Goal: Task Accomplishment & Management: Complete application form

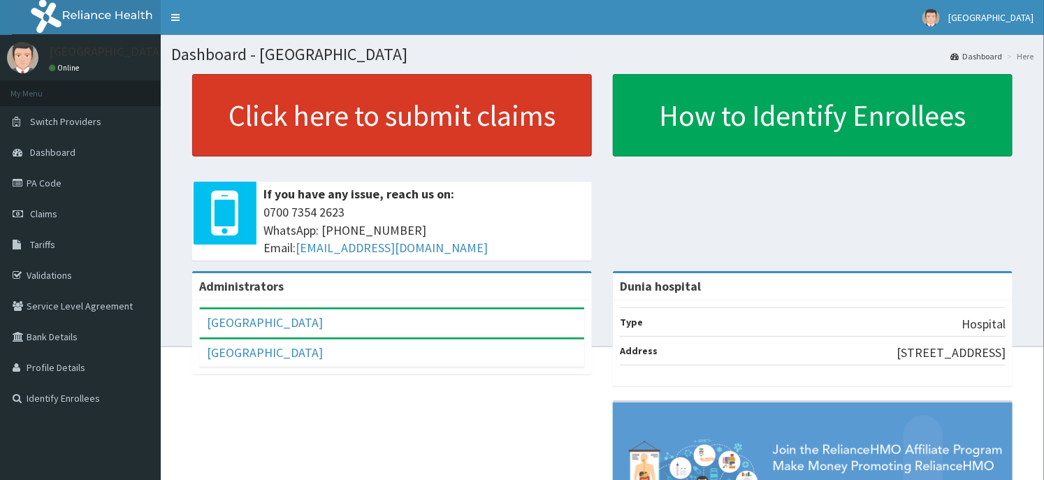
click at [408, 135] on link "Click here to submit claims" at bounding box center [392, 115] width 400 height 82
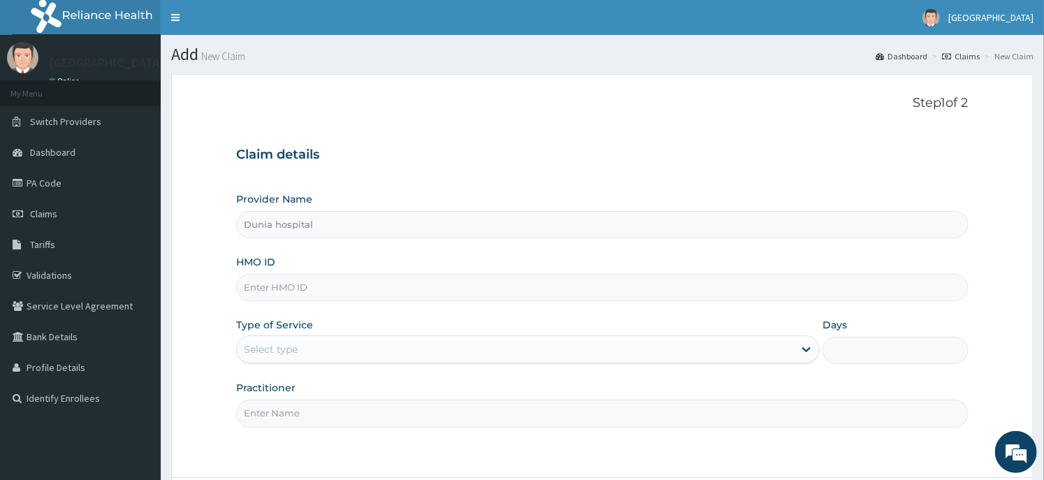
click at [308, 295] on input "HMO ID" at bounding box center [602, 287] width 732 height 27
paste input "OPB/10025/A"
type input "OPB/10025/A"
click at [298, 354] on div "Select type" at bounding box center [271, 349] width 54 height 14
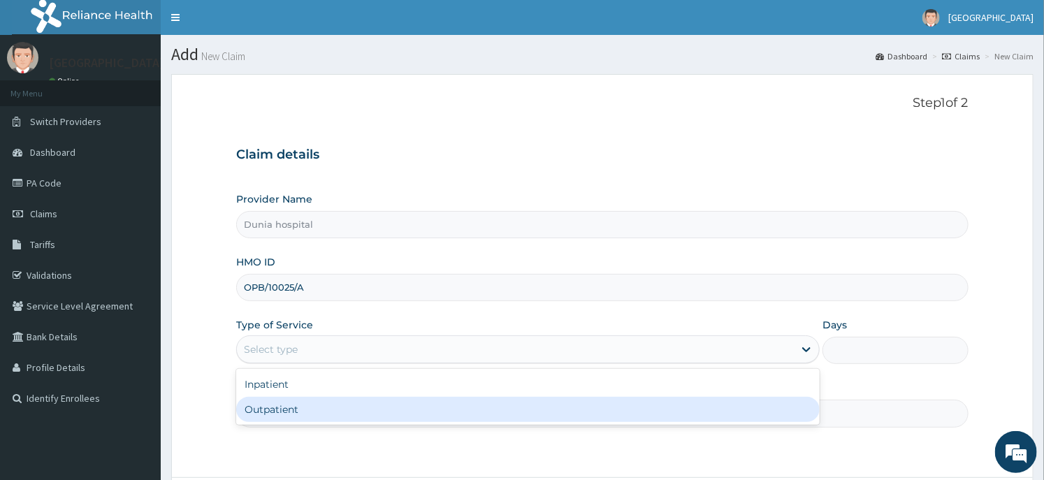
click at [299, 406] on div "Outpatient" at bounding box center [527, 409] width 583 height 25
type input "1"
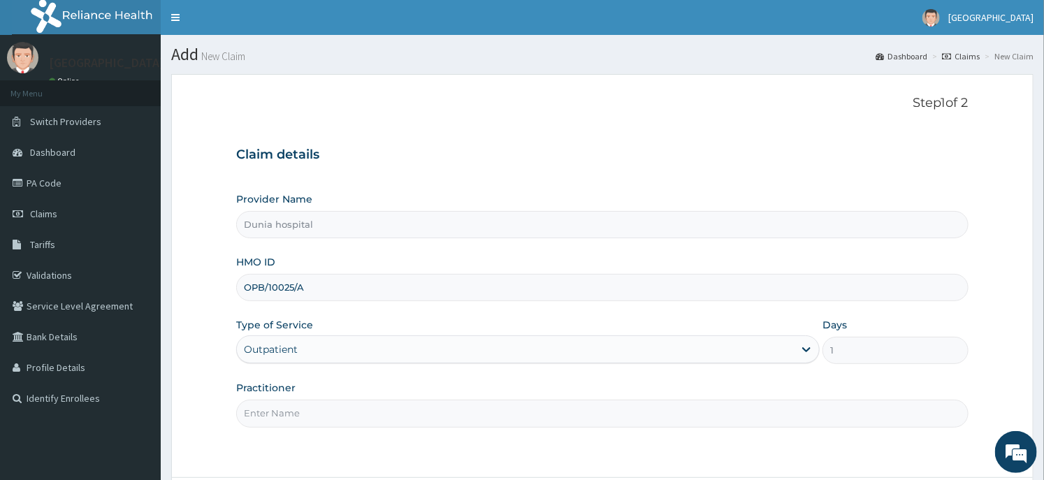
drag, startPoint x: 303, startPoint y: 400, endPoint x: 308, endPoint y: 351, distance: 48.5
click at [303, 400] on input "Practitioner" at bounding box center [602, 413] width 732 height 27
click at [293, 405] on input "Dr Monica" at bounding box center [602, 413] width 732 height 27
type input "Dr Daodu"
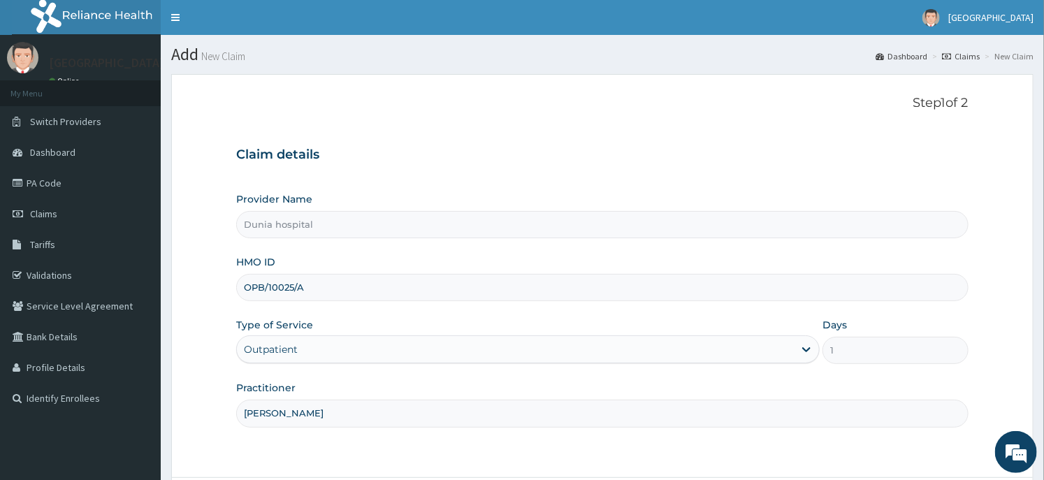
scroll to position [122, 0]
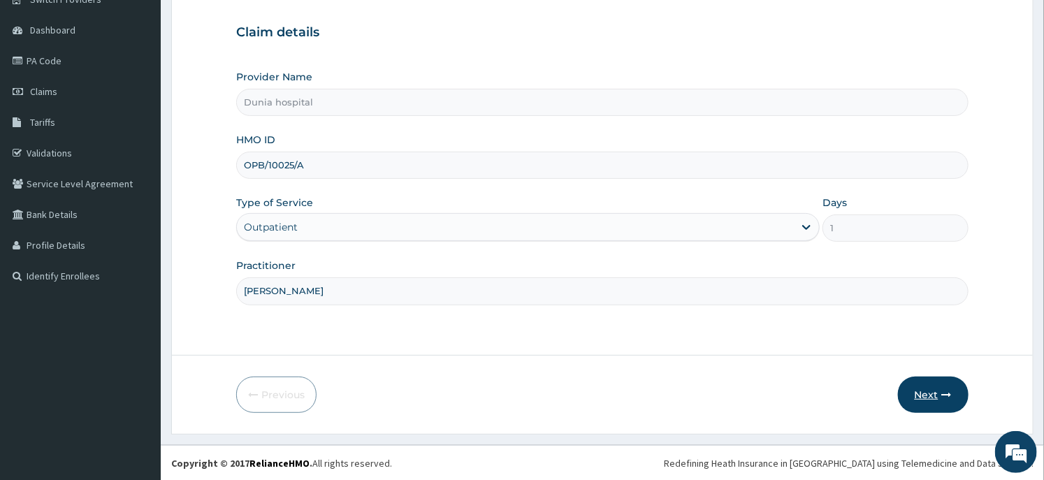
click at [921, 388] on button "Next" at bounding box center [933, 395] width 71 height 36
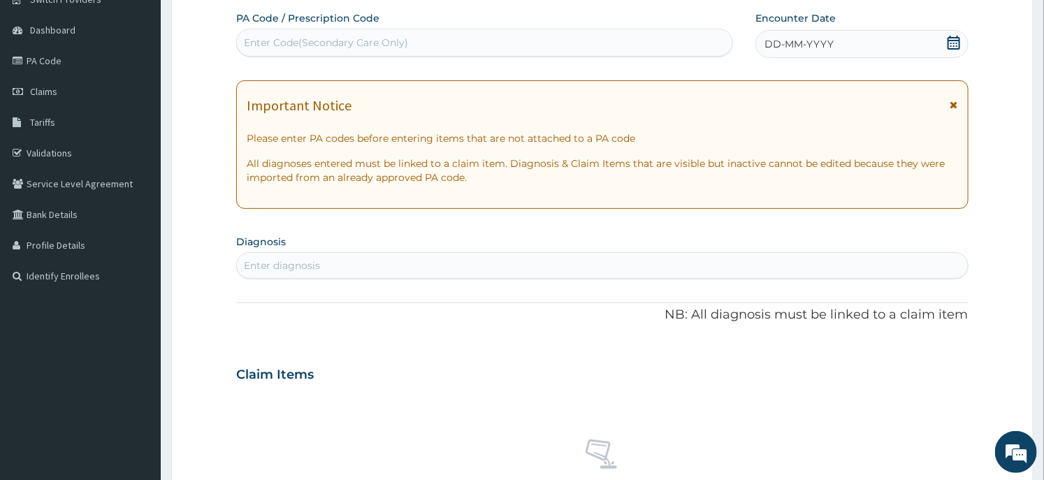
click at [955, 38] on icon at bounding box center [954, 43] width 14 height 14
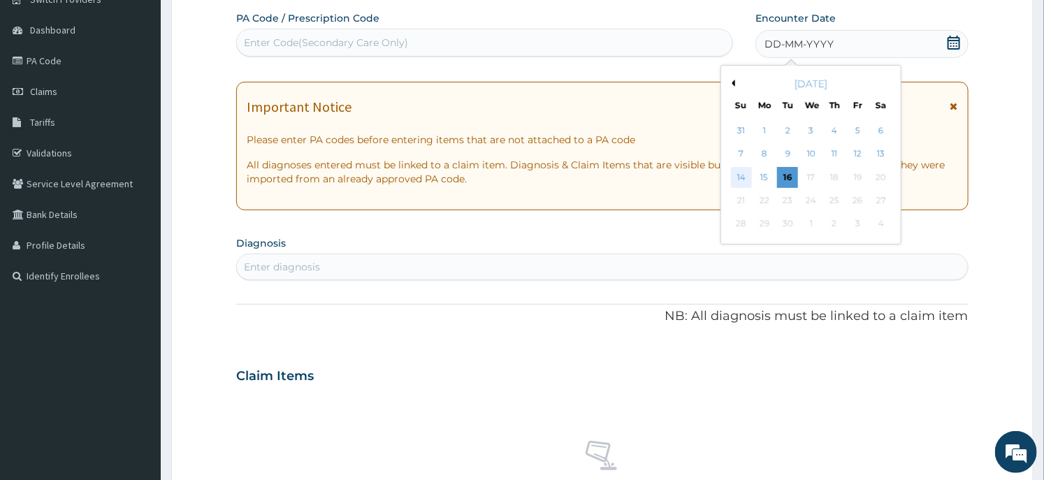
click at [739, 171] on div "14" at bounding box center [741, 177] width 21 height 21
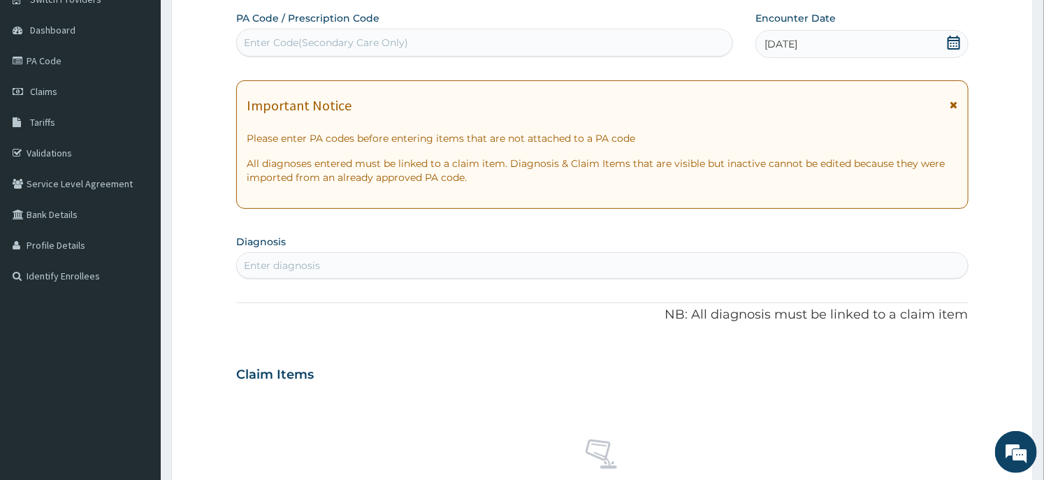
click at [948, 36] on icon at bounding box center [954, 43] width 14 height 14
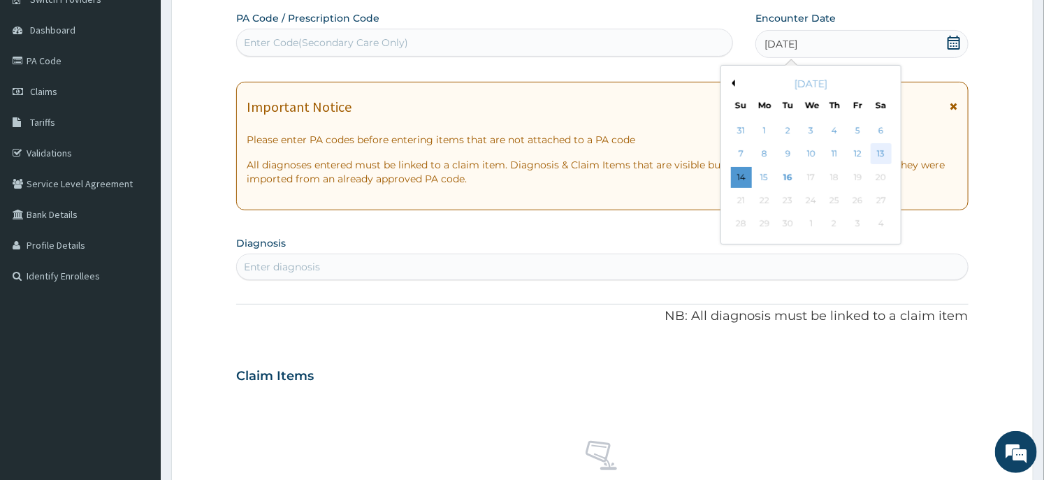
click at [883, 154] on div "13" at bounding box center [881, 154] width 21 height 21
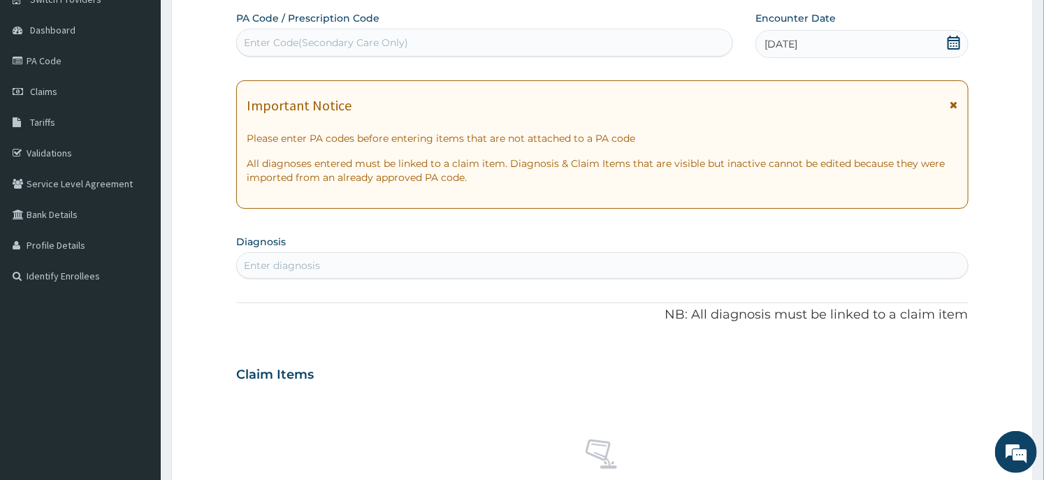
click at [487, 266] on div "Enter diagnosis" at bounding box center [602, 265] width 730 height 22
type input "[MEDICAL_DATA]"
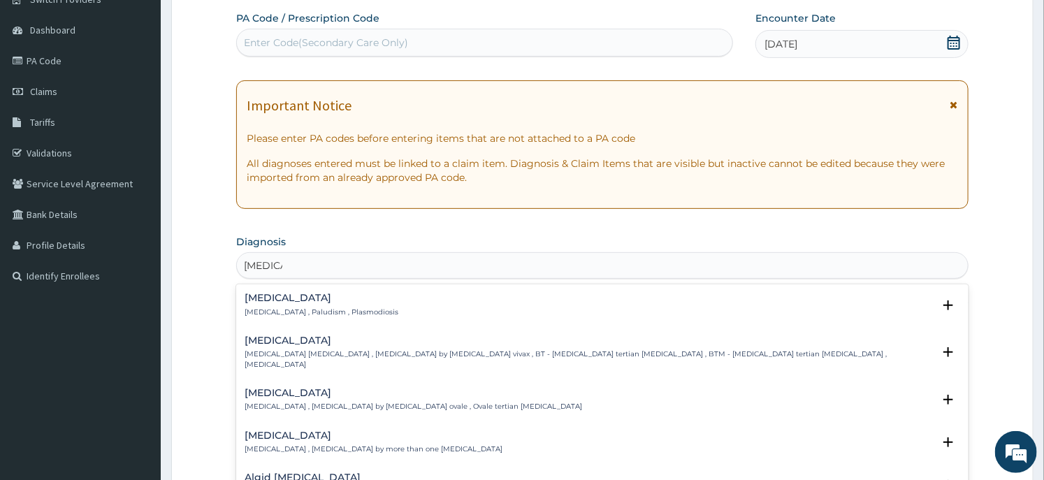
click at [319, 307] on p "[MEDICAL_DATA] , Paludism , Plasmodiosis" at bounding box center [322, 312] width 154 height 10
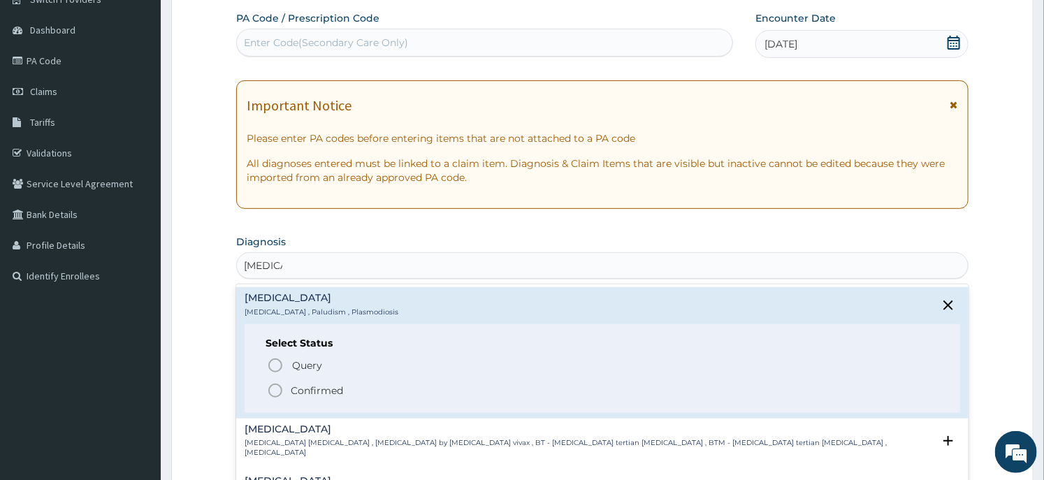
click at [291, 387] on p "Confirmed" at bounding box center [317, 391] width 52 height 14
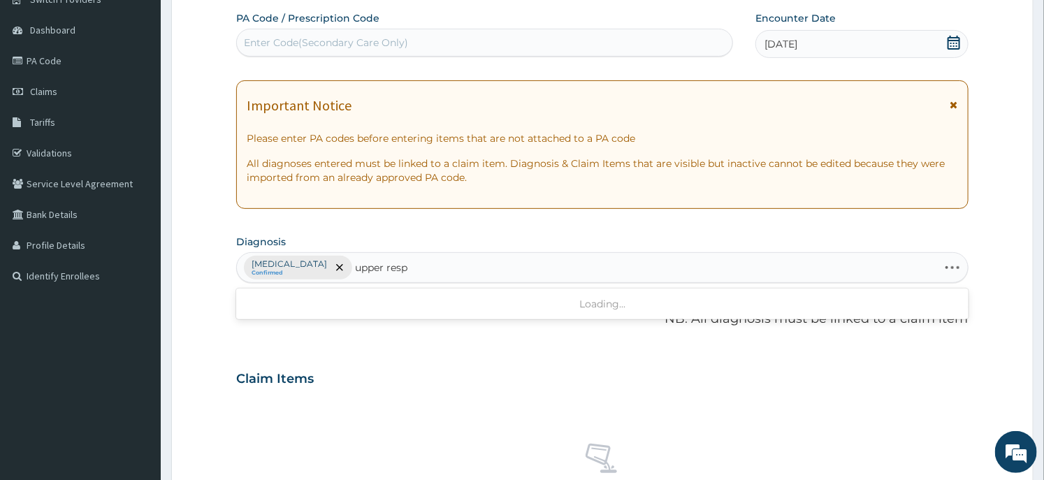
type input "upper respi"
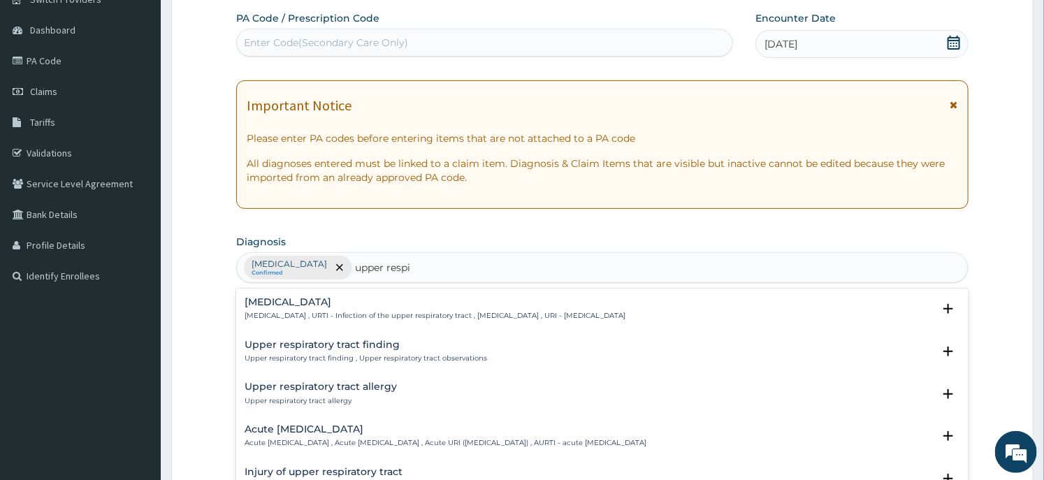
click at [303, 348] on h4 "Upper respiratory tract finding" at bounding box center [366, 345] width 242 height 10
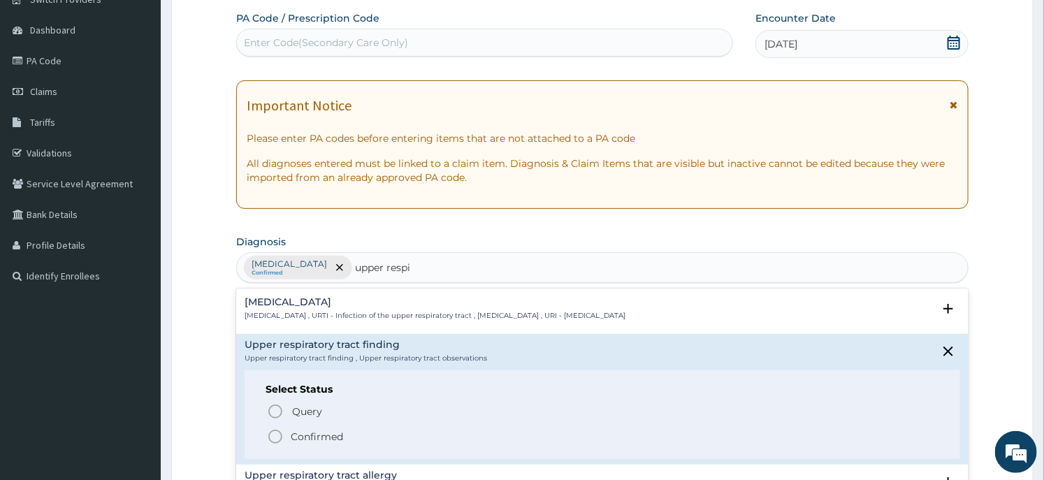
click at [287, 433] on span "Confirmed" at bounding box center [603, 436] width 672 height 17
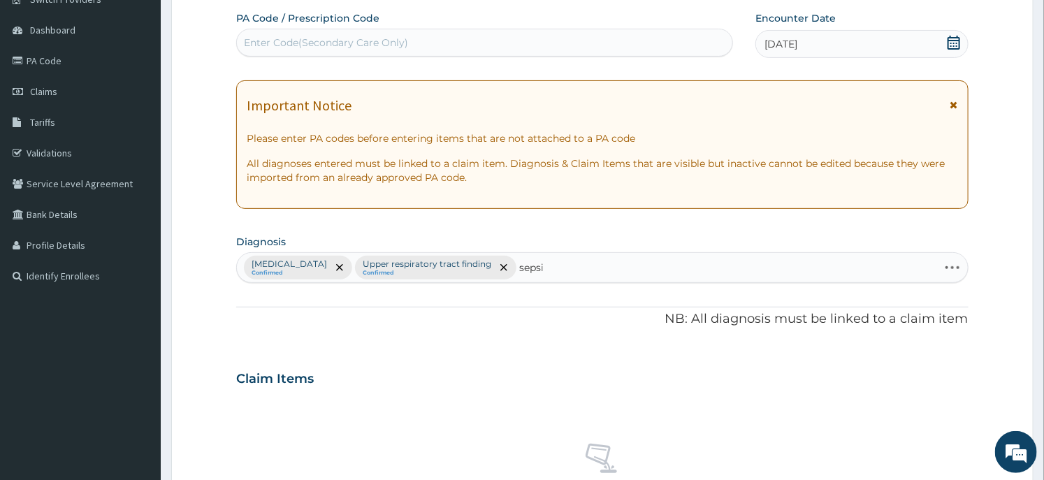
type input "[MEDICAL_DATA]"
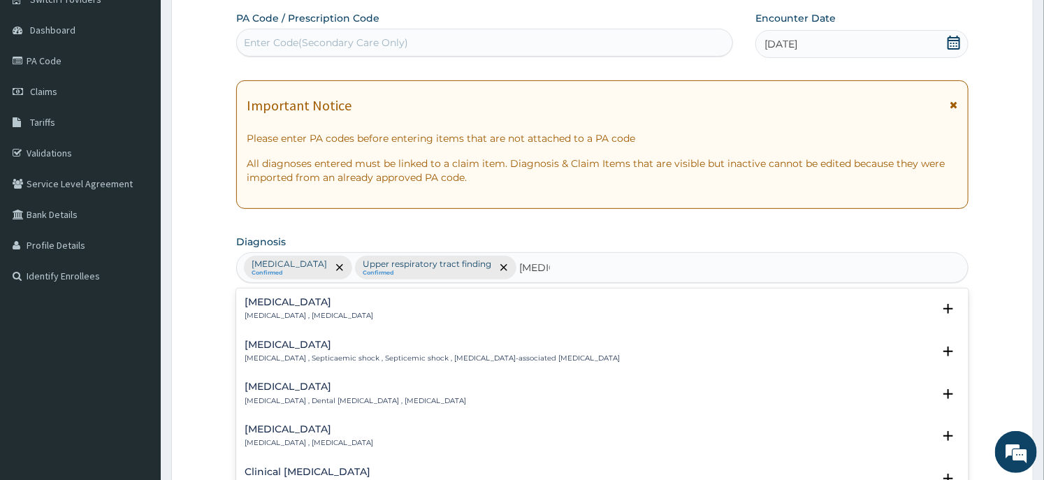
click at [290, 310] on div "Sepsis Systemic infection , Sepsis" at bounding box center [309, 309] width 129 height 24
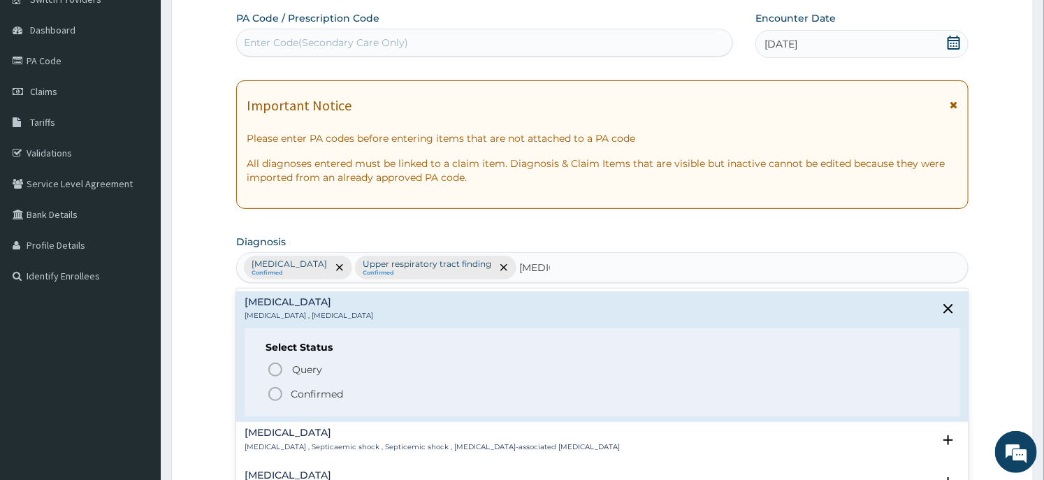
click at [277, 388] on circle "status option filled" at bounding box center [275, 394] width 13 height 13
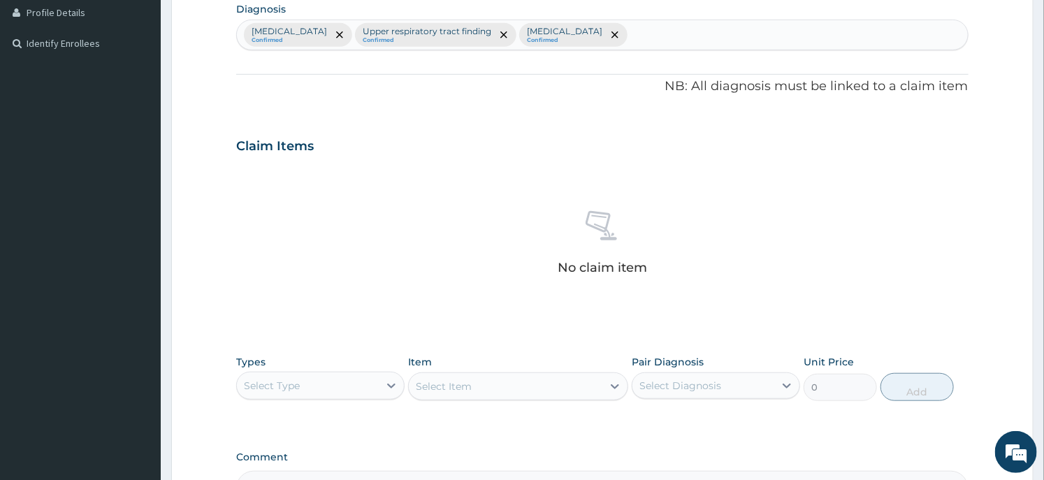
scroll to position [527, 0]
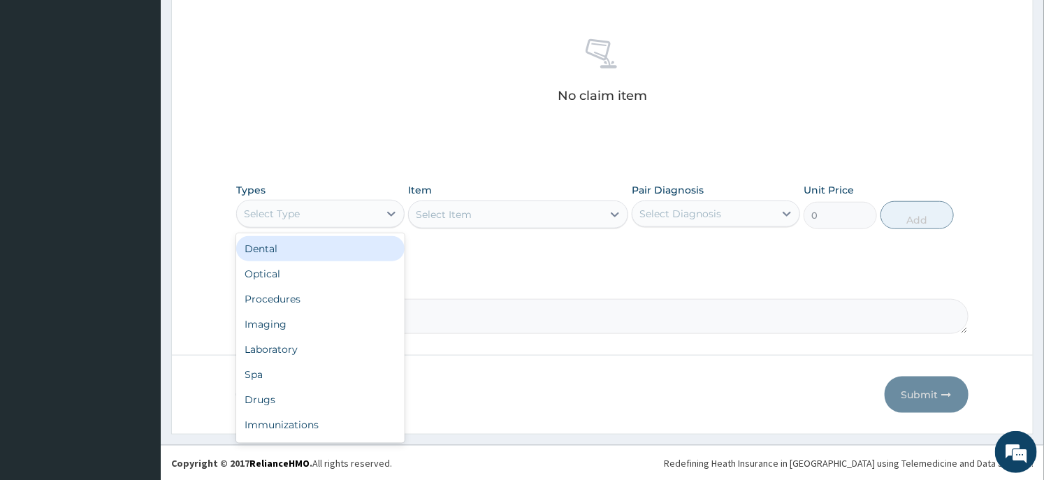
click at [340, 214] on div "Select Type" at bounding box center [308, 214] width 142 height 22
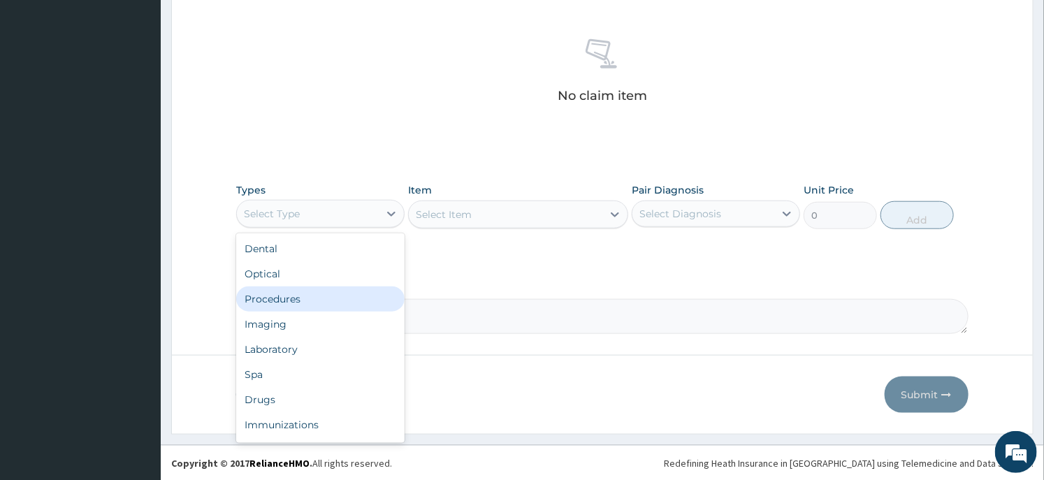
click at [324, 291] on div "Procedures" at bounding box center [320, 299] width 168 height 25
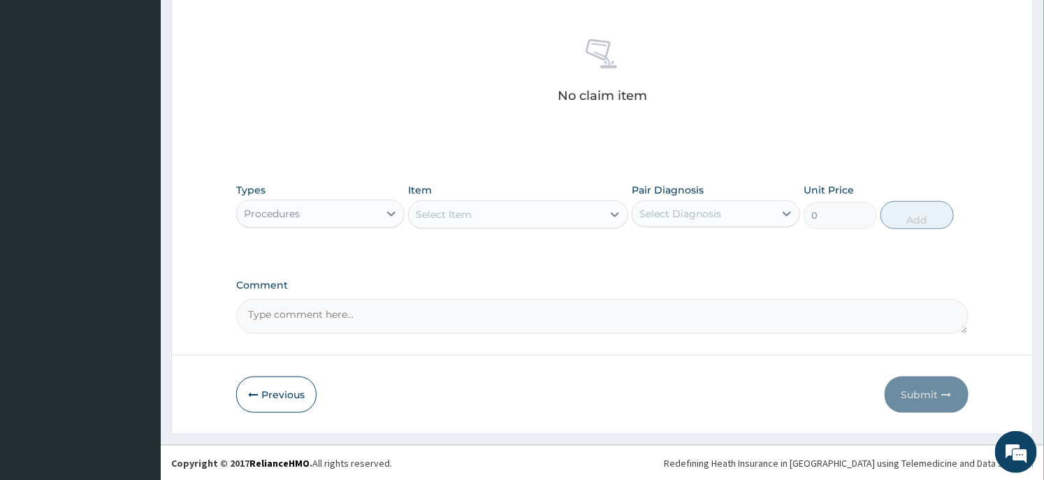
click at [557, 225] on div "Select Item" at bounding box center [505, 214] width 193 height 22
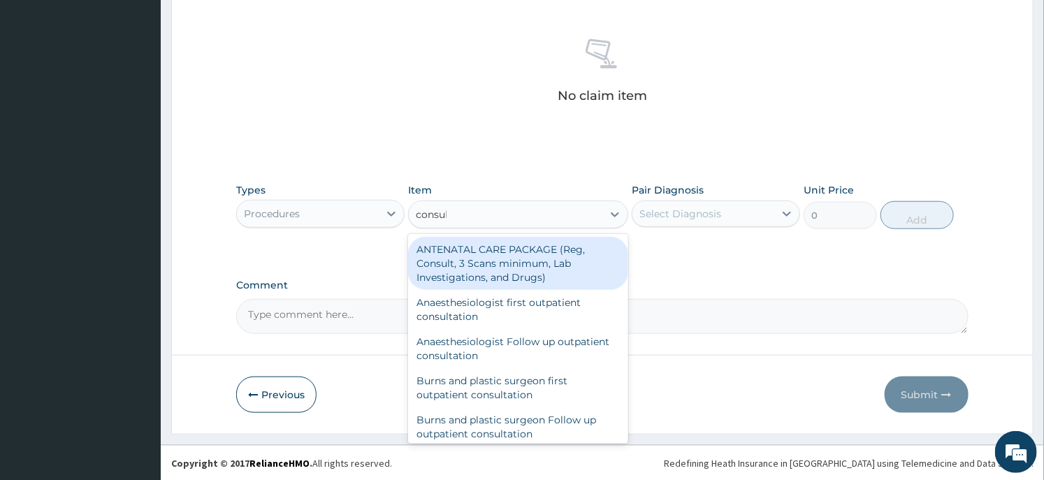
type input "consult"
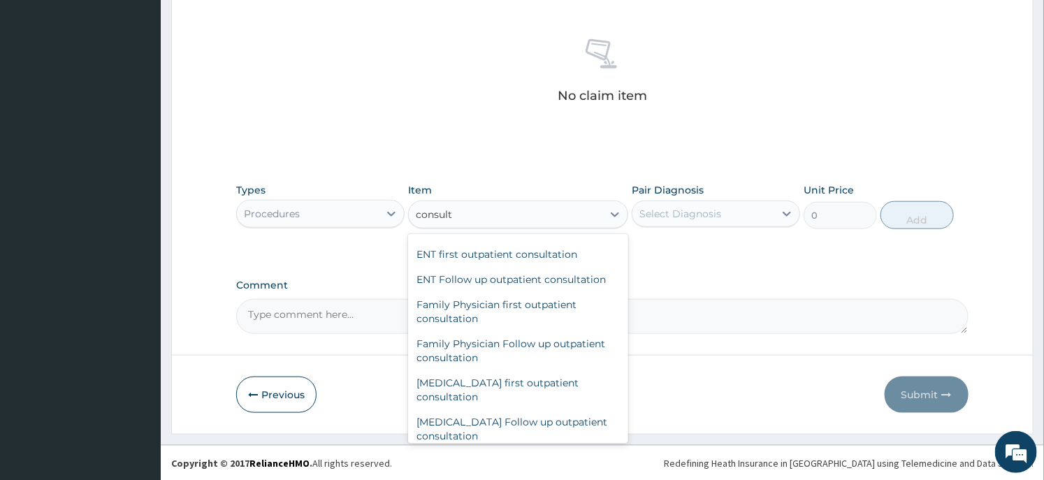
scroll to position [699, 0]
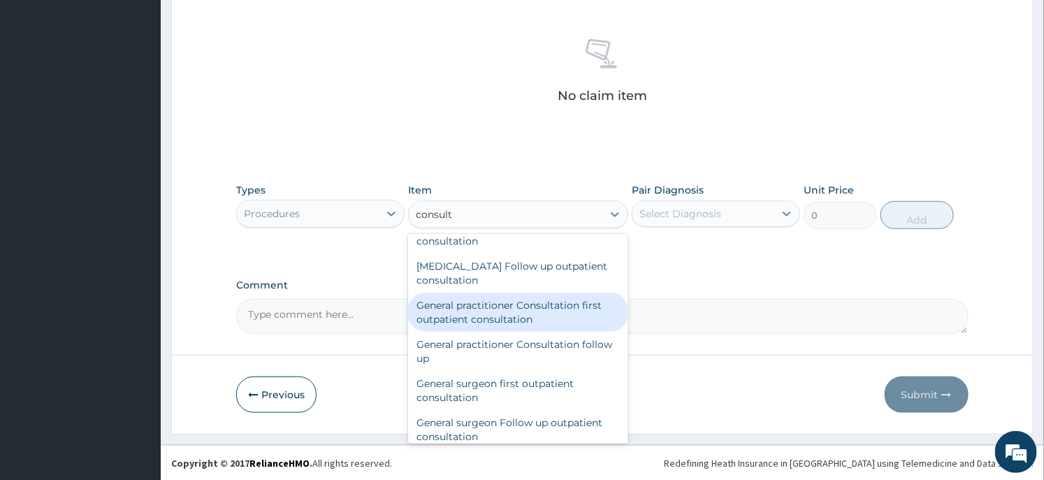
click at [532, 305] on div "General practitioner Consultation first outpatient consultation" at bounding box center [517, 312] width 219 height 39
type input "3547.5"
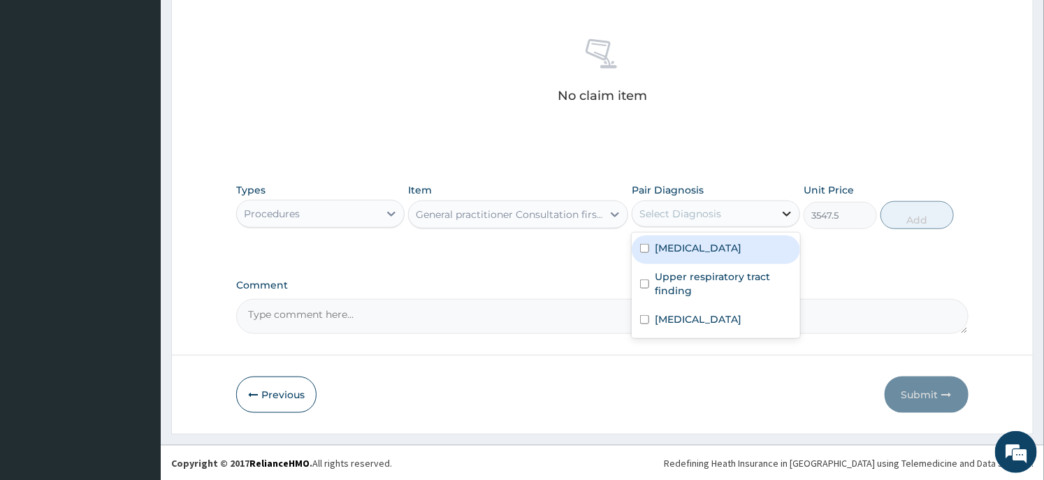
click at [780, 215] on icon at bounding box center [787, 214] width 14 height 14
click at [728, 257] on div "[MEDICAL_DATA]" at bounding box center [716, 249] width 168 height 29
checkbox input "true"
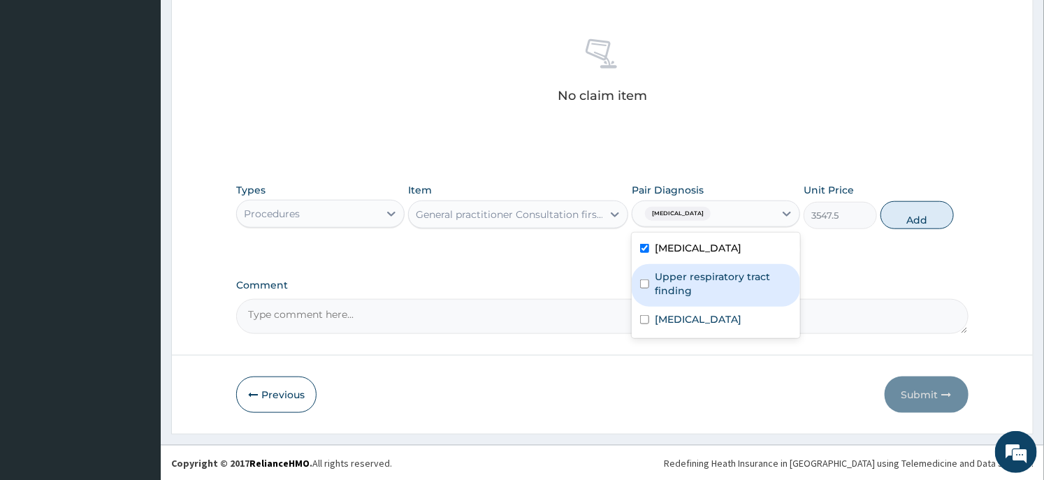
click at [678, 282] on label "Upper respiratory tract finding" at bounding box center [723, 284] width 137 height 28
checkbox input "true"
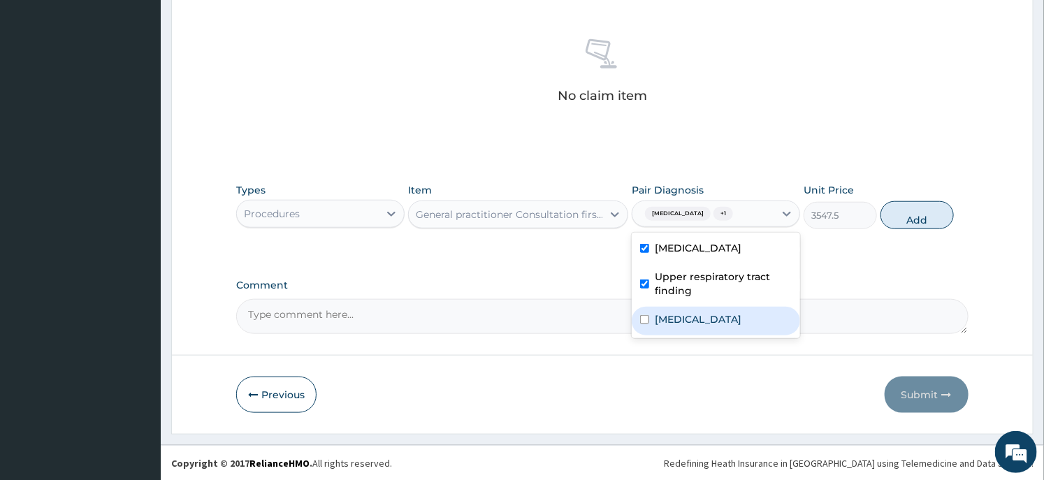
click at [668, 320] on label "[MEDICAL_DATA]" at bounding box center [698, 319] width 87 height 14
checkbox input "true"
click at [909, 217] on button "Add" at bounding box center [916, 215] width 73 height 28
type input "0"
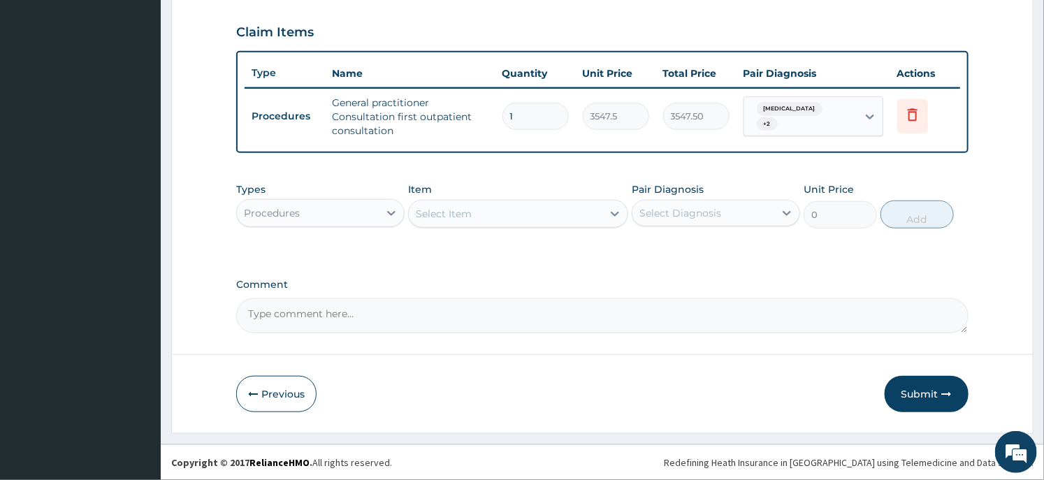
scroll to position [466, 0]
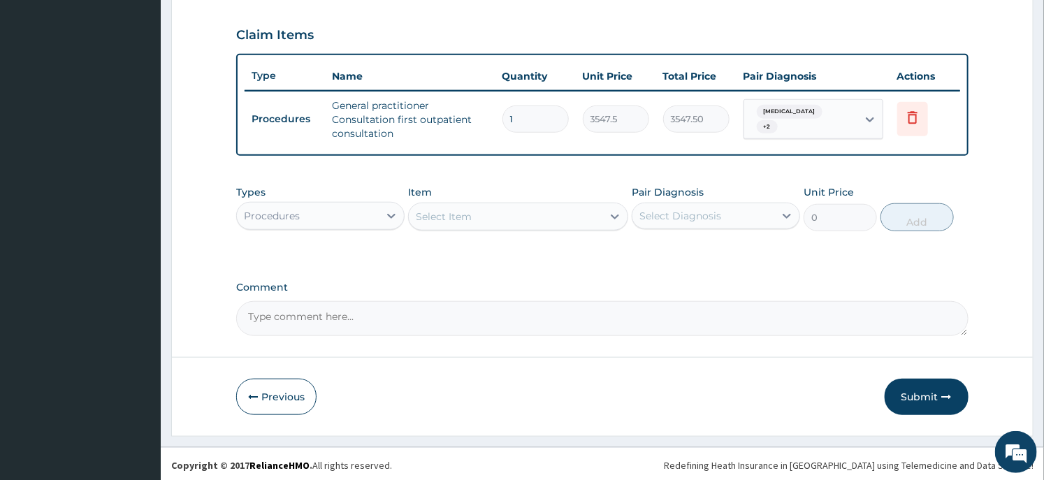
click at [361, 220] on div "Procedures" at bounding box center [308, 216] width 142 height 22
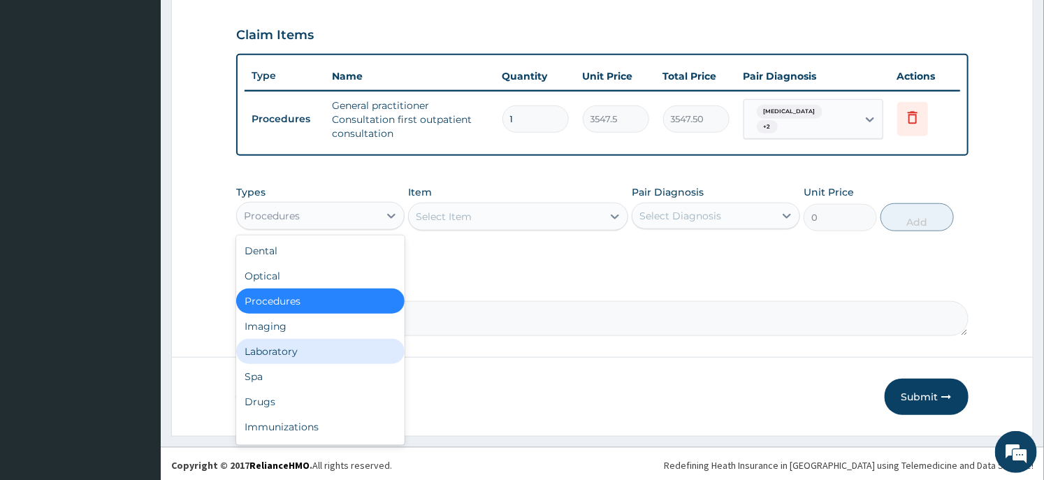
click at [298, 346] on div "Laboratory" at bounding box center [320, 351] width 168 height 25
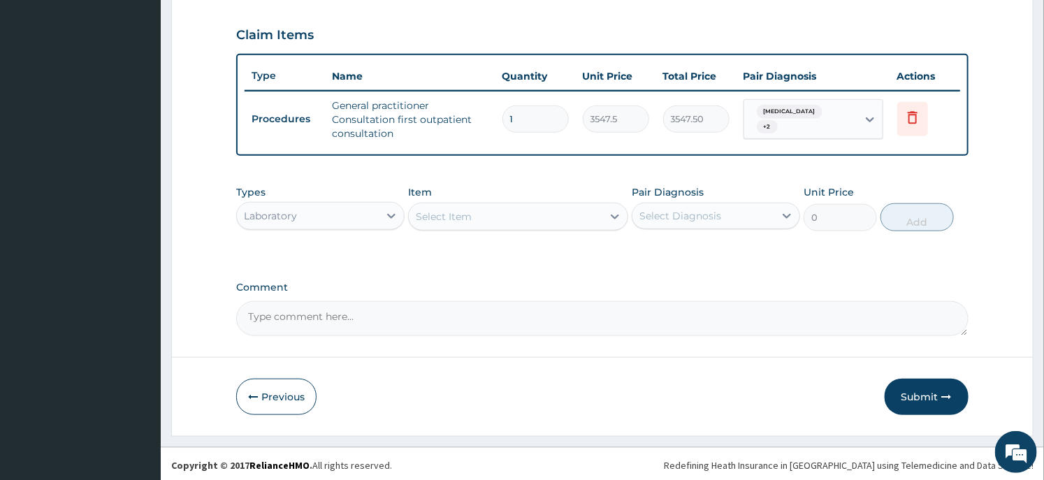
click at [486, 208] on div "Select Item" at bounding box center [505, 216] width 193 height 22
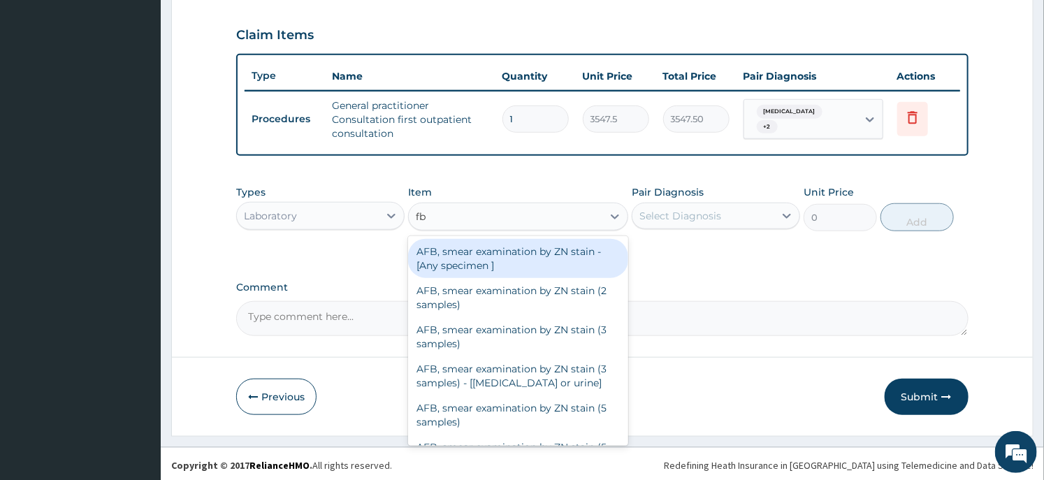
type input "fbc"
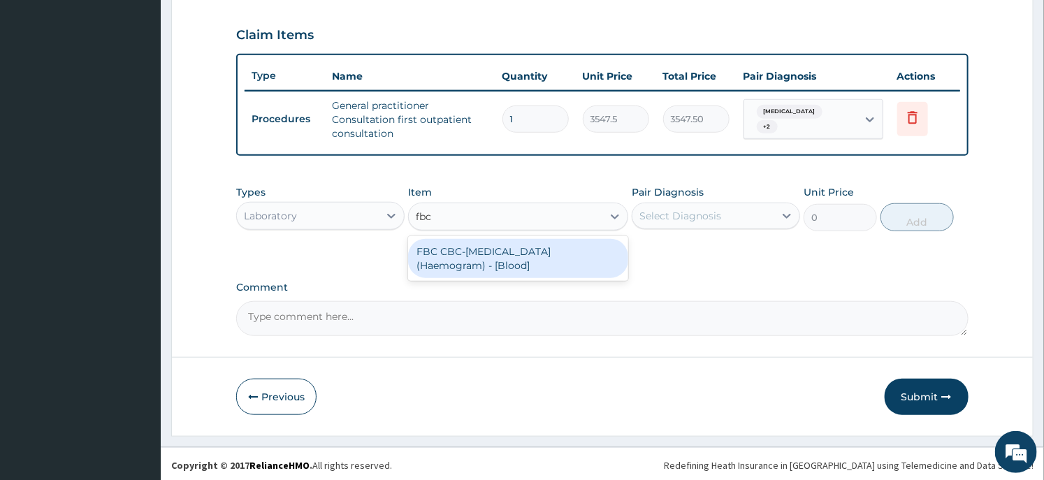
click at [505, 261] on div "FBC CBC-[MEDICAL_DATA] (Haemogram) - [Blood]" at bounding box center [517, 258] width 219 height 39
type input "4300"
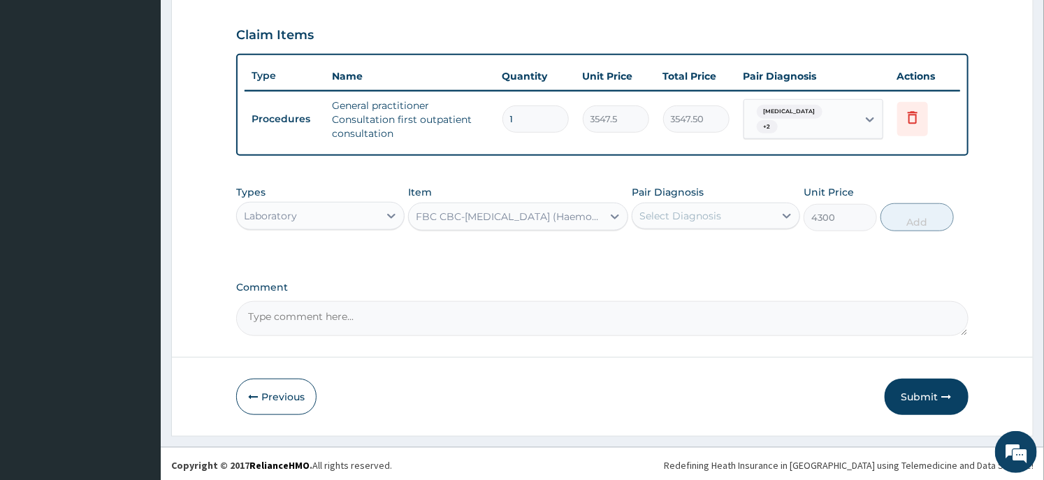
click at [739, 220] on div "Select Diagnosis" at bounding box center [703, 216] width 142 height 22
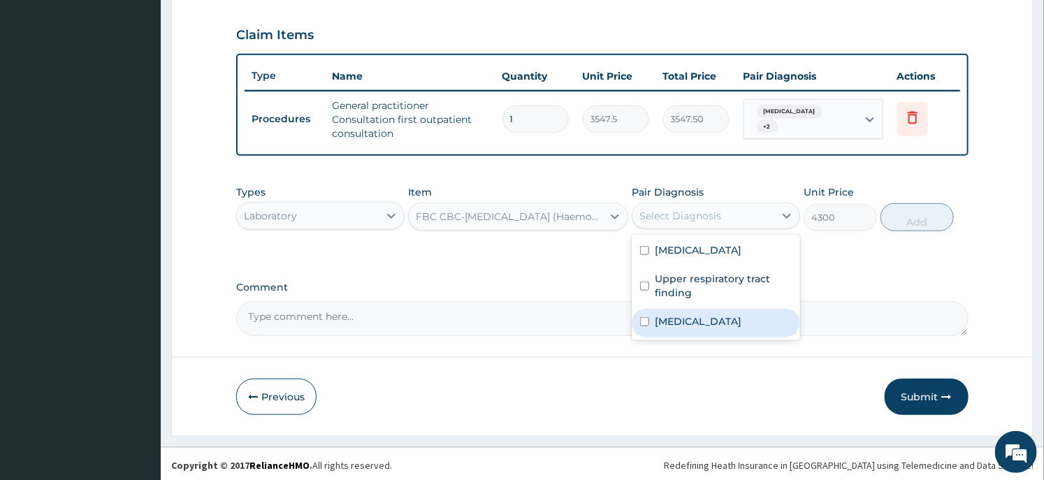
click at [674, 317] on label "[MEDICAL_DATA]" at bounding box center [698, 321] width 87 height 14
checkbox input "true"
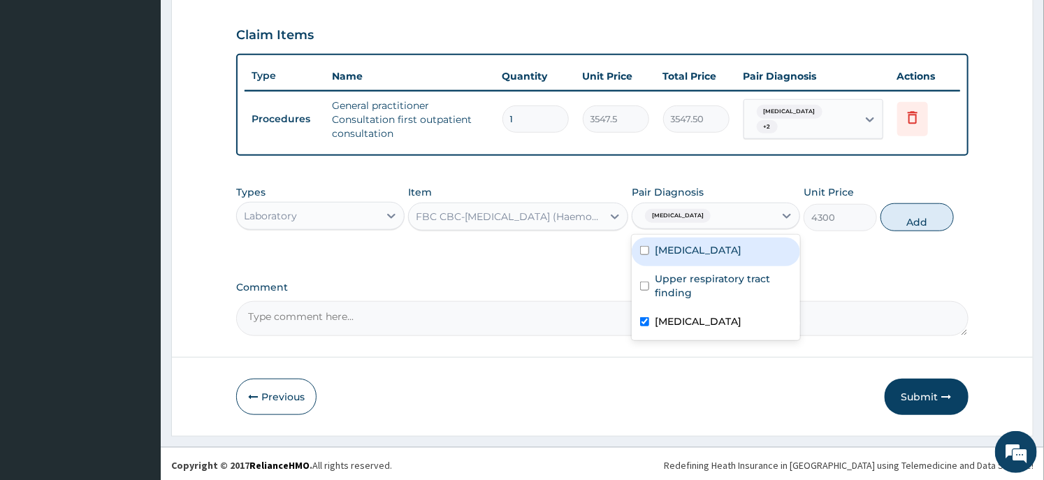
drag, startPoint x: 907, startPoint y: 211, endPoint x: 799, endPoint y: 225, distance: 108.5
click at [901, 222] on button "Add" at bounding box center [916, 217] width 73 height 28
type input "0"
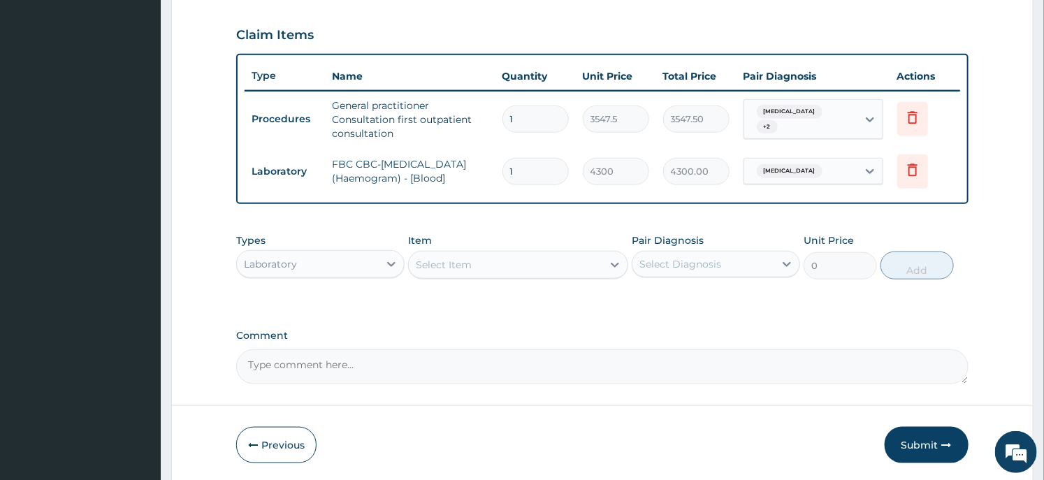
scroll to position [515, 0]
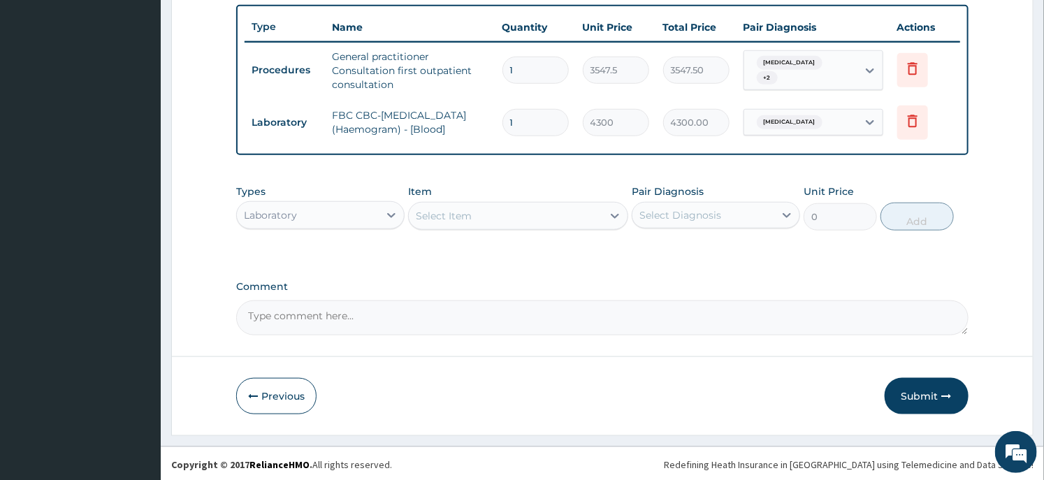
click at [513, 210] on div "Select Item" at bounding box center [505, 216] width 193 height 22
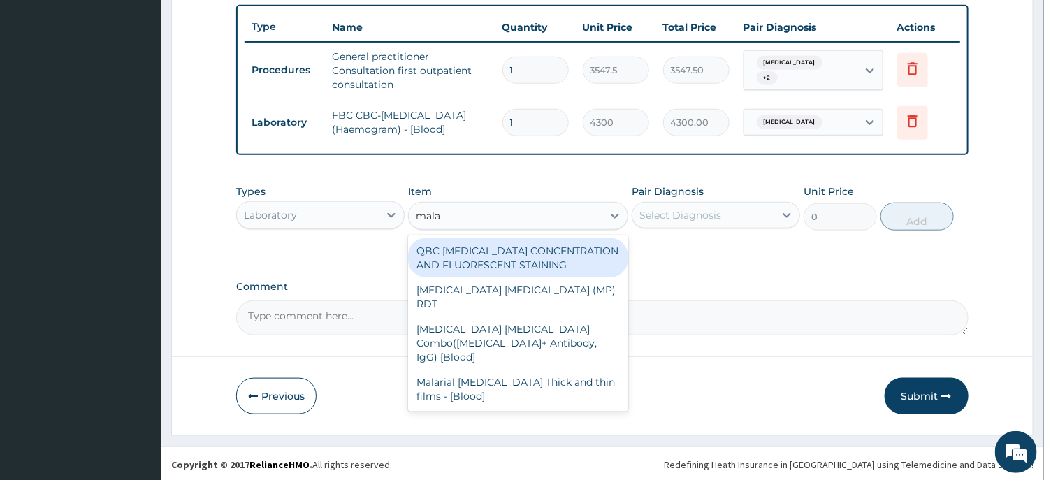
type input "malar"
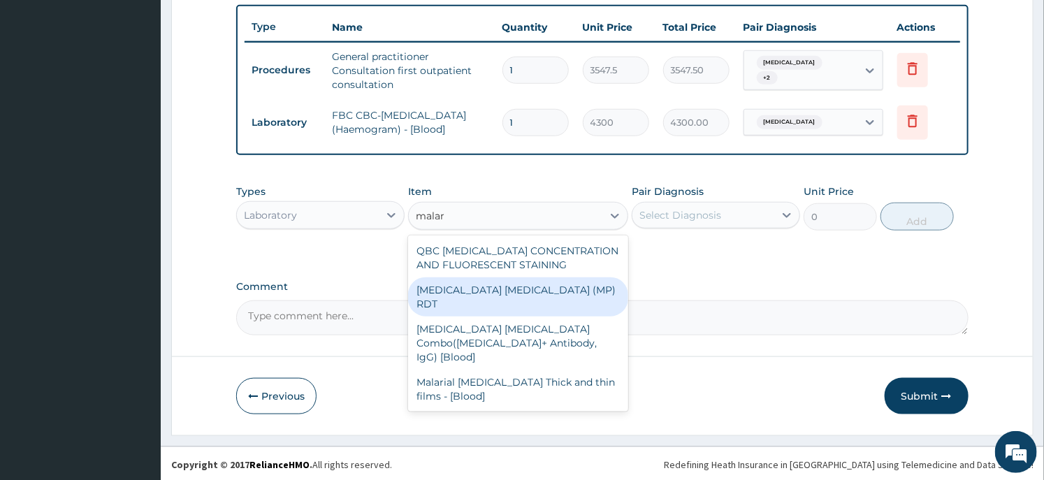
click at [515, 283] on div "[MEDICAL_DATA] [MEDICAL_DATA] (MP) RDT" at bounding box center [517, 296] width 219 height 39
type input "1612.5"
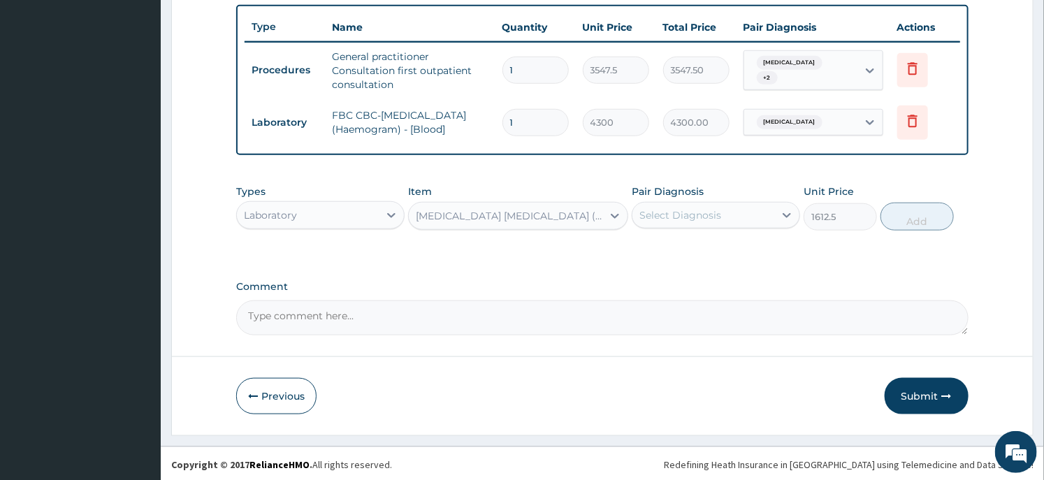
click at [700, 210] on div "Select Diagnosis" at bounding box center [680, 215] width 82 height 14
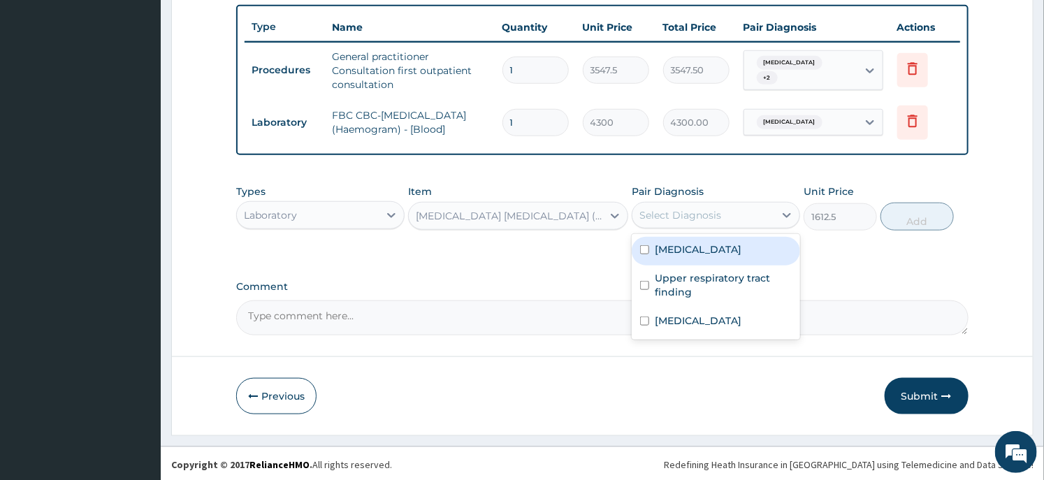
click at [693, 256] on div "[MEDICAL_DATA]" at bounding box center [716, 251] width 168 height 29
checkbox input "true"
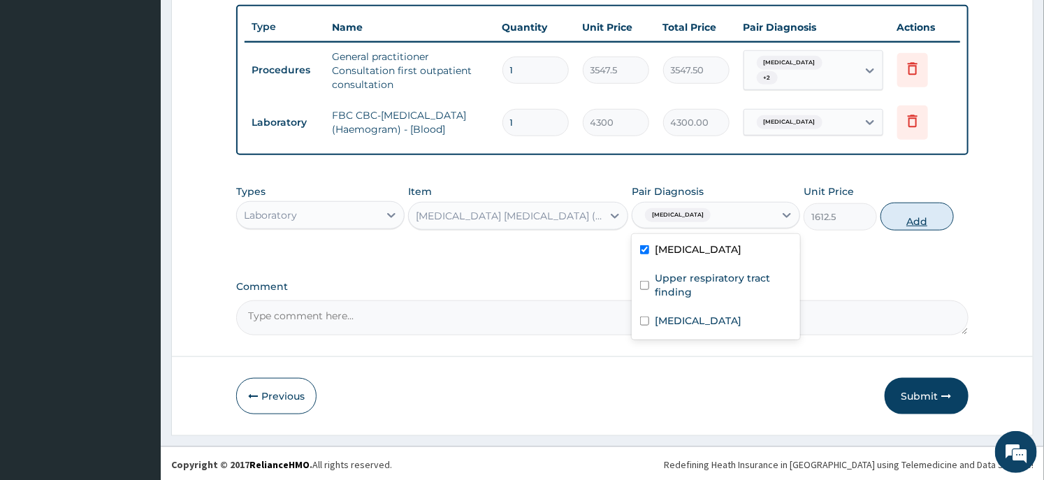
click at [906, 210] on button "Add" at bounding box center [916, 217] width 73 height 28
type input "0"
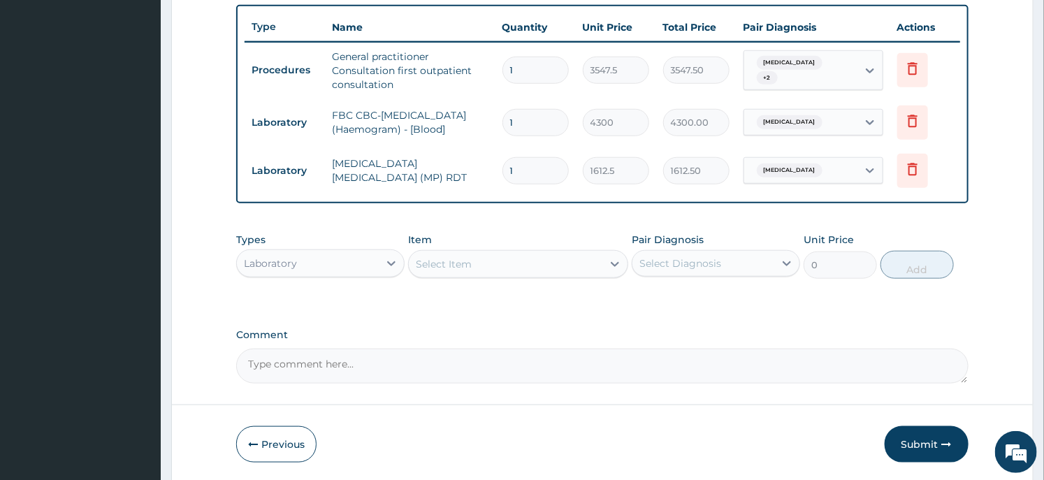
scroll to position [563, 0]
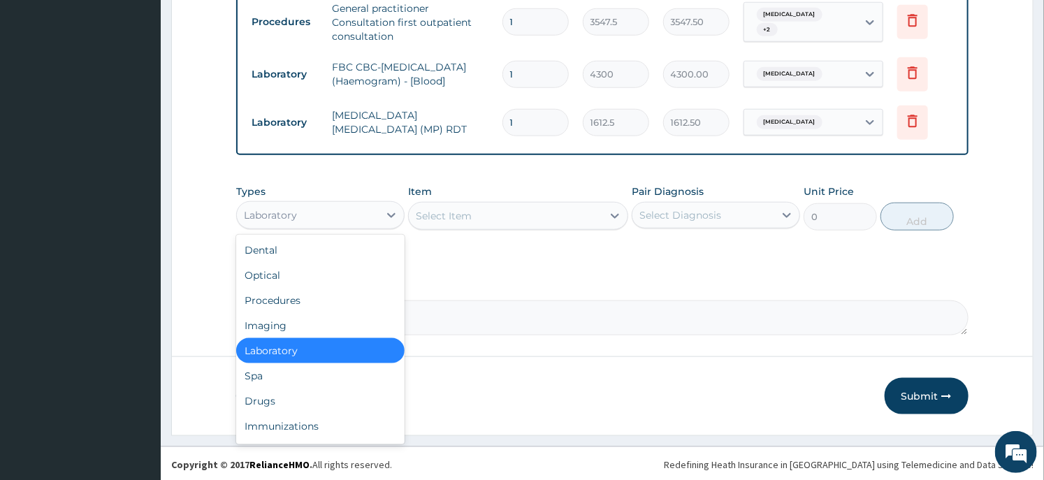
click at [349, 217] on div "Laboratory" at bounding box center [308, 215] width 142 height 22
click at [310, 392] on div "Drugs" at bounding box center [320, 401] width 168 height 25
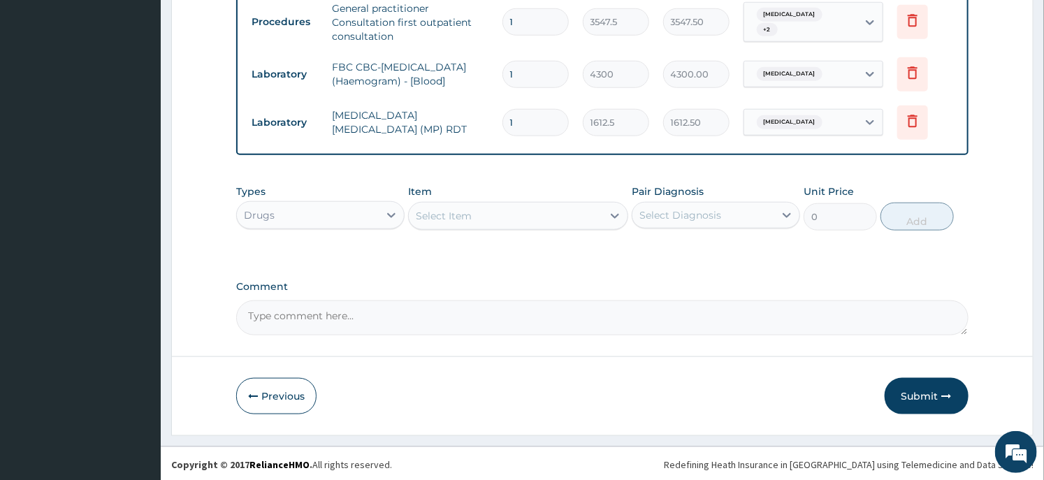
click at [471, 209] on div "Select Item" at bounding box center [444, 216] width 56 height 14
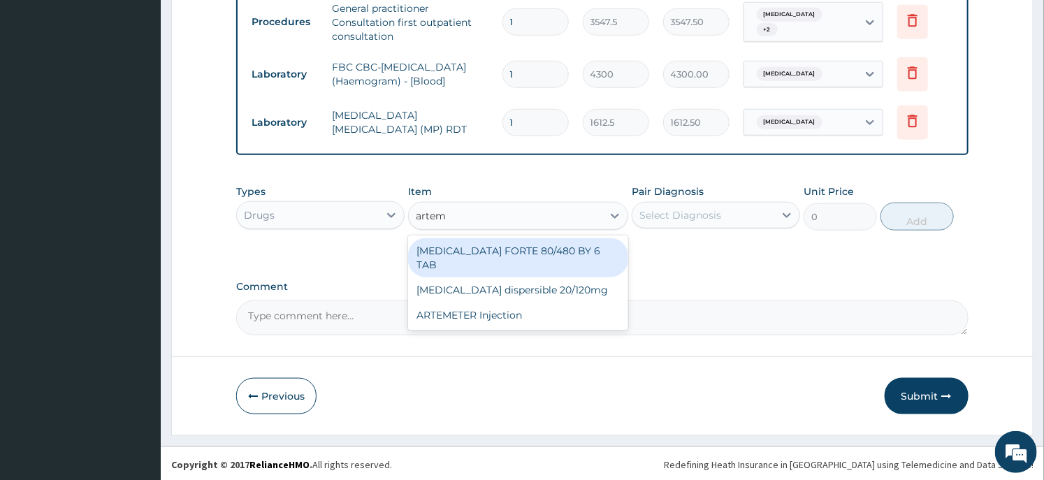
type input "arteme"
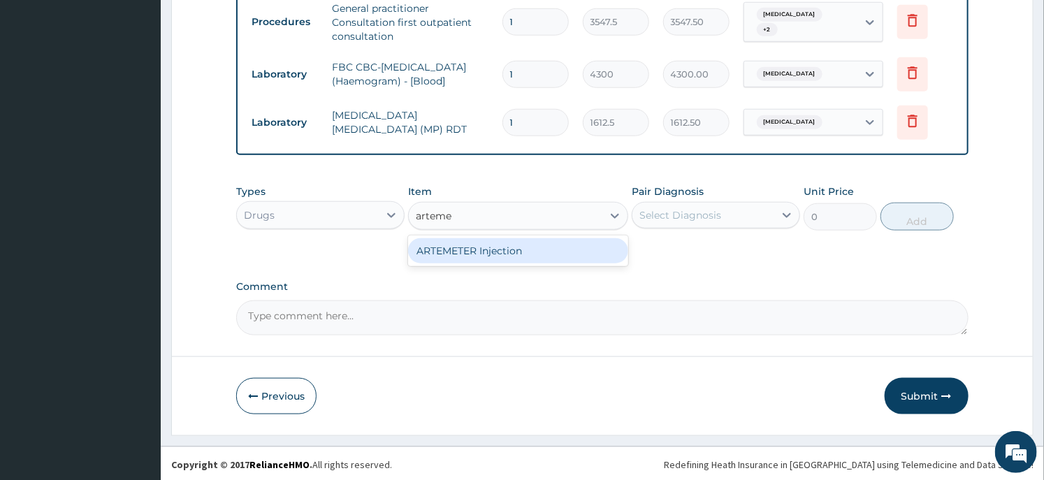
click at [480, 249] on div "ARTEMETER Injection" at bounding box center [517, 250] width 219 height 25
type input "946"
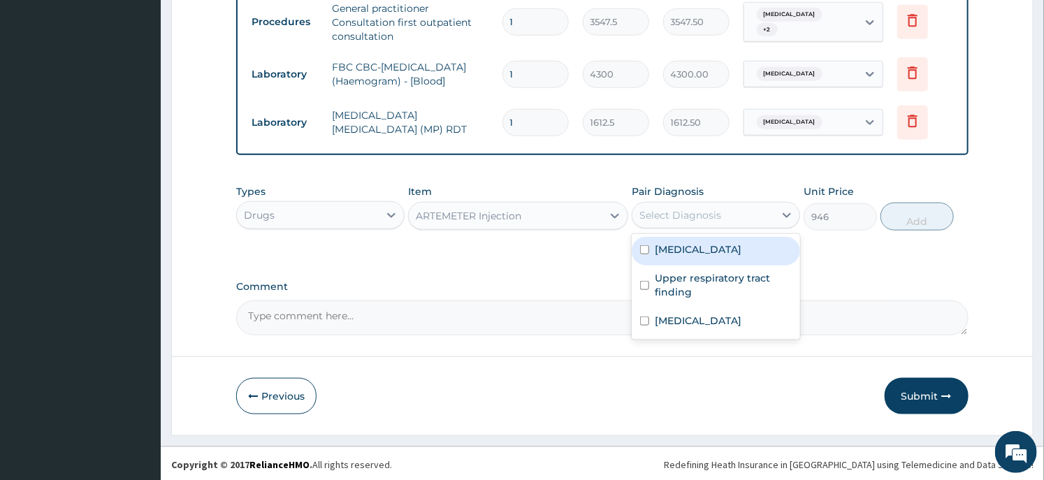
click at [729, 215] on div "Select Diagnosis" at bounding box center [703, 215] width 142 height 22
click at [688, 240] on div "Malaria" at bounding box center [716, 251] width 168 height 29
checkbox input "true"
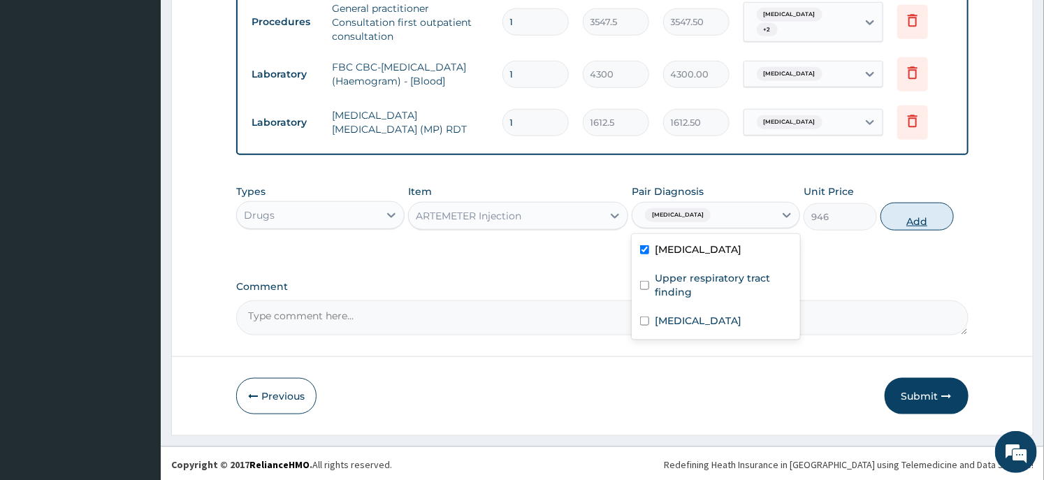
click at [903, 217] on button "Add" at bounding box center [916, 217] width 73 height 28
type input "0"
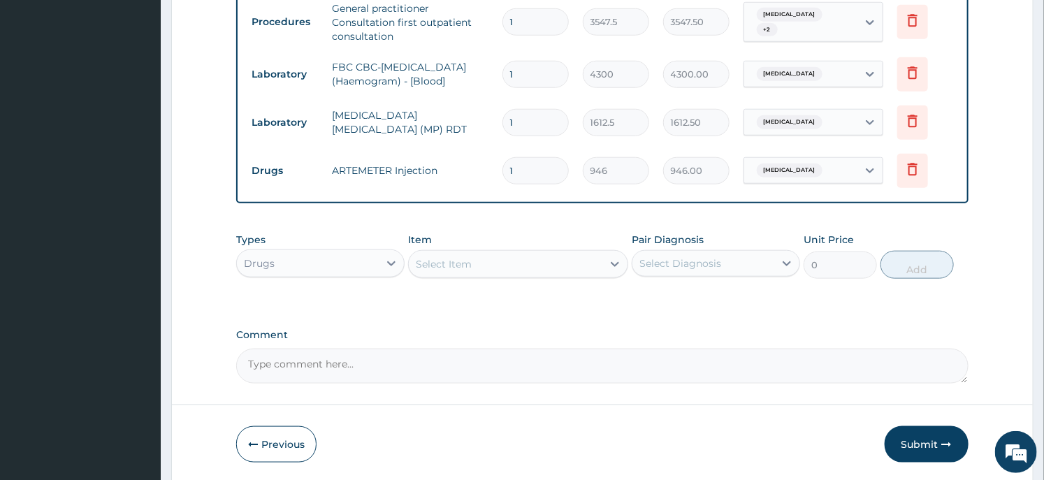
click at [515, 175] on input "1" at bounding box center [535, 170] width 66 height 27
type input "6"
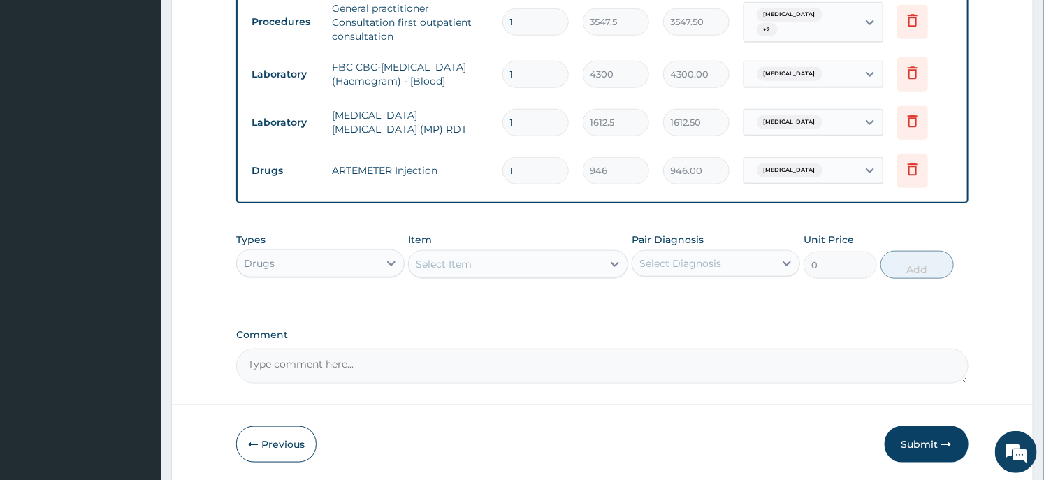
type input "5676.00"
type input "6"
click at [472, 253] on div "Select Item" at bounding box center [505, 264] width 193 height 22
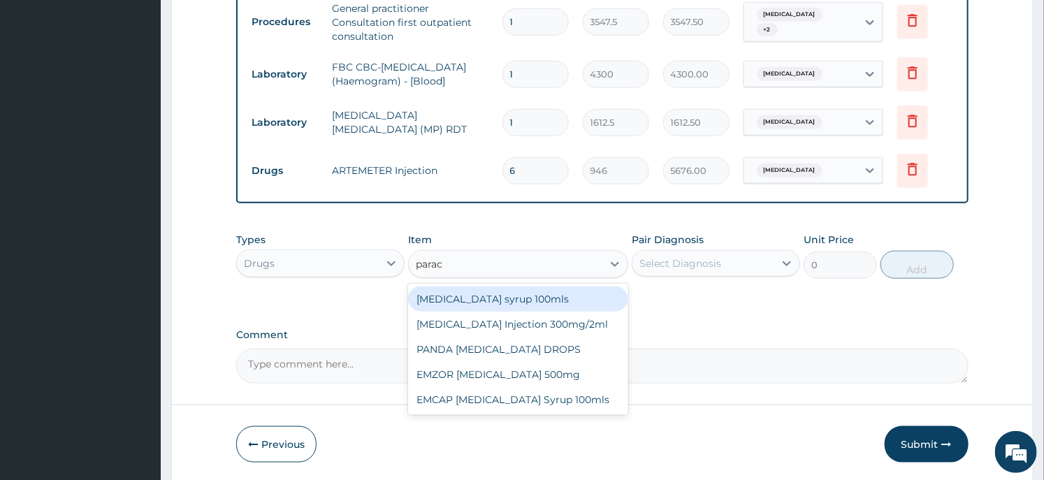
type input "parace"
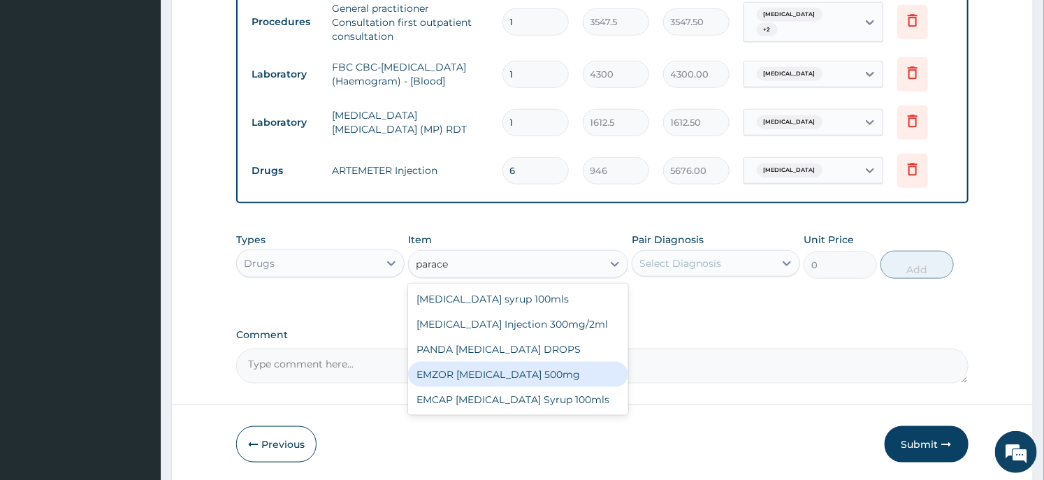
click at [479, 364] on div "EMZOR PARACETAMOL 500mg" at bounding box center [517, 374] width 219 height 25
type input "23.65"
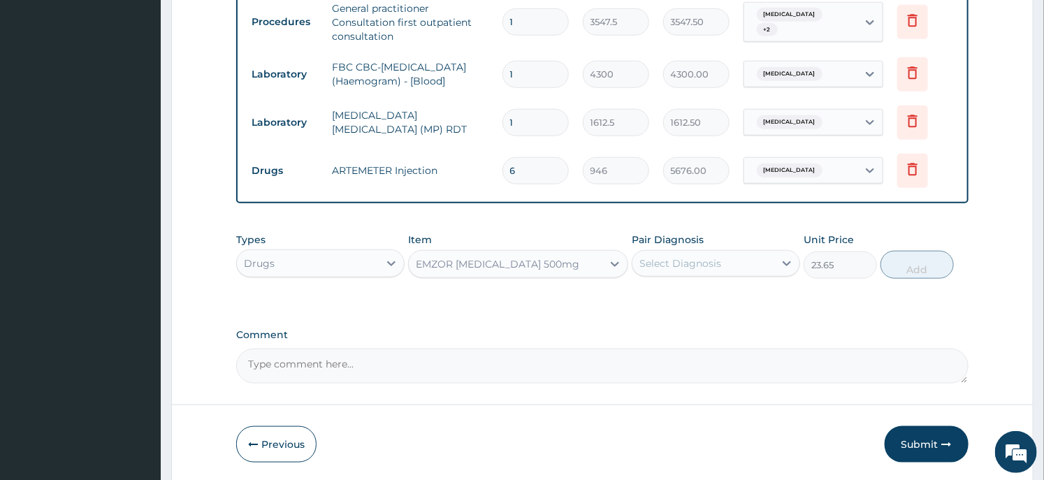
click at [679, 261] on div "Select Diagnosis" at bounding box center [680, 263] width 82 height 14
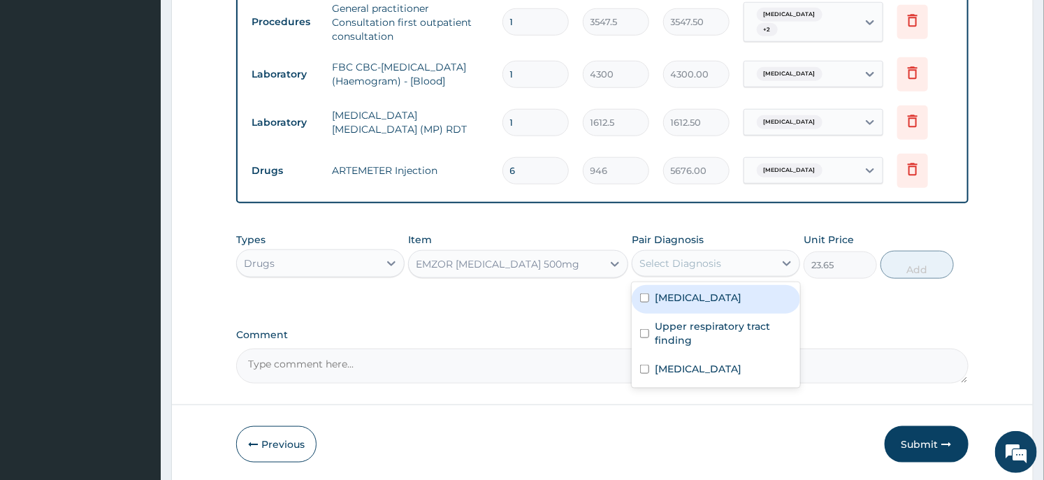
click at [672, 302] on label "Malaria" at bounding box center [698, 298] width 87 height 14
checkbox input "true"
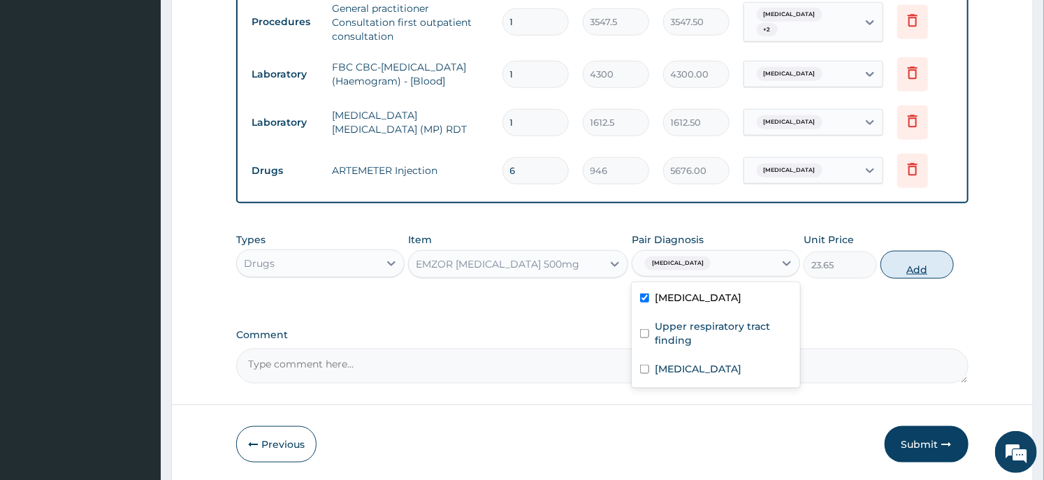
click at [933, 268] on button "Add" at bounding box center [916, 265] width 73 height 28
type input "0"
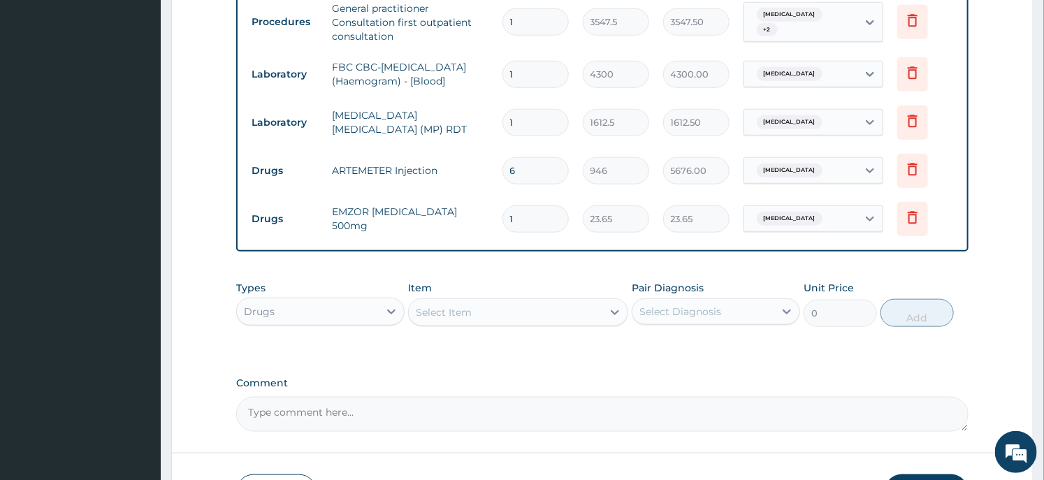
type input "18"
type input "425.70"
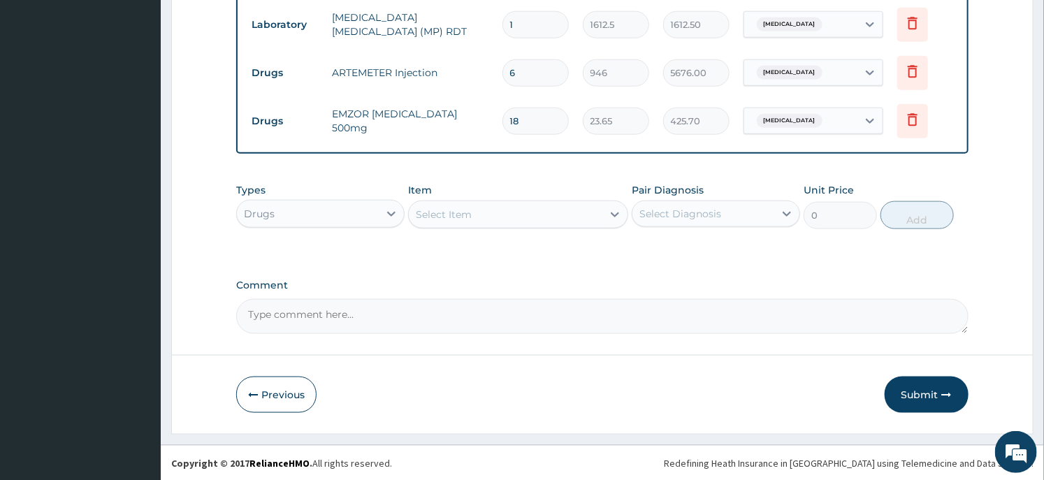
type input "18"
click at [503, 222] on div "Select Item" at bounding box center [505, 214] width 193 height 22
click at [494, 221] on div "Select Item" at bounding box center [505, 214] width 193 height 22
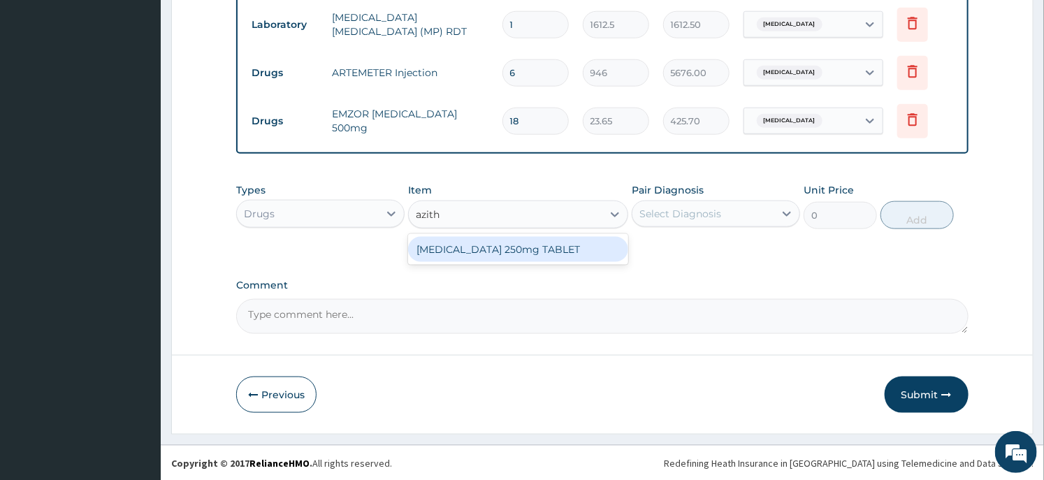
type input "azithr"
click at [498, 245] on div "AZITHROMYCIN 250mg TABLET" at bounding box center [517, 249] width 219 height 25
type input "177.375"
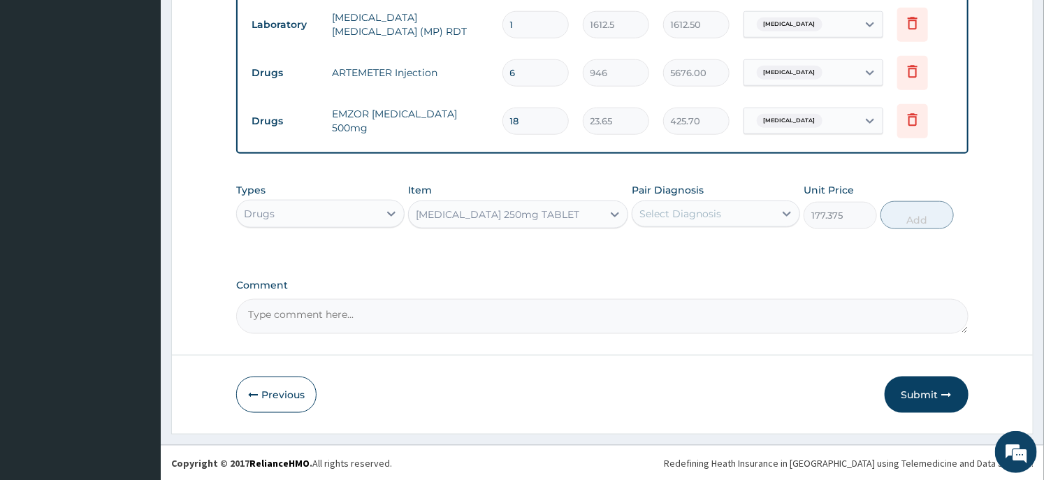
click at [683, 210] on div "Select Diagnosis" at bounding box center [680, 214] width 82 height 14
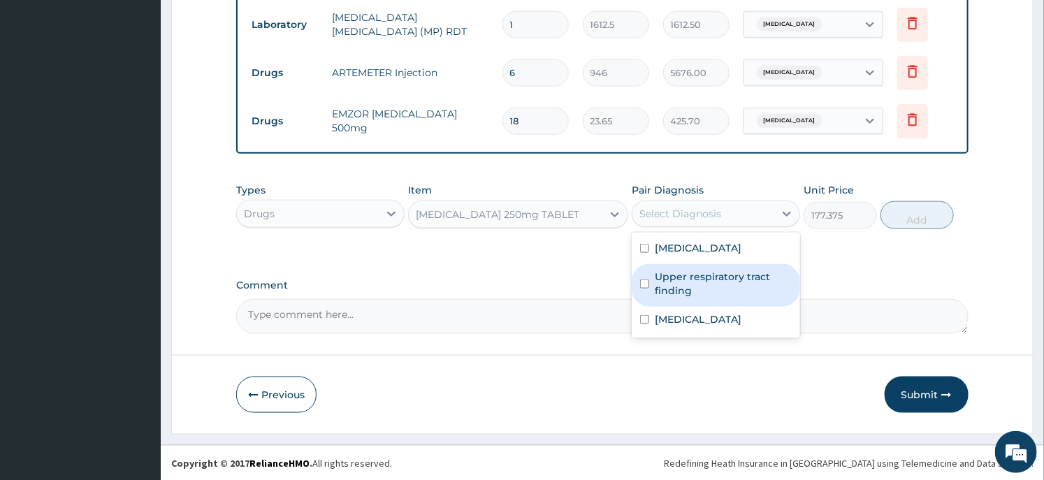
click at [675, 275] on label "Upper respiratory tract finding" at bounding box center [723, 284] width 137 height 28
checkbox input "true"
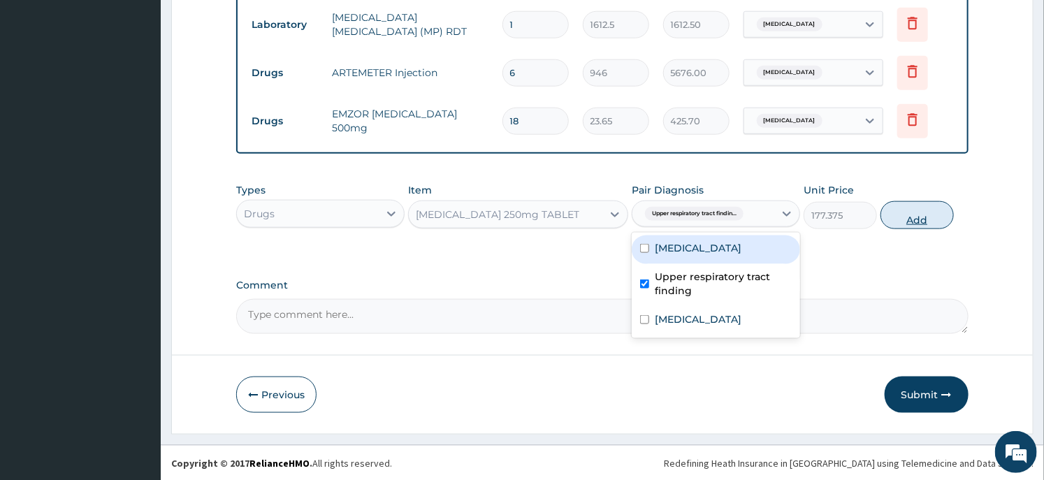
click at [905, 212] on button "Add" at bounding box center [916, 215] width 73 height 28
type input "0"
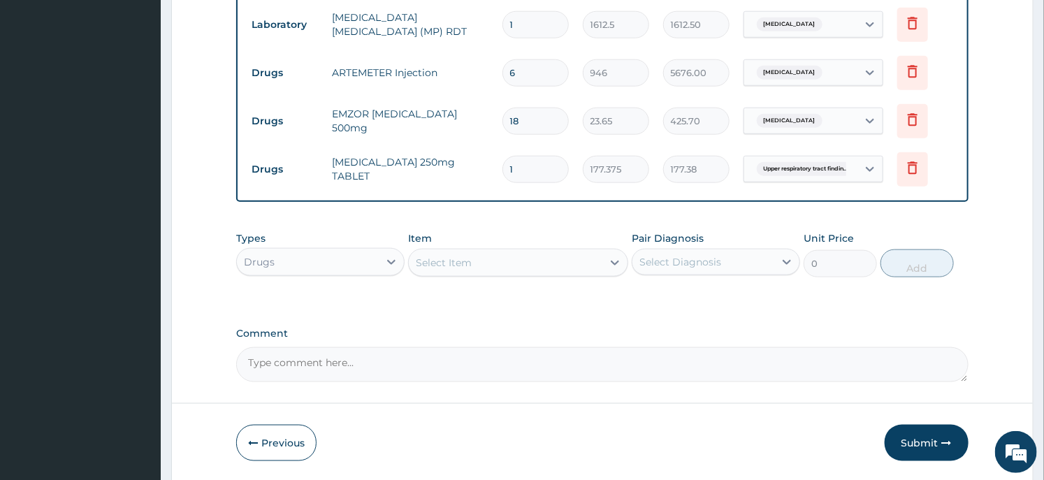
type input "14"
type input "2483.25"
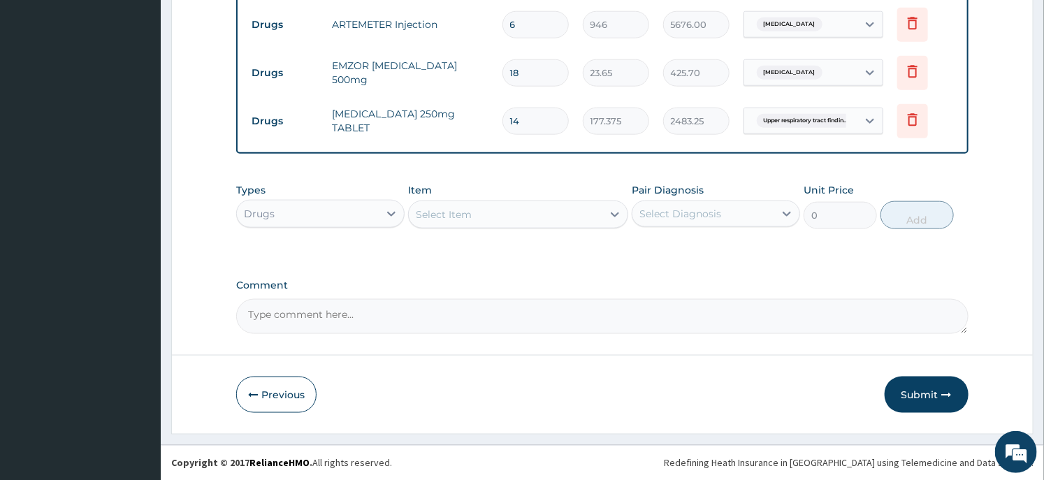
type input "14"
click at [464, 221] on div "Select Item" at bounding box center [505, 214] width 193 height 22
click at [491, 213] on div "Select Item" at bounding box center [505, 214] width 193 height 22
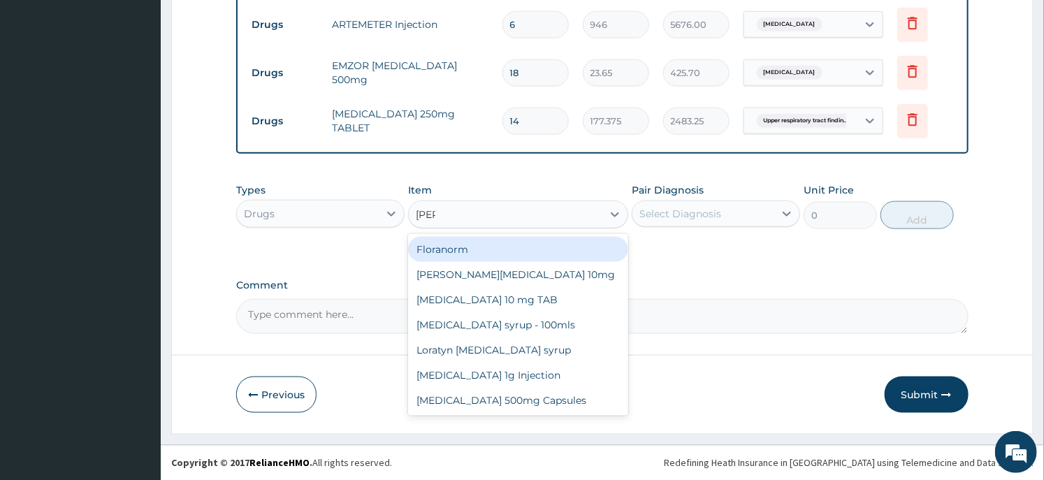
type input "lorat"
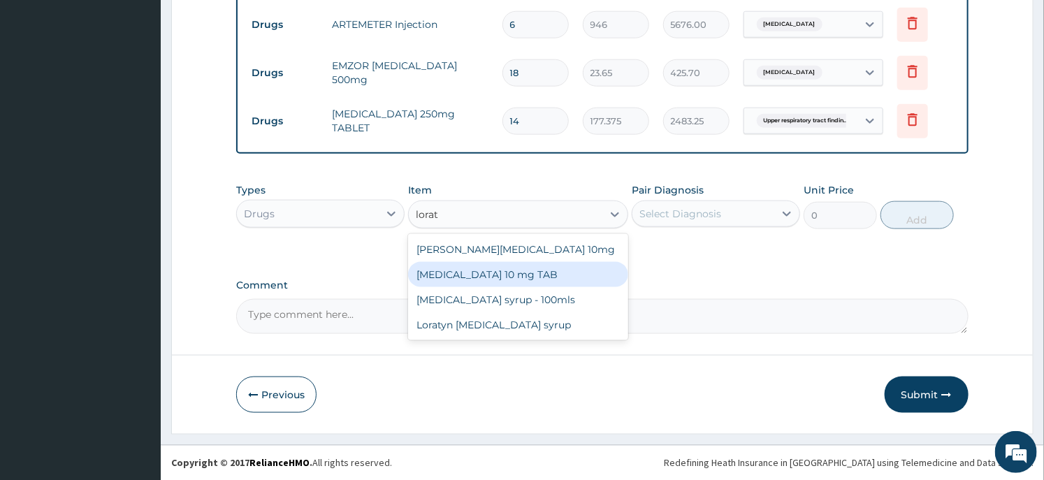
click at [493, 273] on div "LORATADINE 10 mg TAB" at bounding box center [517, 274] width 219 height 25
type input "59.125"
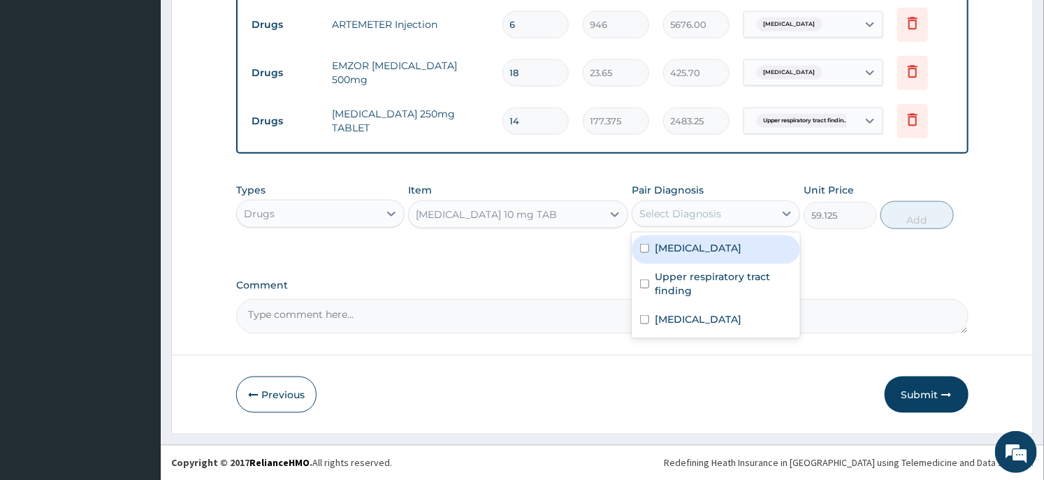
click at [702, 210] on div "Select Diagnosis" at bounding box center [680, 214] width 82 height 14
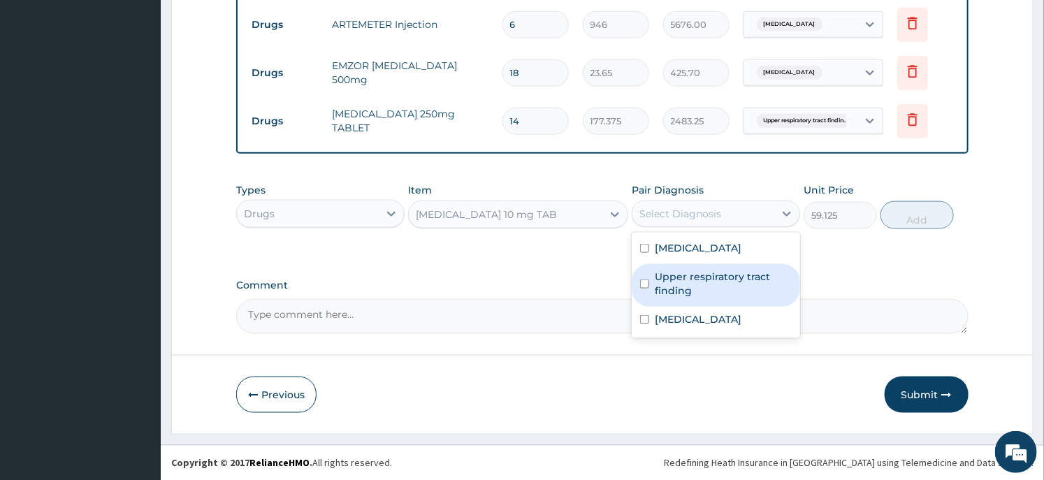
click at [680, 282] on label "Upper respiratory tract finding" at bounding box center [723, 284] width 137 height 28
checkbox input "true"
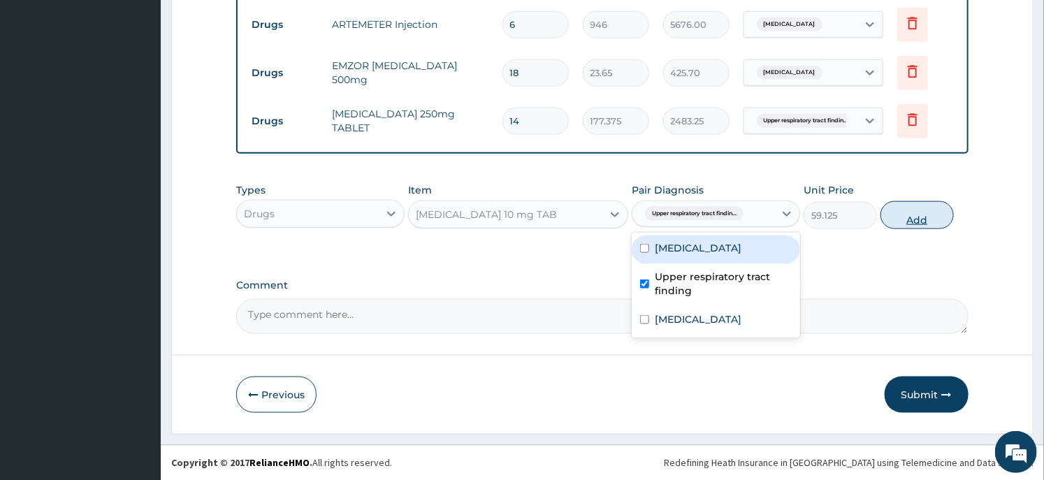
click at [907, 208] on button "Add" at bounding box center [916, 215] width 73 height 28
type input "0"
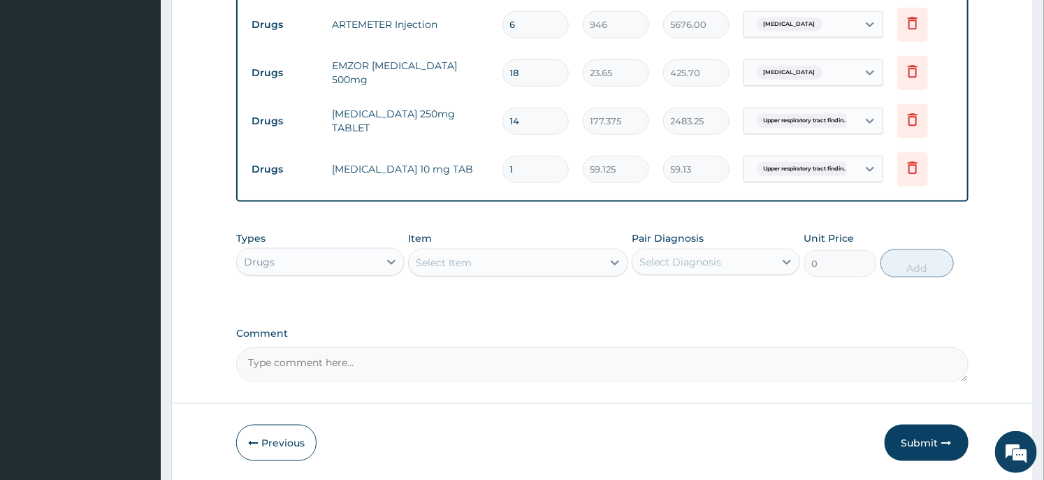
click at [559, 177] on input "1" at bounding box center [535, 169] width 66 height 27
type input "5"
type input "295.63"
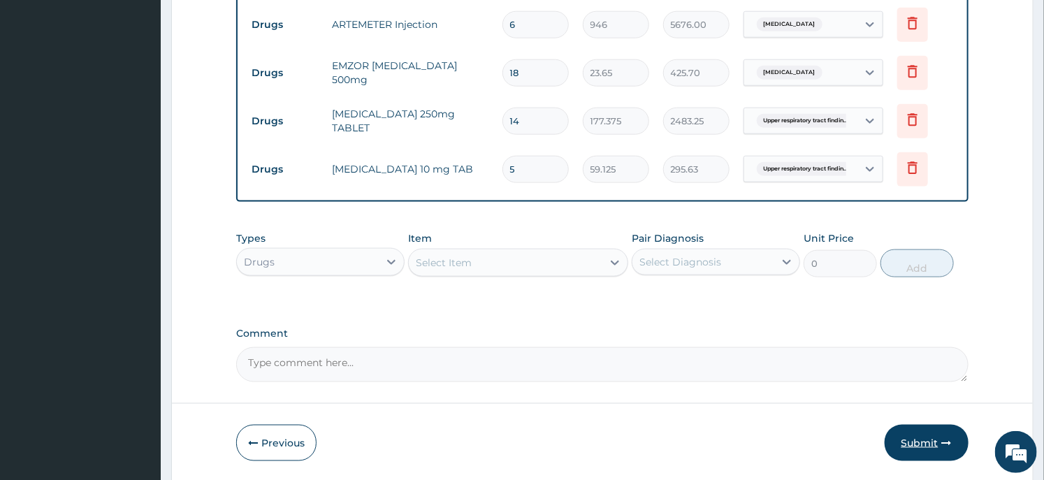
type input "5"
click at [915, 435] on button "Submit" at bounding box center [927, 443] width 84 height 36
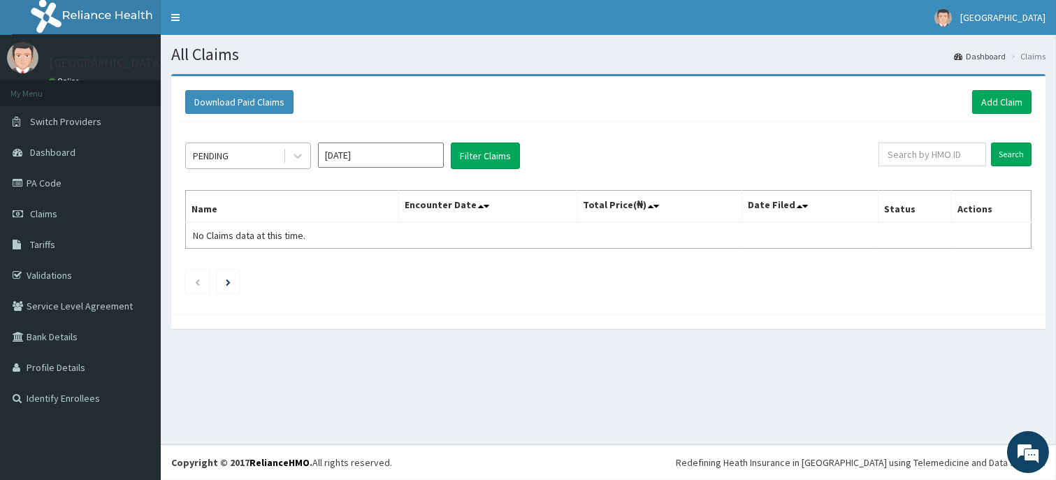
click at [240, 159] on div "PENDING" at bounding box center [234, 156] width 97 height 22
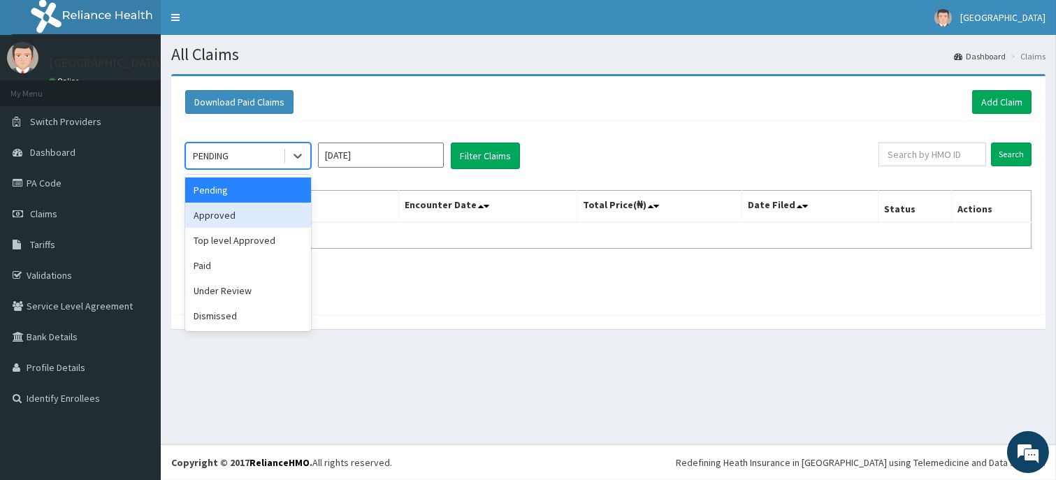
click at [242, 214] on div "Approved" at bounding box center [248, 215] width 126 height 25
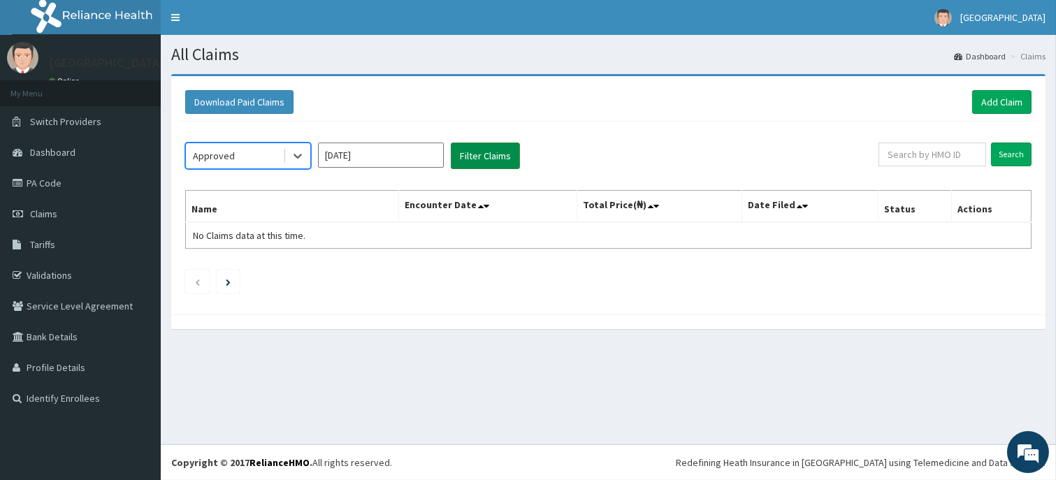
click at [482, 147] on button "Filter Claims" at bounding box center [485, 156] width 69 height 27
click at [493, 155] on button "Filter Claims" at bounding box center [485, 156] width 69 height 27
click at [287, 164] on div at bounding box center [297, 155] width 25 height 25
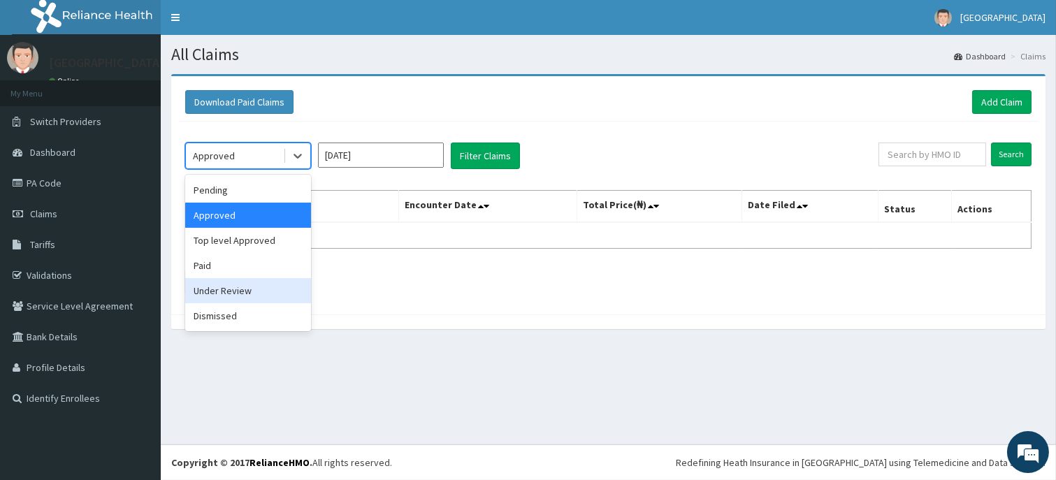
click at [224, 298] on div "Under Review" at bounding box center [248, 290] width 126 height 25
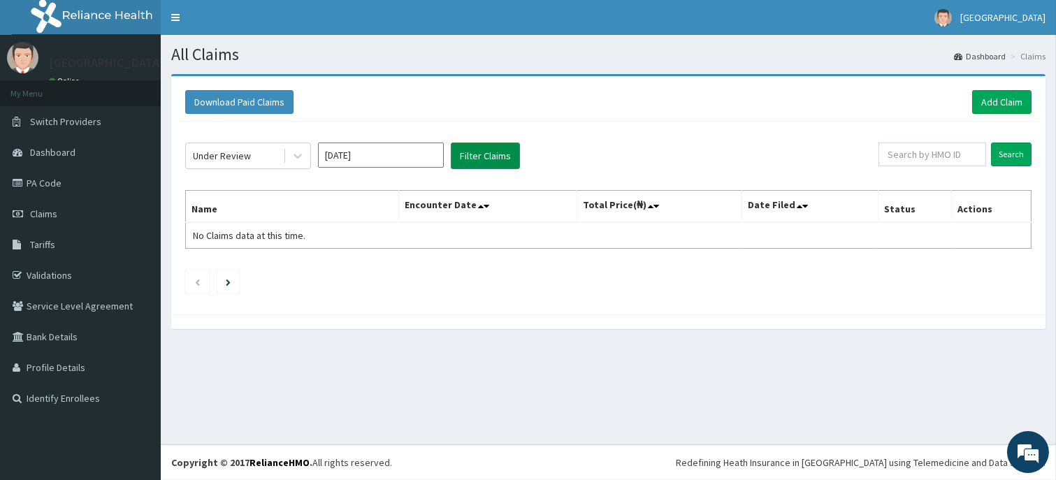
click at [478, 148] on button "Filter Claims" at bounding box center [485, 156] width 69 height 27
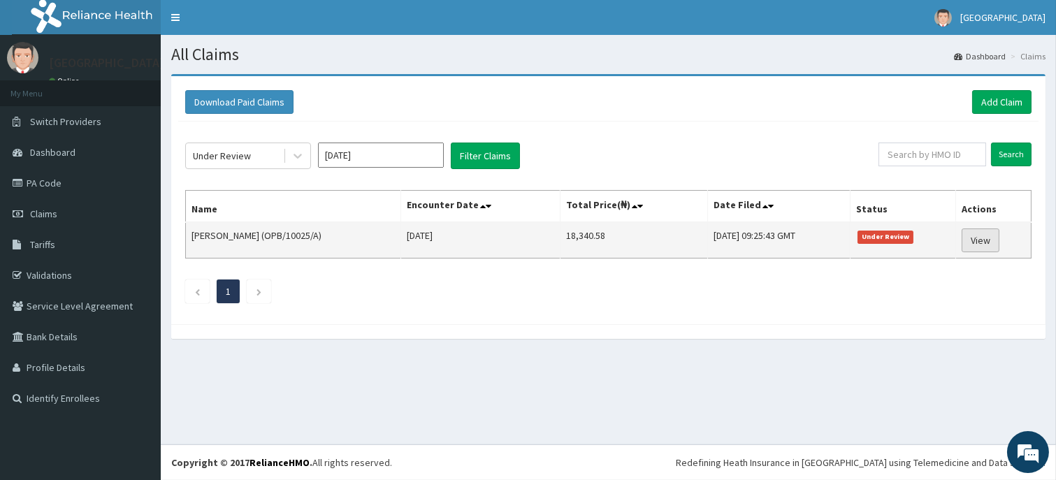
click at [992, 241] on link "View" at bounding box center [981, 241] width 38 height 24
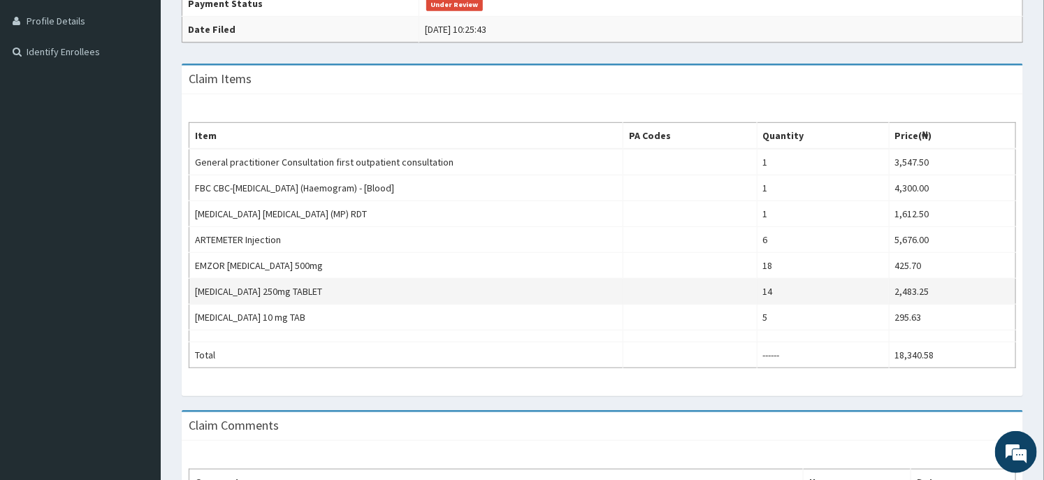
scroll to position [502, 0]
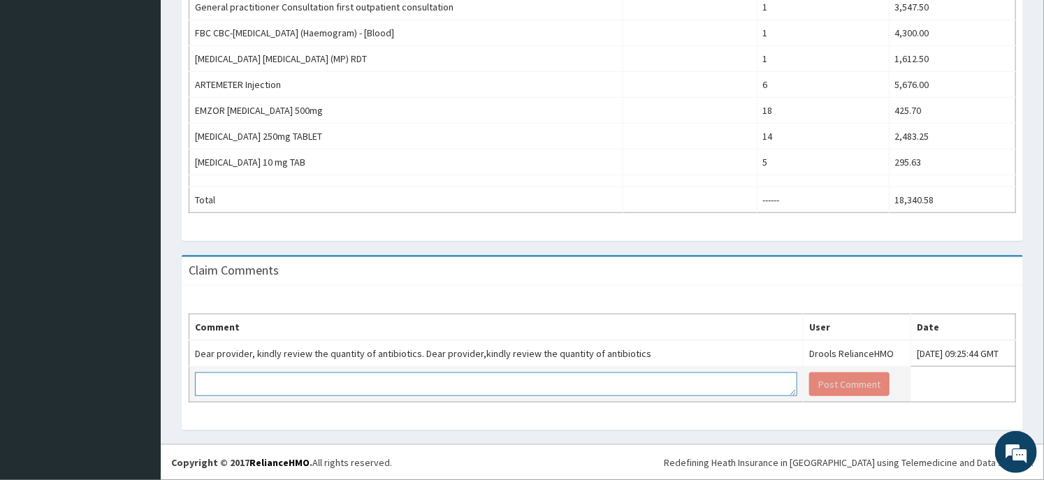
click at [421, 385] on textarea at bounding box center [496, 384] width 602 height 24
type textarea "t"
type textarea "correct prescription: tab azithromycin 500mg dly x 1/52 (14 tablets)"
click at [809, 382] on button "Post Comment" at bounding box center [849, 384] width 80 height 24
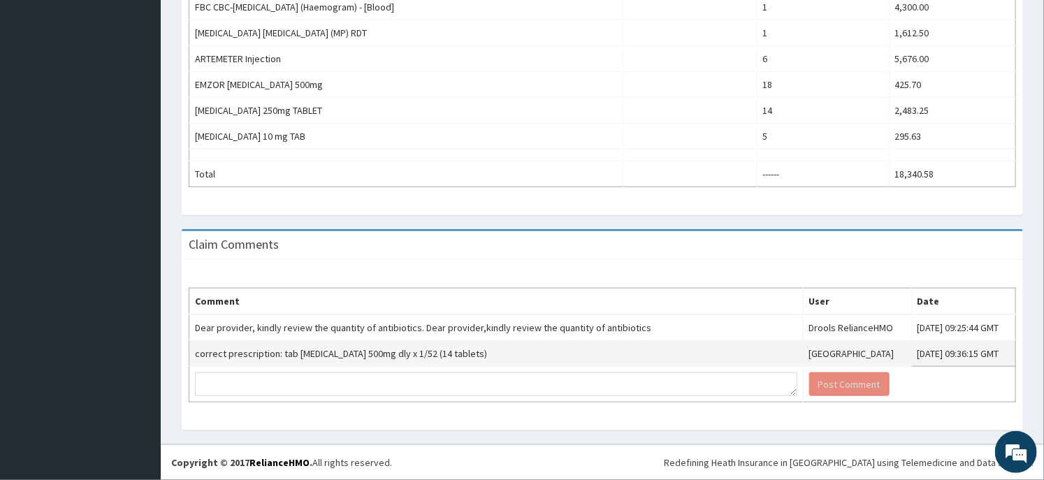
scroll to position [0, 0]
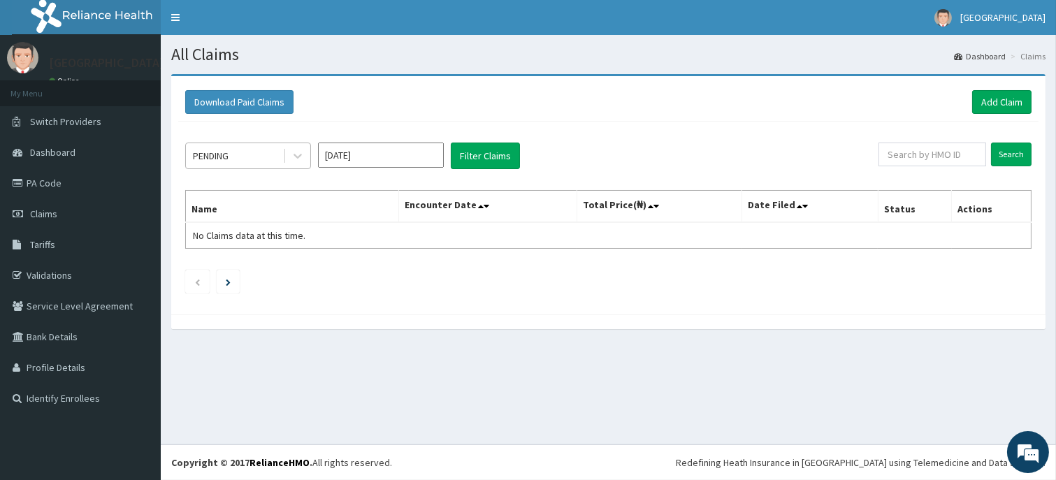
click at [232, 151] on div "PENDING" at bounding box center [234, 156] width 97 height 22
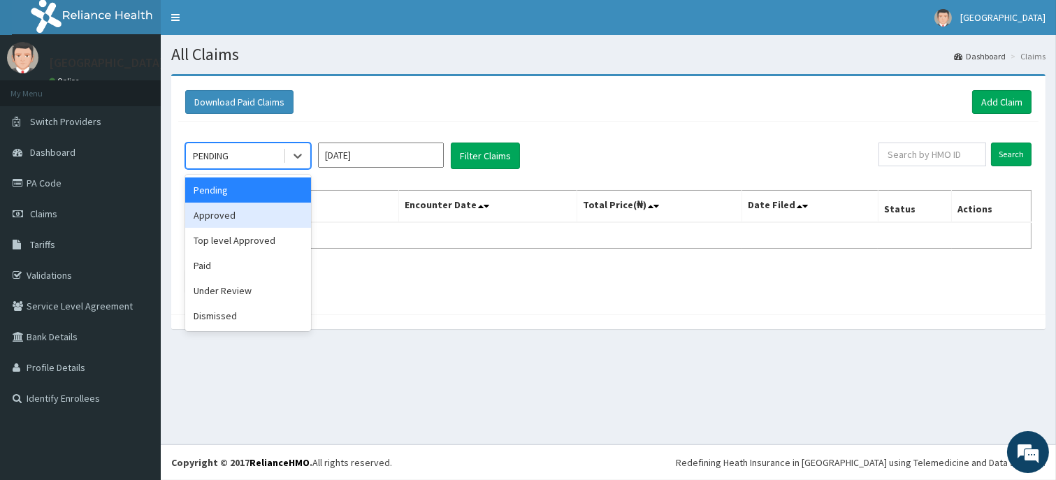
click at [238, 204] on div "Approved" at bounding box center [248, 215] width 126 height 25
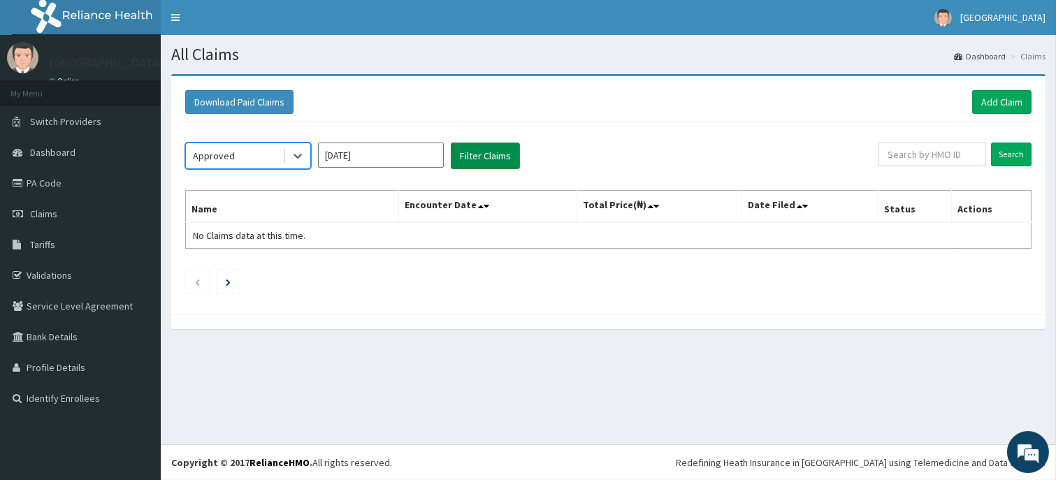
click at [488, 154] on button "Filter Claims" at bounding box center [485, 156] width 69 height 27
click at [981, 109] on link "Add Claim" at bounding box center [1001, 102] width 59 height 24
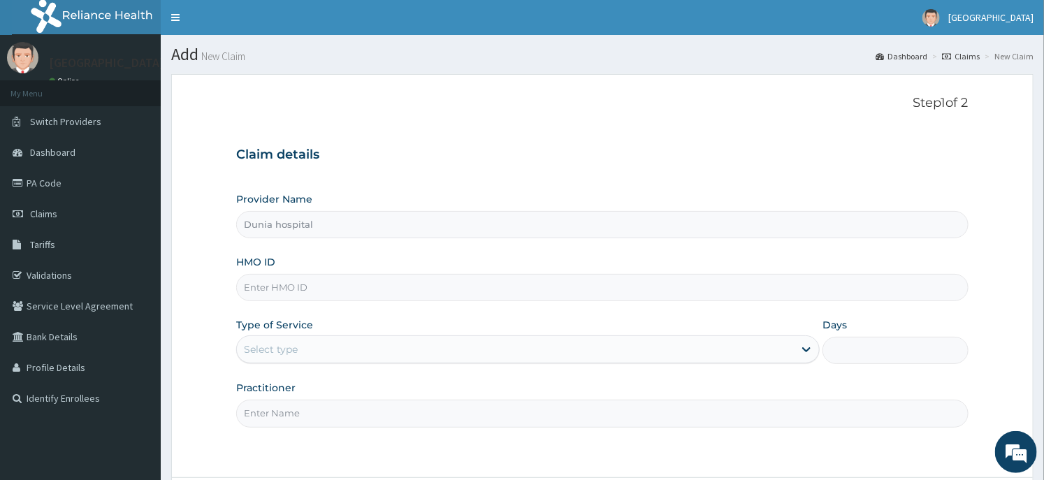
drag, startPoint x: 305, startPoint y: 284, endPoint x: 355, endPoint y: 1, distance: 287.5
click at [305, 284] on input "HMO ID" at bounding box center [602, 287] width 732 height 27
click at [296, 287] on input "HMO ID" at bounding box center [602, 287] width 732 height 27
paste input "SBG/10268/A"
type input "SBG/10268/A"
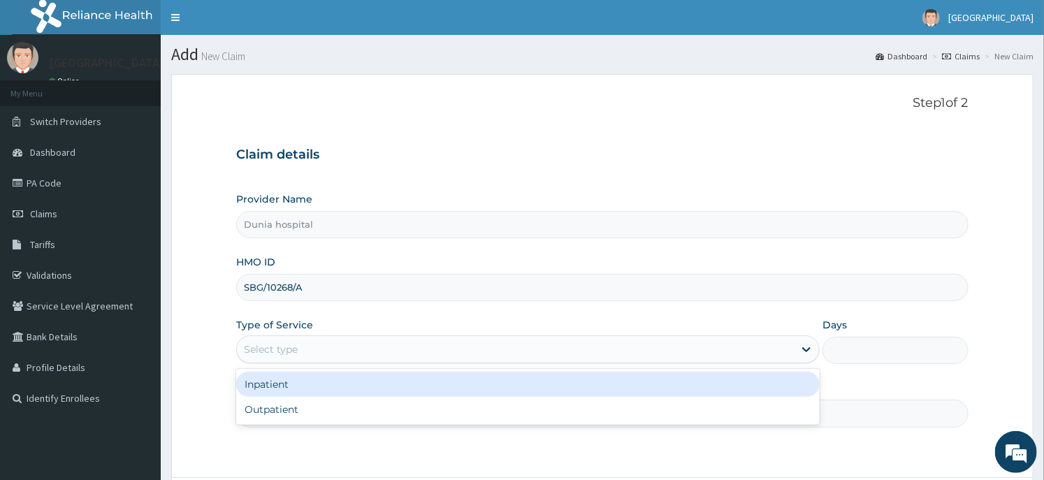
click at [287, 345] on div "Select type" at bounding box center [271, 349] width 54 height 14
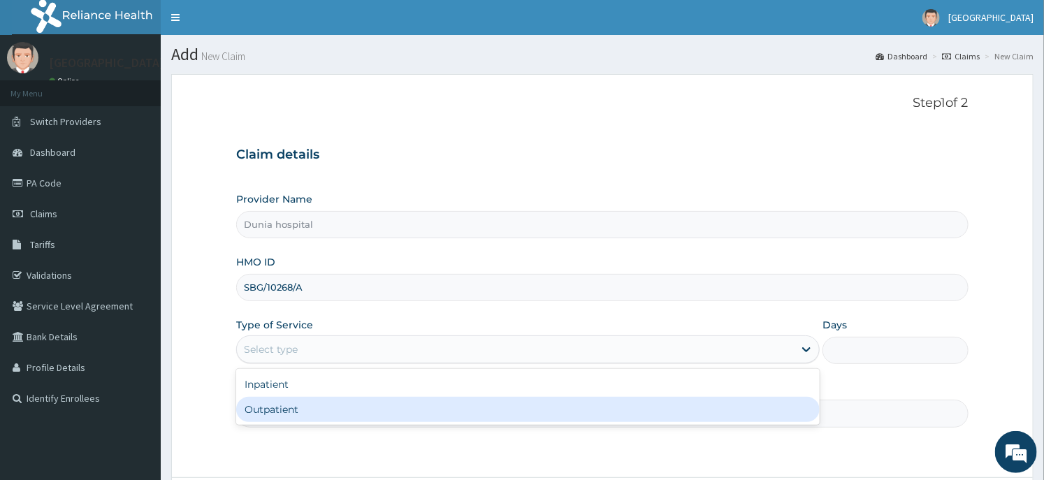
click at [295, 405] on div "Outpatient" at bounding box center [527, 409] width 583 height 25
type input "1"
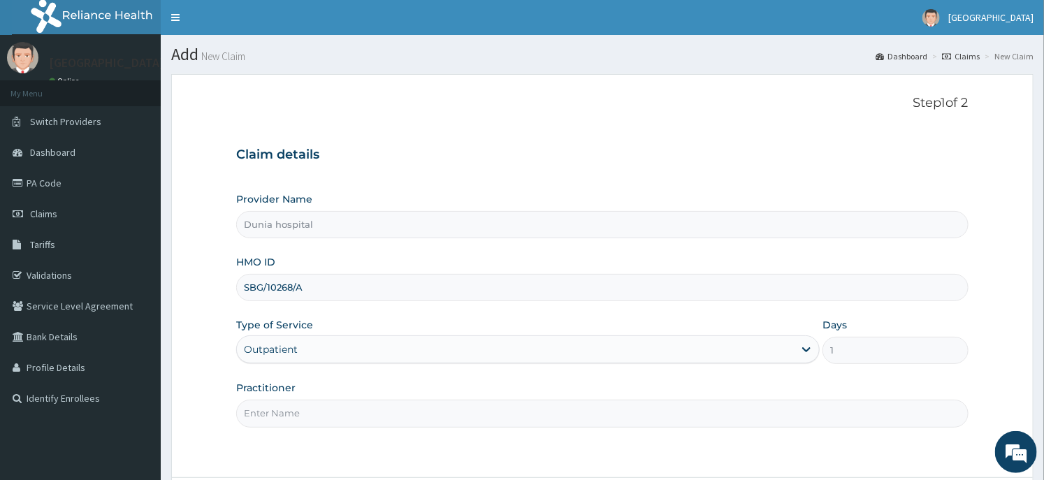
click at [299, 402] on input "Practitioner" at bounding box center [602, 413] width 732 height 27
type input "Dr Daodu"
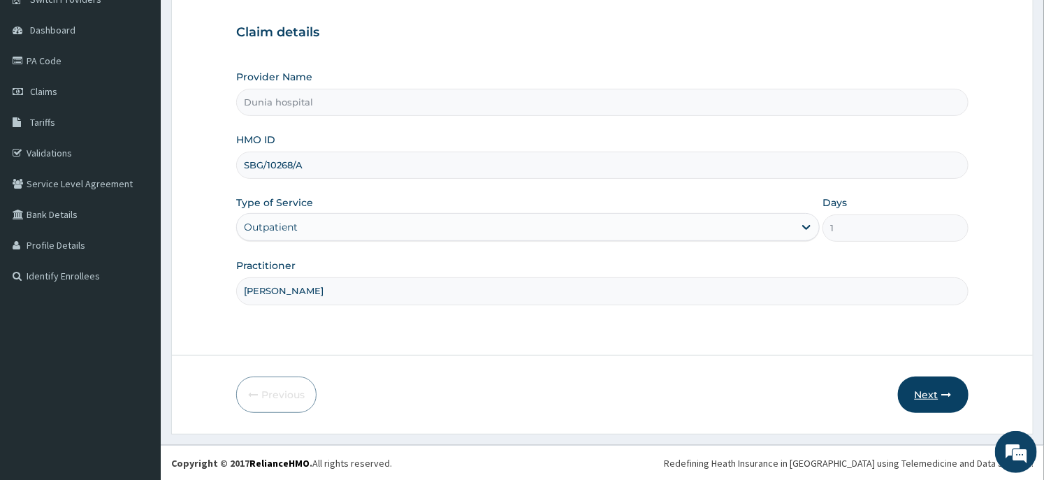
click at [934, 396] on button "Next" at bounding box center [933, 395] width 71 height 36
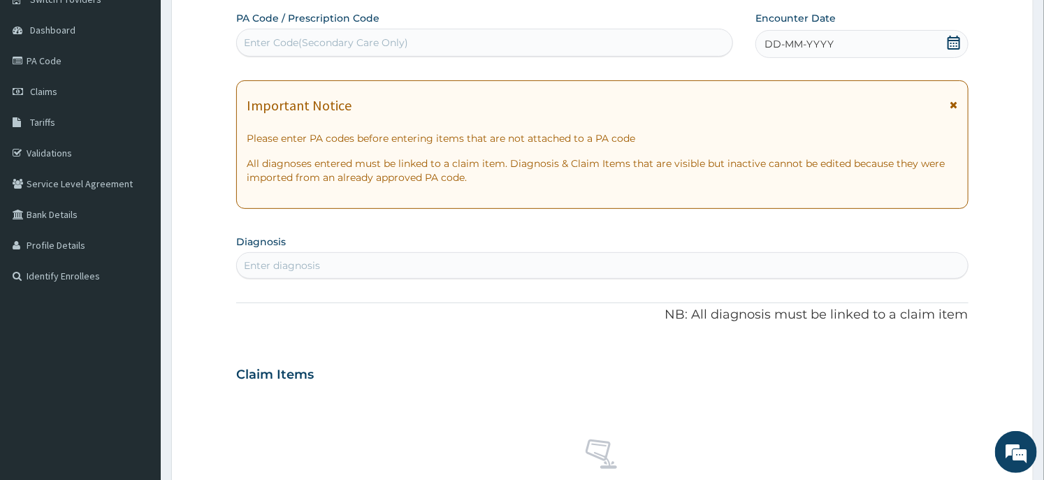
click at [954, 36] on icon at bounding box center [954, 43] width 13 height 14
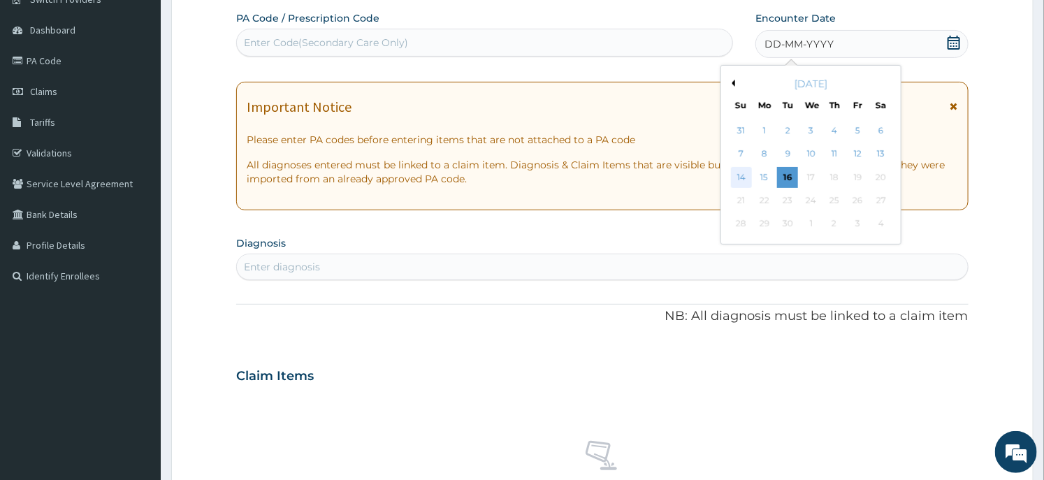
click at [739, 176] on div "14" at bounding box center [741, 177] width 21 height 21
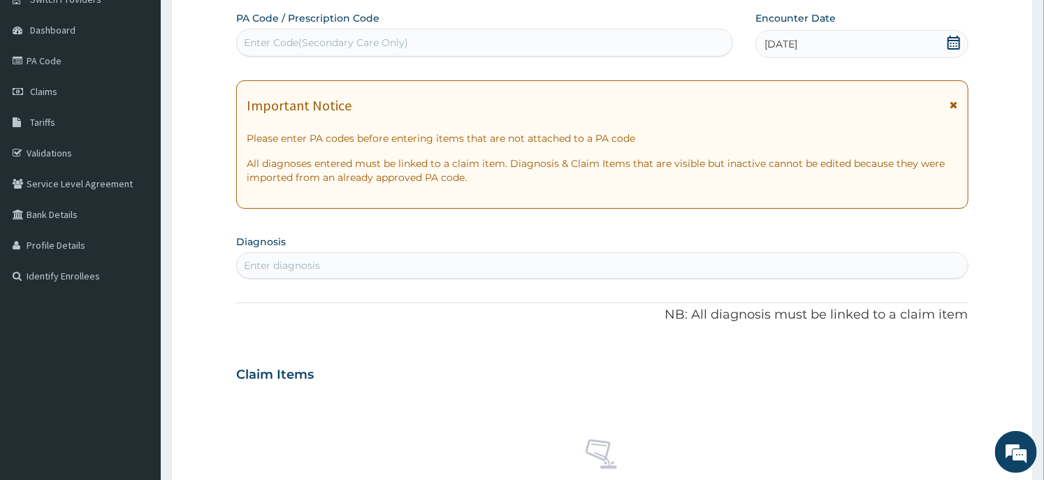
click at [335, 261] on div "Enter diagnosis" at bounding box center [602, 265] width 730 height 22
type input "malaria"
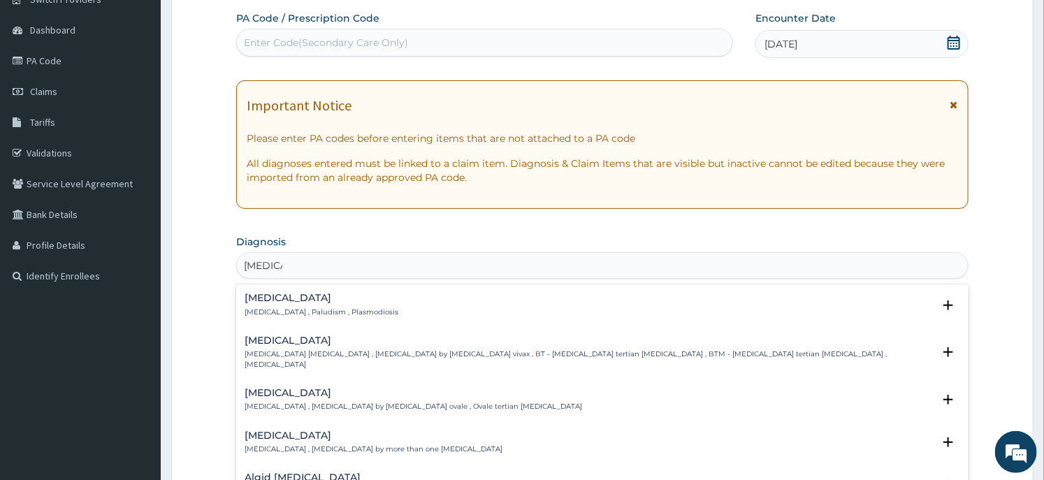
click at [271, 305] on div "Malaria Malaria , Paludism , Plasmodiosis" at bounding box center [322, 305] width 154 height 24
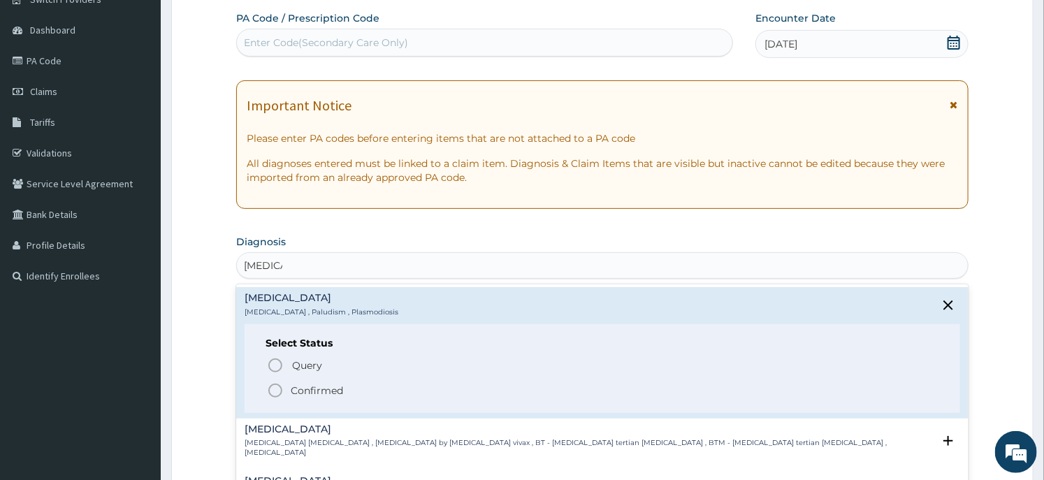
click at [281, 387] on icon "status option filled" at bounding box center [275, 390] width 17 height 17
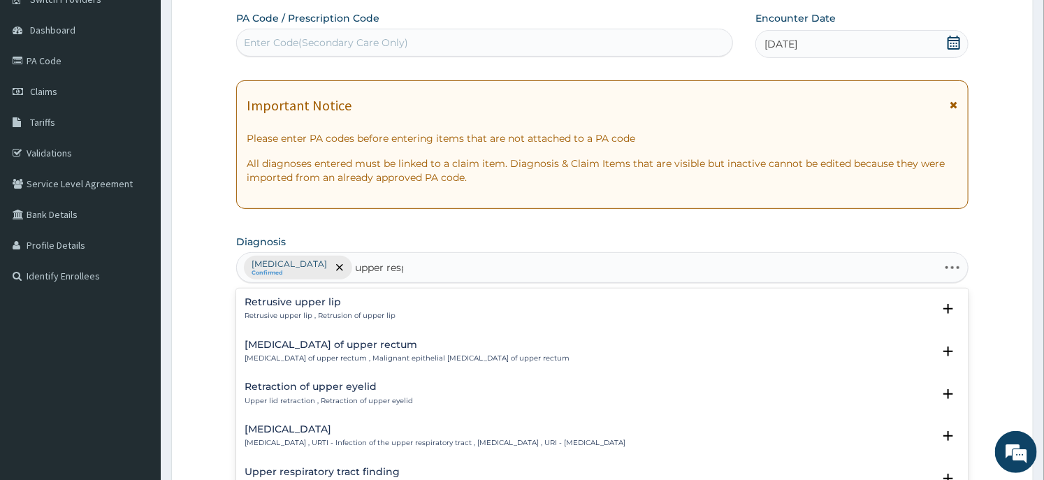
type input "upper respi"
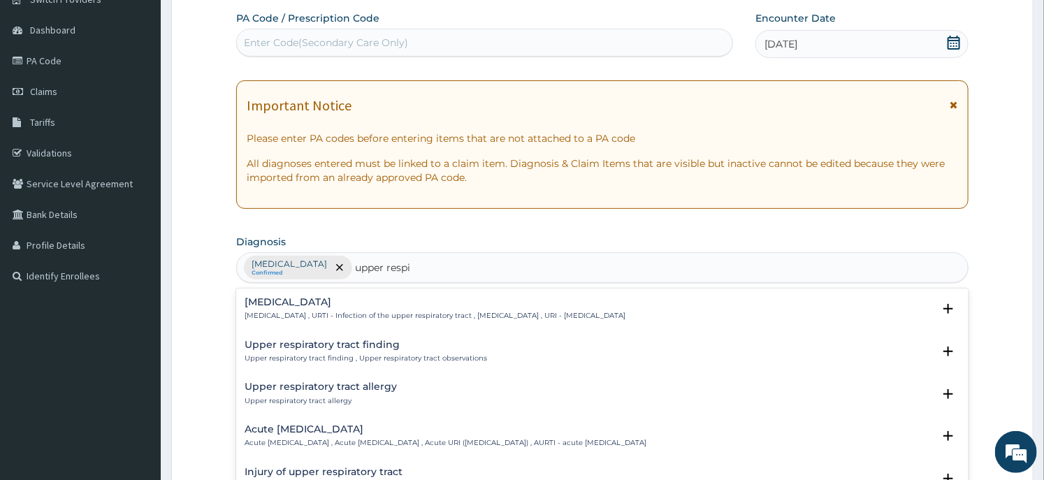
click at [300, 313] on p "Upper respiratory infection , URTI - Infection of the upper respiratory tract ,…" at bounding box center [435, 316] width 381 height 10
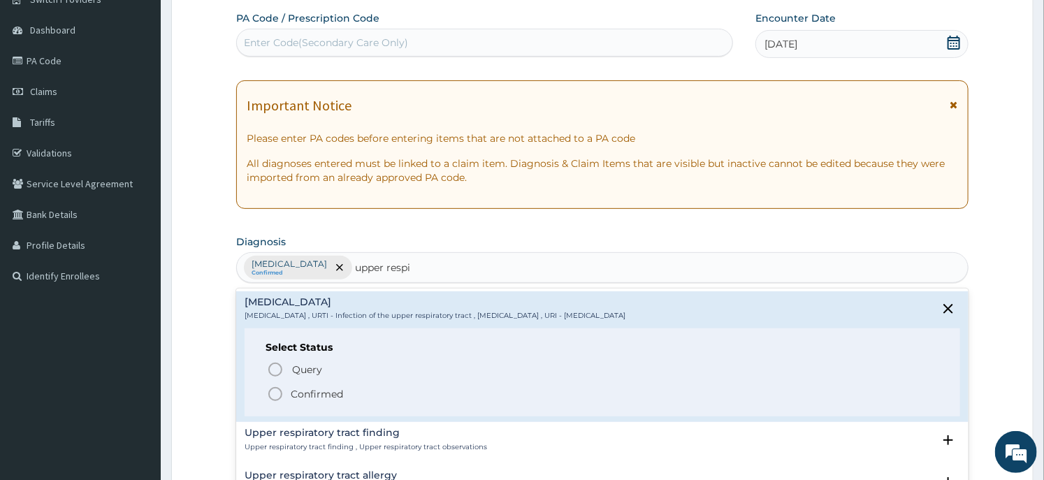
click at [305, 396] on p "Confirmed" at bounding box center [317, 394] width 52 height 14
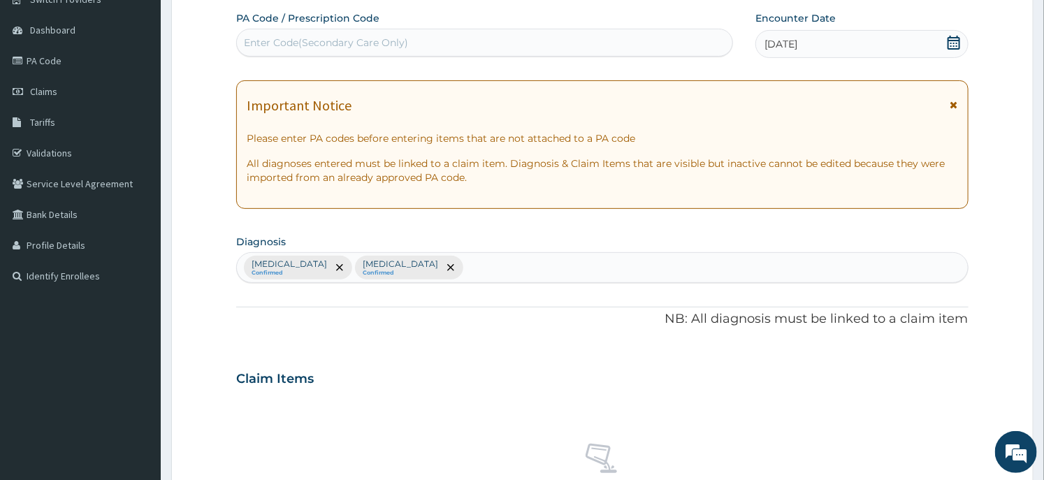
scroll to position [511, 0]
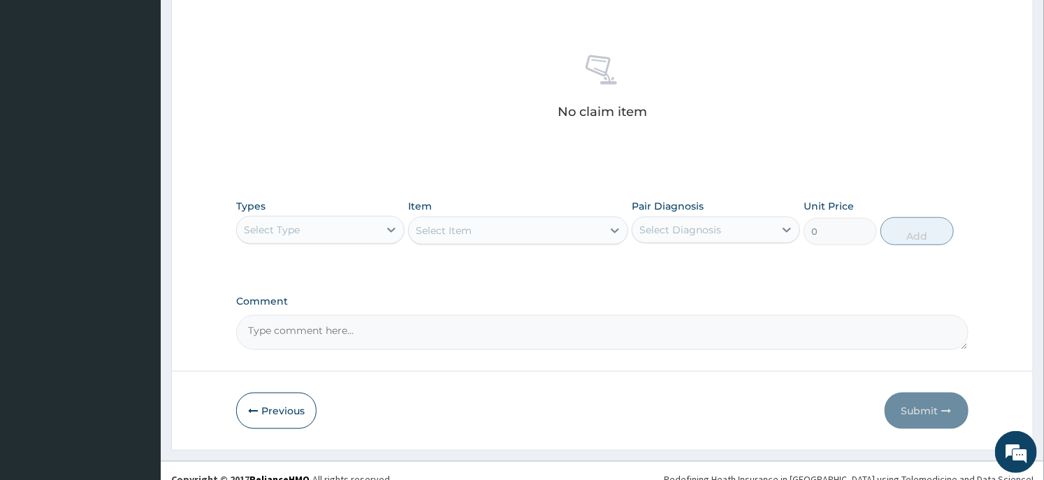
click at [338, 229] on div "Select Type" at bounding box center [308, 230] width 142 height 22
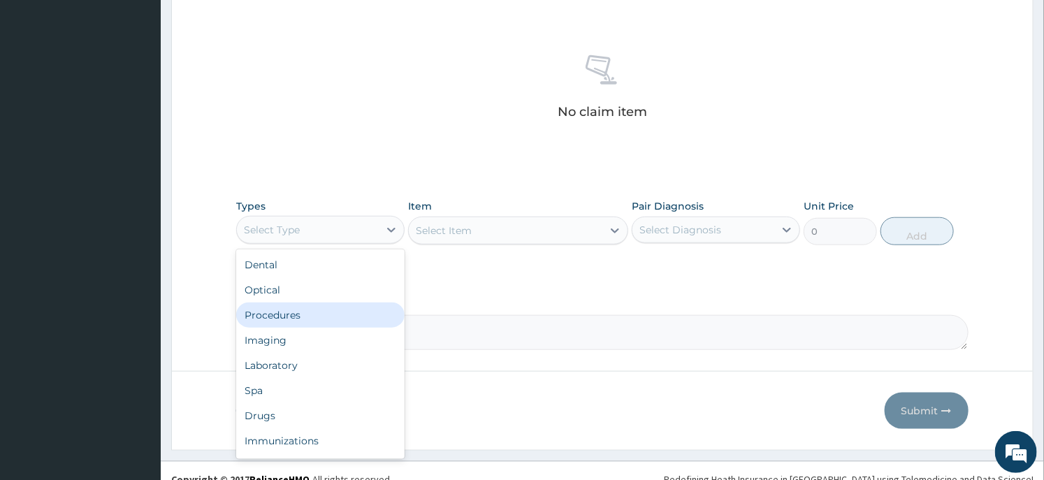
click at [335, 320] on div "Procedures" at bounding box center [320, 315] width 168 height 25
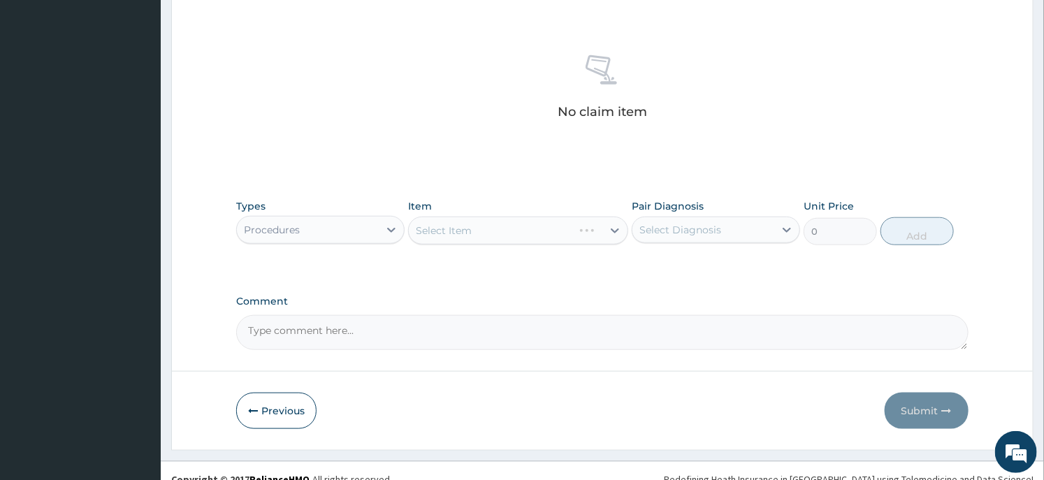
scroll to position [527, 0]
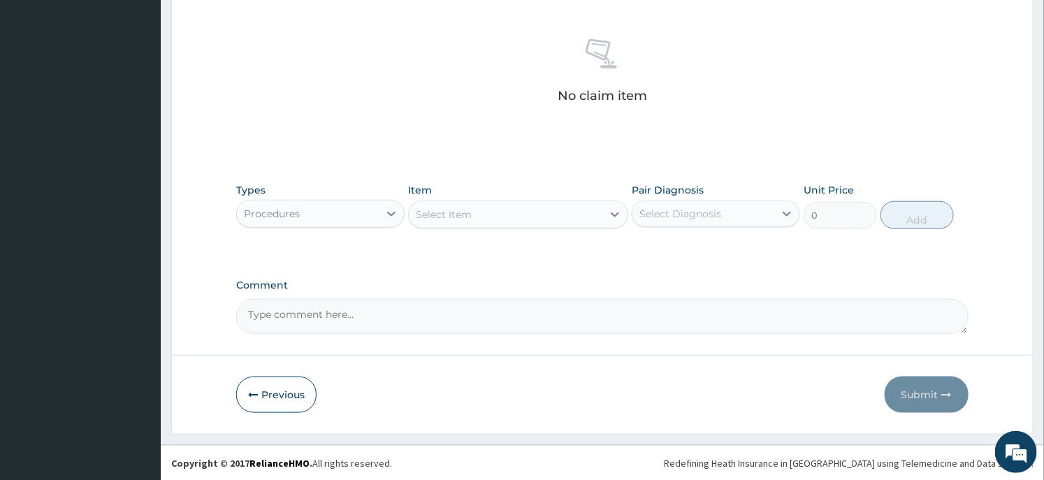
click at [493, 217] on div "Select Item" at bounding box center [505, 214] width 193 height 22
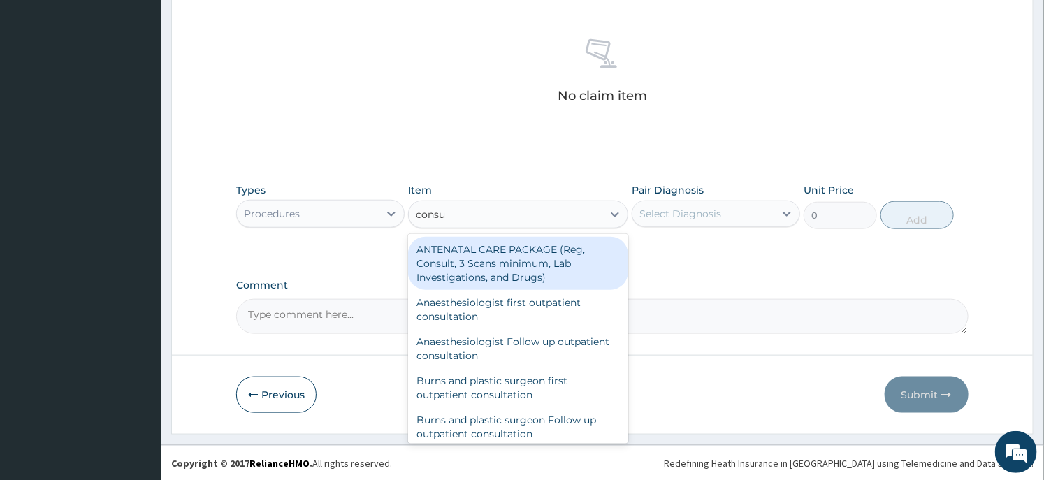
type input "consul"
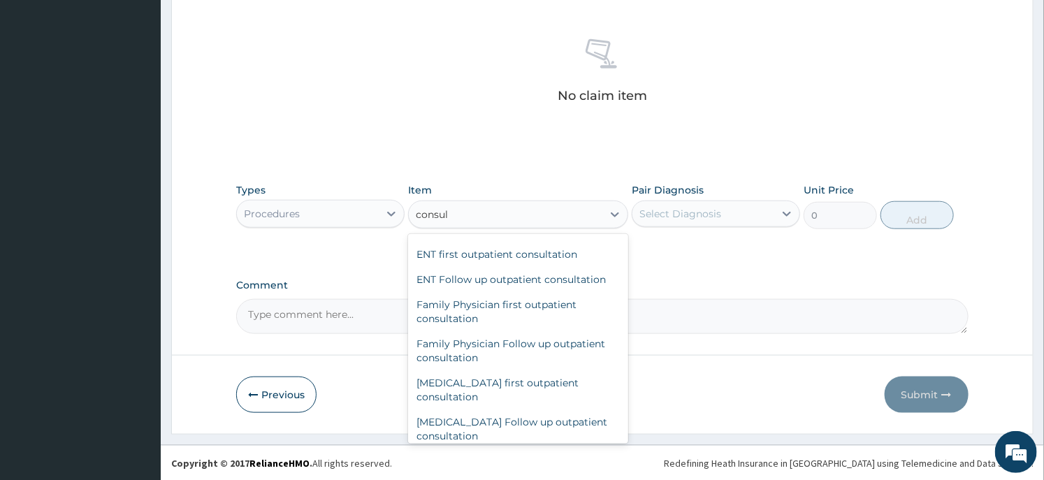
scroll to position [776, 0]
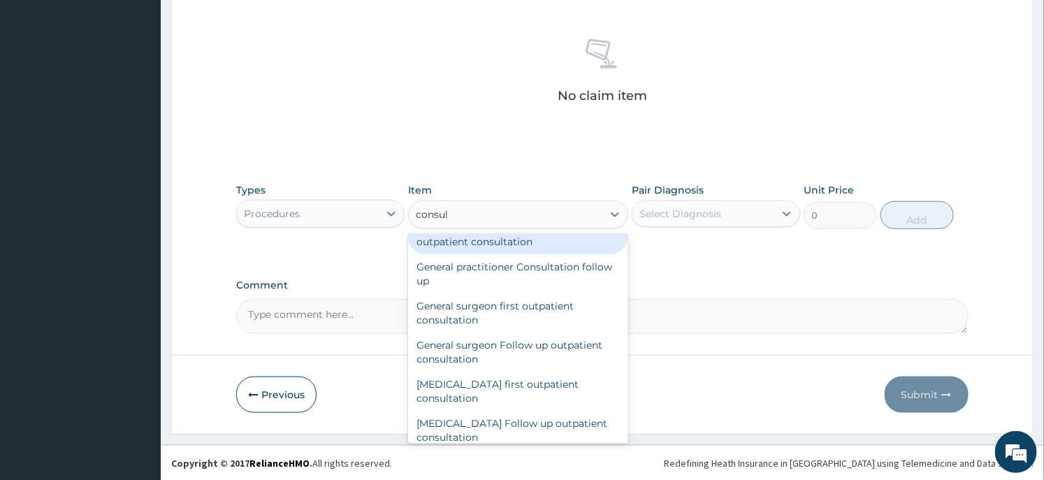
click at [502, 246] on div "General practitioner Consultation first outpatient consultation" at bounding box center [517, 234] width 219 height 39
type input "3547.5"
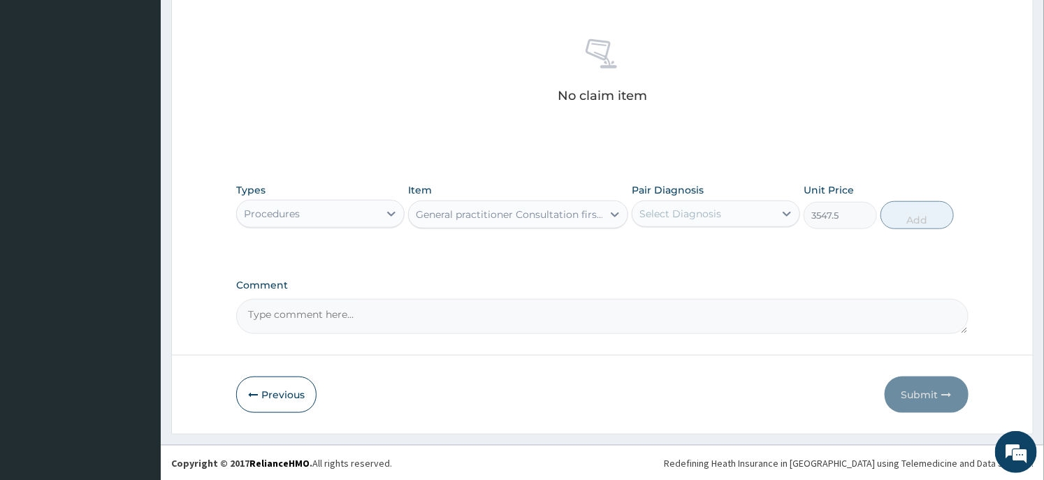
click at [727, 220] on div "Select Diagnosis" at bounding box center [703, 214] width 142 height 22
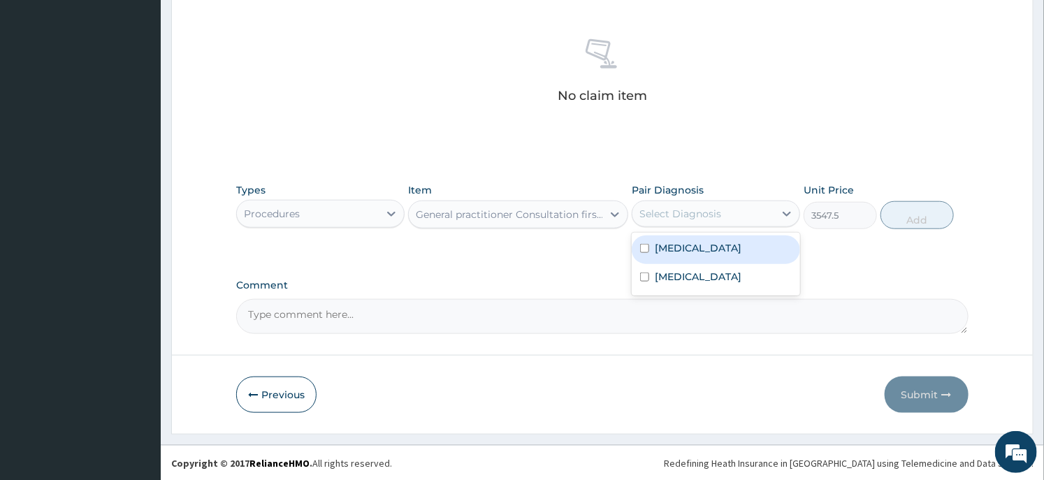
click at [683, 250] on label "Malaria" at bounding box center [698, 248] width 87 height 14
checkbox input "true"
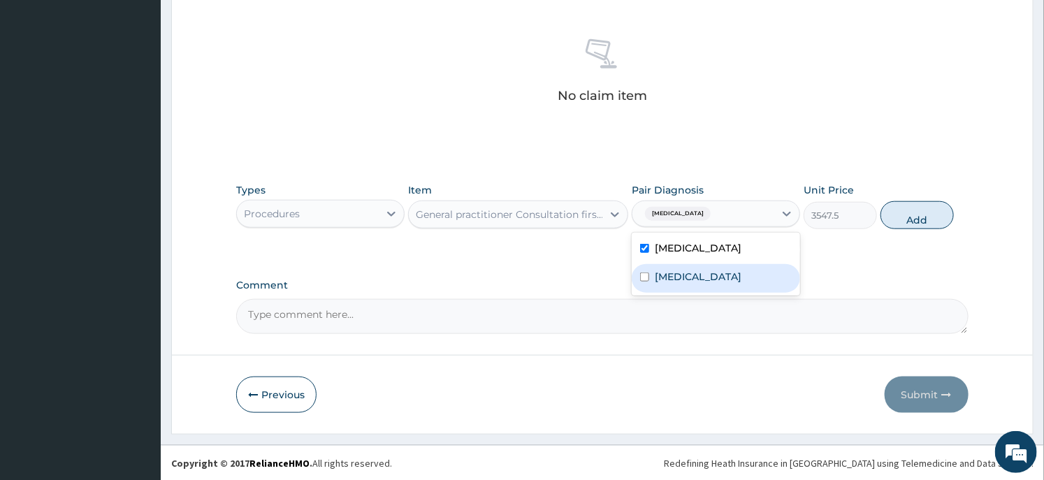
click at [679, 280] on label "Upper respiratory infection" at bounding box center [698, 277] width 87 height 14
checkbox input "true"
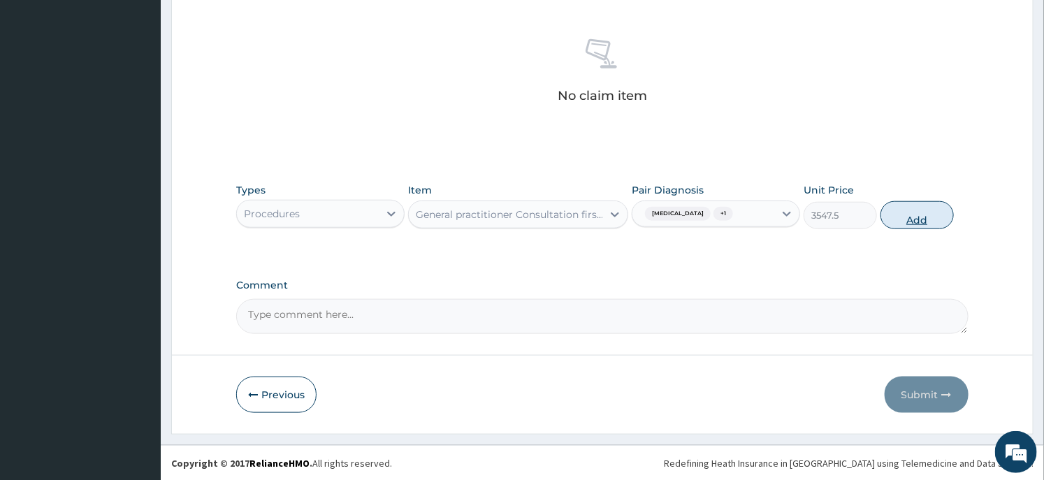
click at [887, 215] on button "Add" at bounding box center [916, 215] width 73 height 28
type input "0"
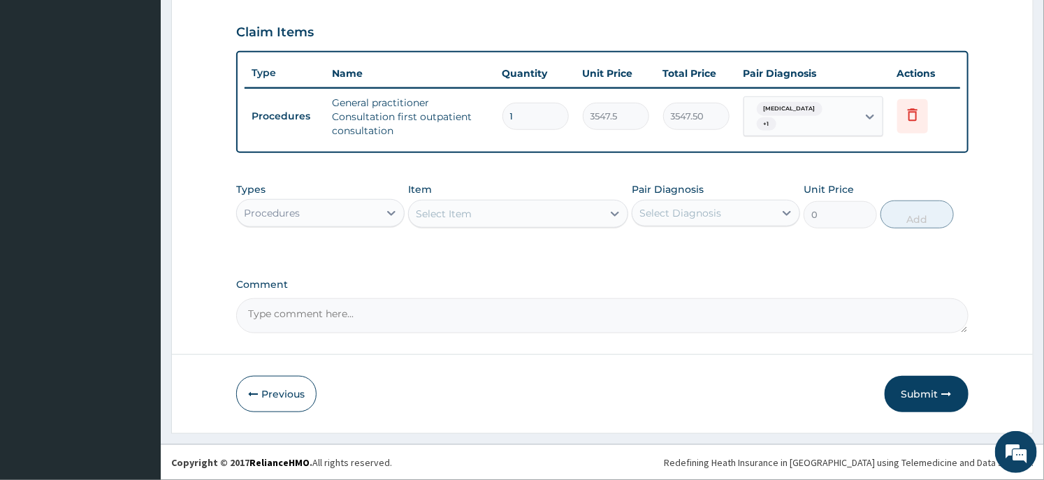
scroll to position [466, 0]
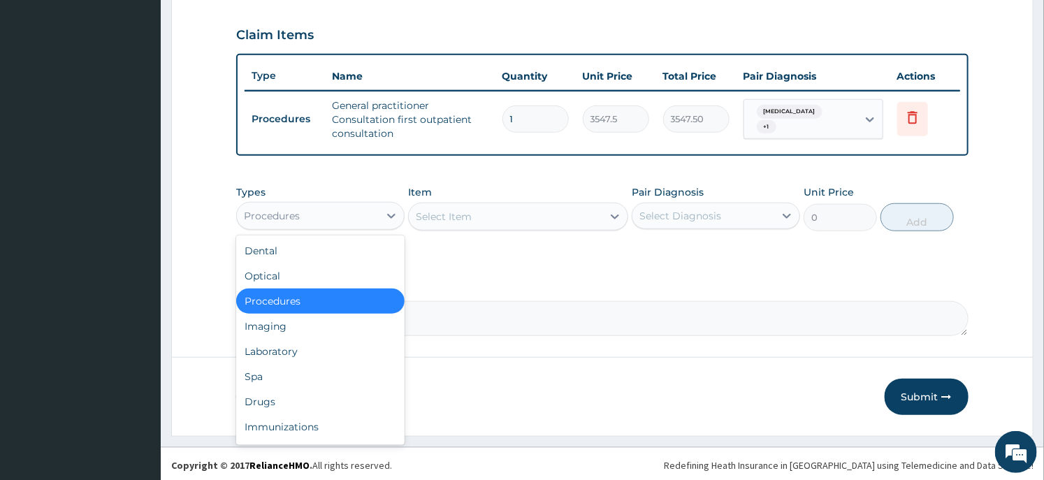
click at [321, 217] on div "Procedures" at bounding box center [308, 216] width 142 height 22
click at [276, 396] on div "Drugs" at bounding box center [320, 401] width 168 height 25
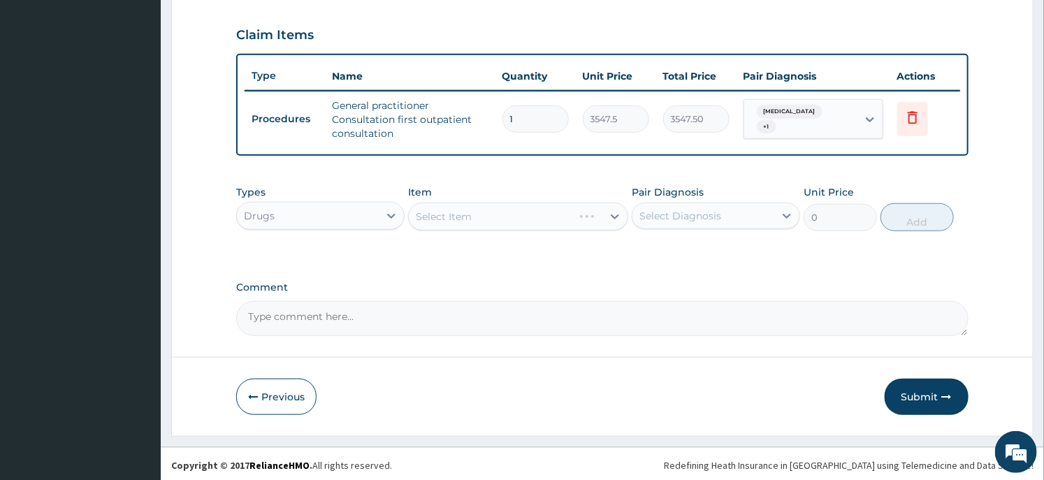
click at [410, 275] on div "PA Code / Prescription Code Enter Code(Secondary Care Only) Encounter Date 14-0…" at bounding box center [602, 1] width 732 height 669
click at [540, 219] on div "Select Item" at bounding box center [505, 216] width 193 height 22
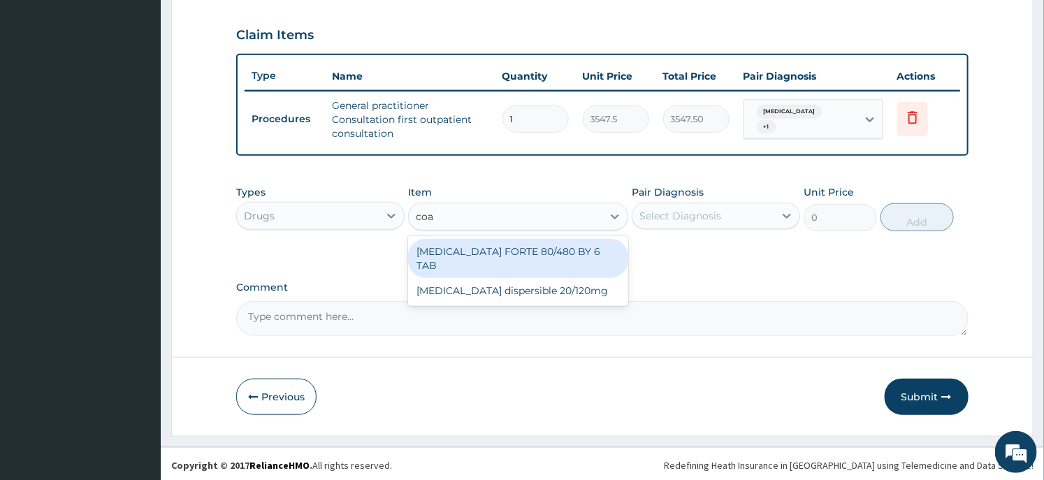
type input "coar"
click at [561, 254] on div "COARTEM FORTE 80/480 BY 6 TAB" at bounding box center [517, 258] width 219 height 39
type input "449.35"
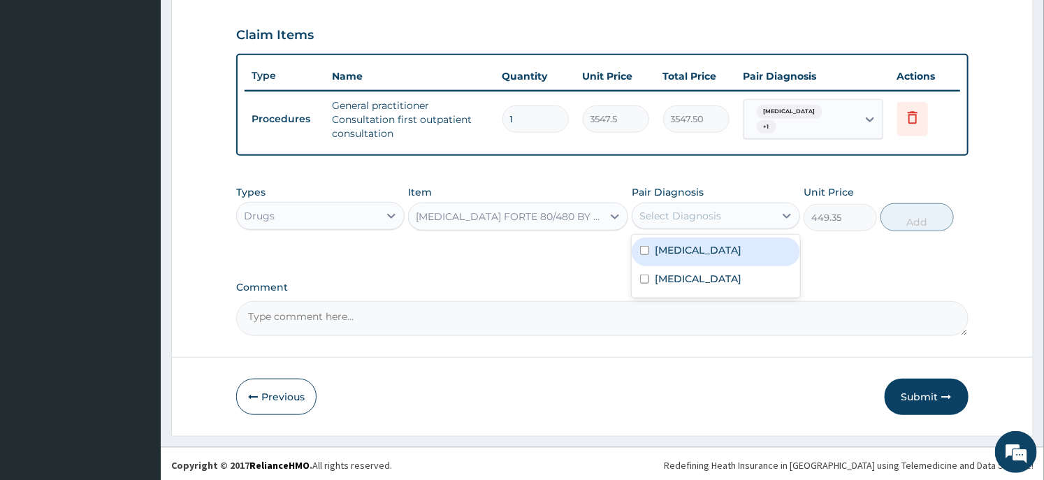
click at [651, 219] on div "Select Diagnosis" at bounding box center [680, 216] width 82 height 14
click at [673, 254] on div "Malaria" at bounding box center [716, 252] width 168 height 29
checkbox input "true"
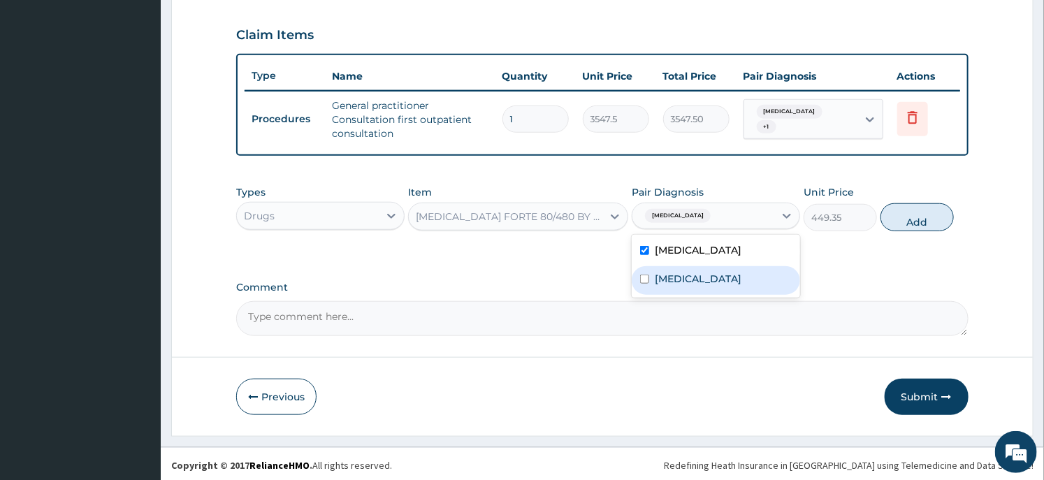
click at [673, 272] on label "Upper respiratory infection" at bounding box center [698, 279] width 87 height 14
checkbox input "true"
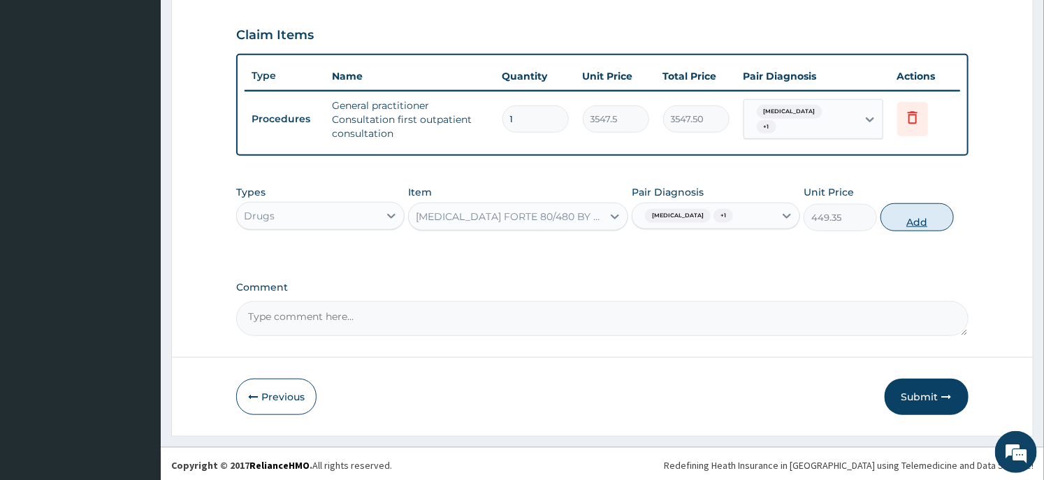
click at [918, 208] on button "Add" at bounding box center [916, 217] width 73 height 28
type input "0"
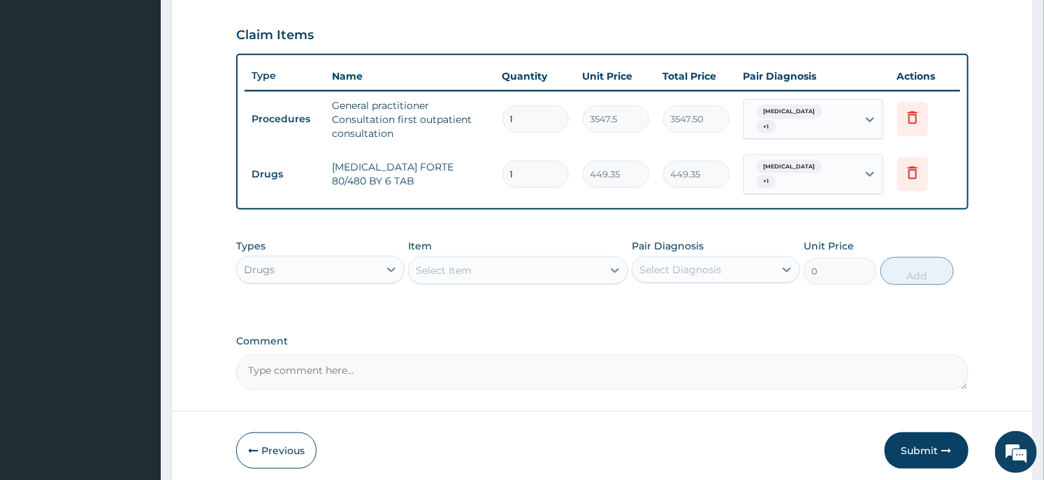
click at [519, 163] on input "1" at bounding box center [535, 174] width 66 height 27
type input "6"
type input "2696.10"
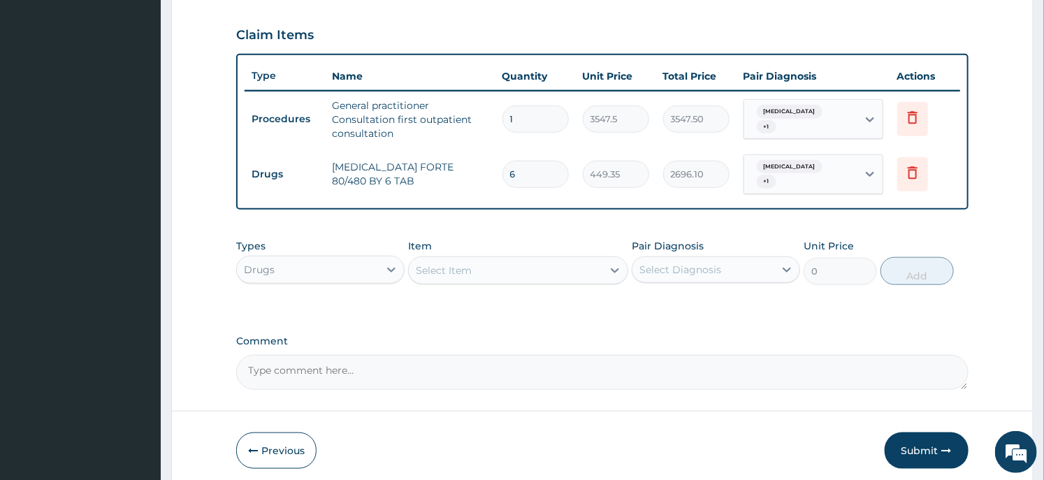
type input "6"
click at [445, 259] on div "Select Item" at bounding box center [505, 270] width 193 height 22
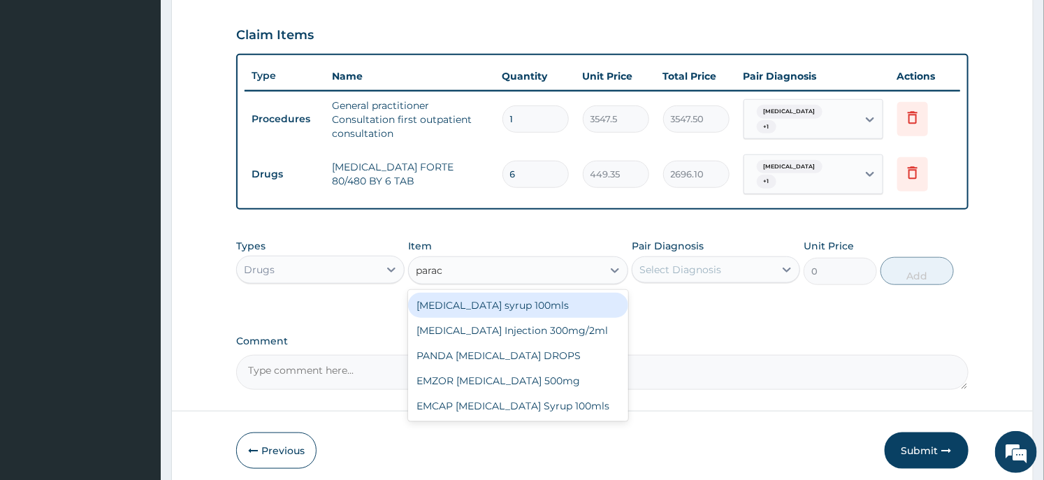
type input "parace"
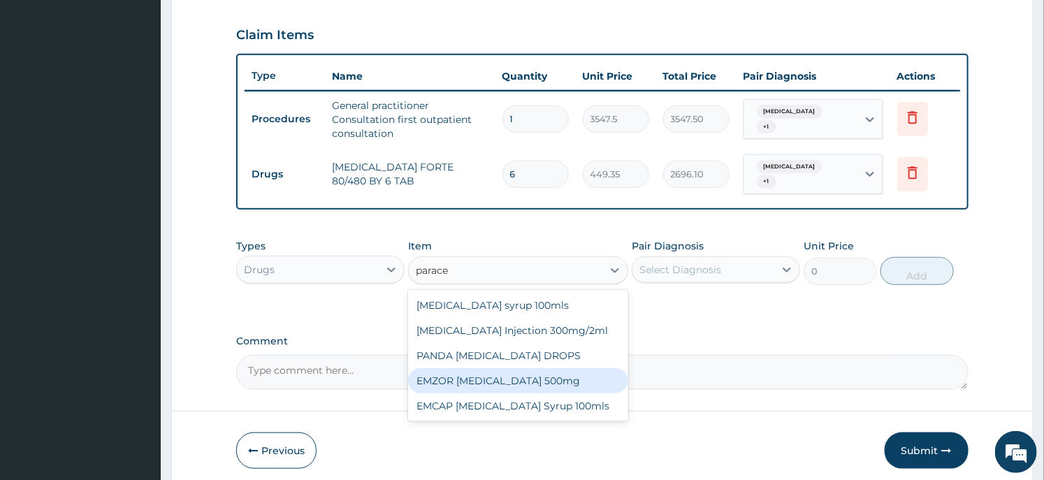
drag, startPoint x: 530, startPoint y: 372, endPoint x: 554, endPoint y: 344, distance: 37.1
click at [530, 371] on div "EMZOR PARACETAMOL 500mg" at bounding box center [517, 380] width 219 height 25
type input "23.65"
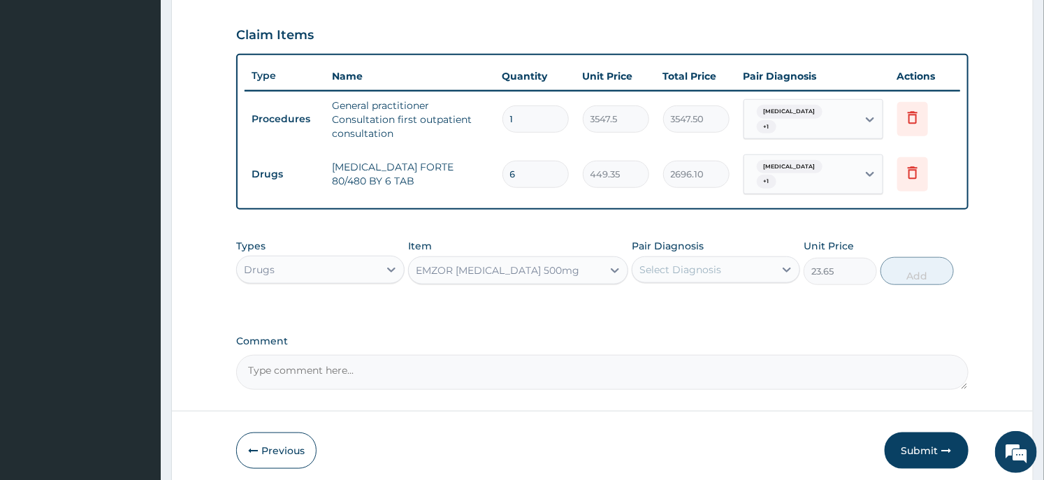
click at [743, 259] on div "Select Diagnosis" at bounding box center [703, 270] width 142 height 22
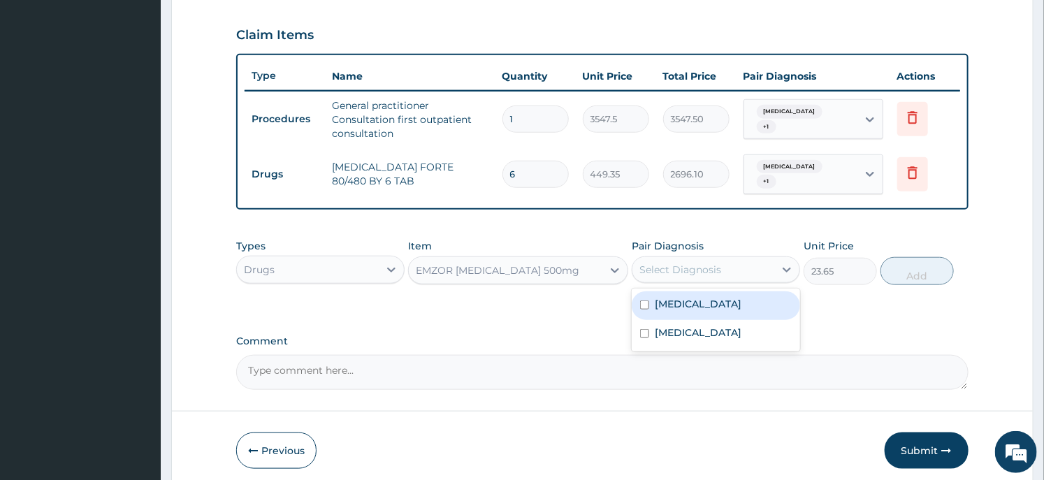
click at [695, 294] on div "Malaria" at bounding box center [716, 305] width 168 height 29
checkbox input "true"
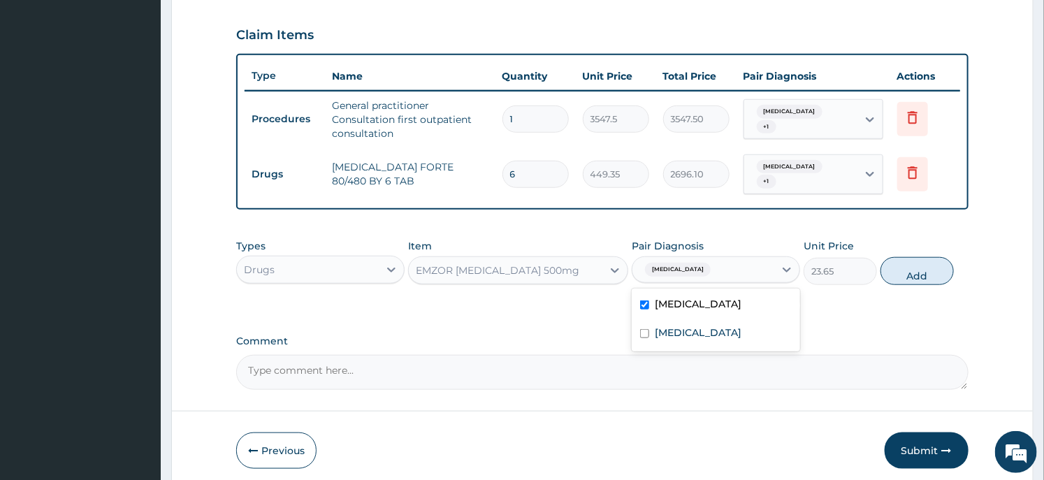
click at [904, 257] on button "Add" at bounding box center [916, 271] width 73 height 28
type input "0"
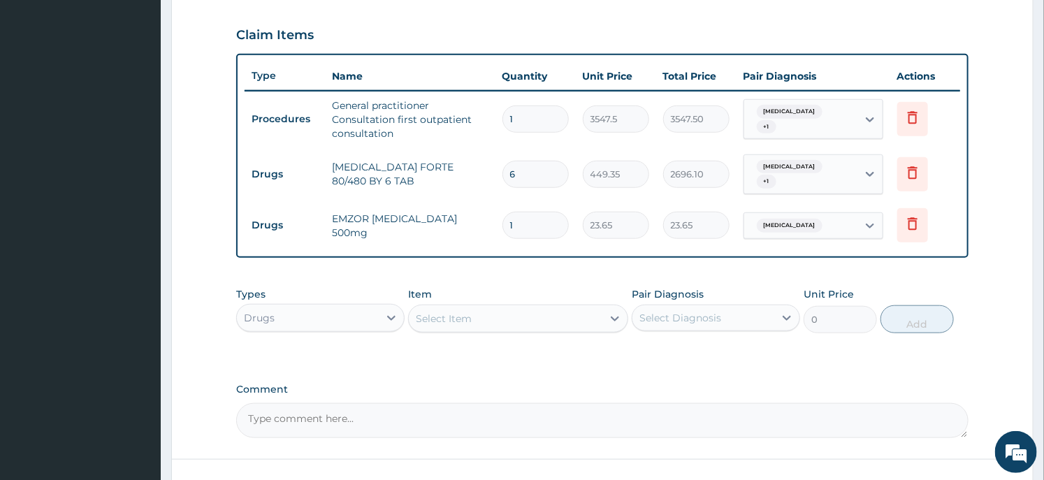
type input "18"
type input "425.70"
type input "18"
click at [465, 312] on div "Select Item" at bounding box center [444, 319] width 56 height 14
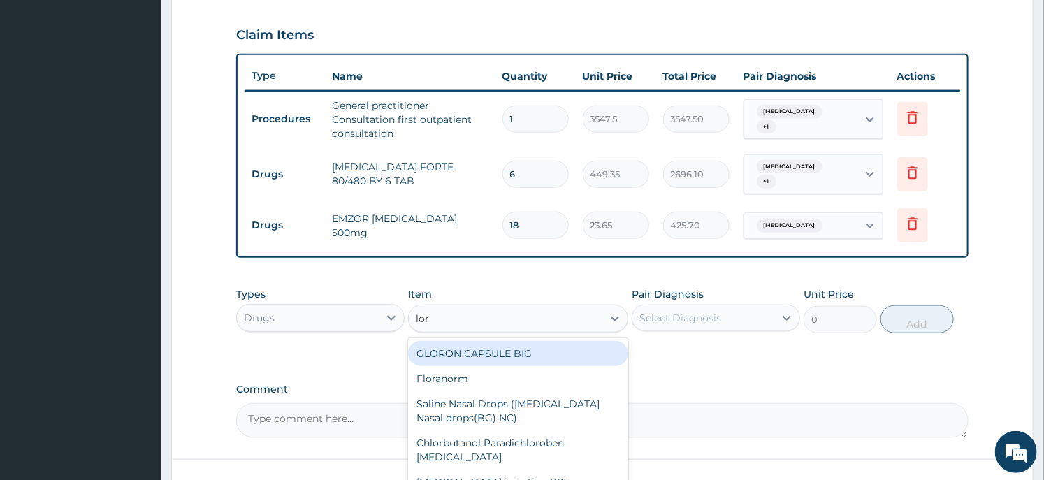
type input "lora"
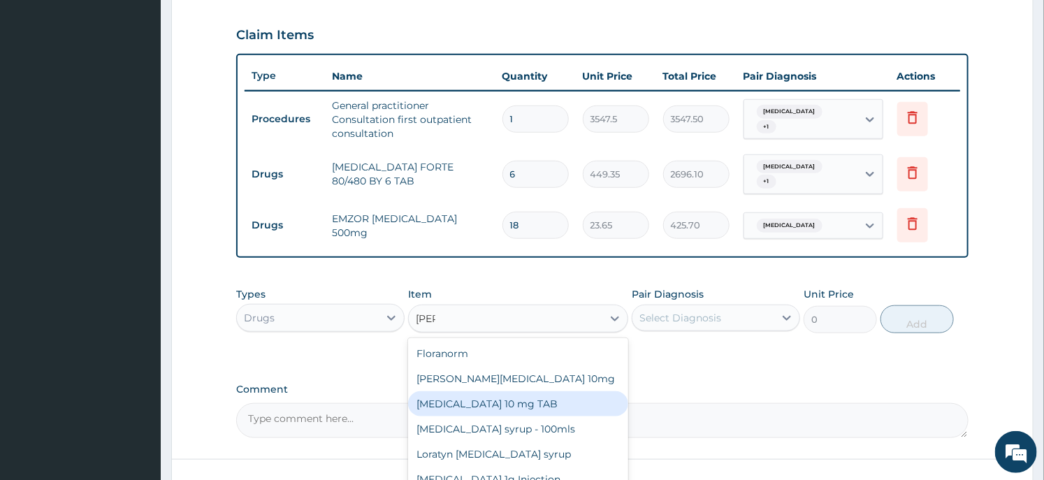
click at [466, 401] on div "LORATADINE 10 mg TAB" at bounding box center [517, 403] width 219 height 25
type input "59.125"
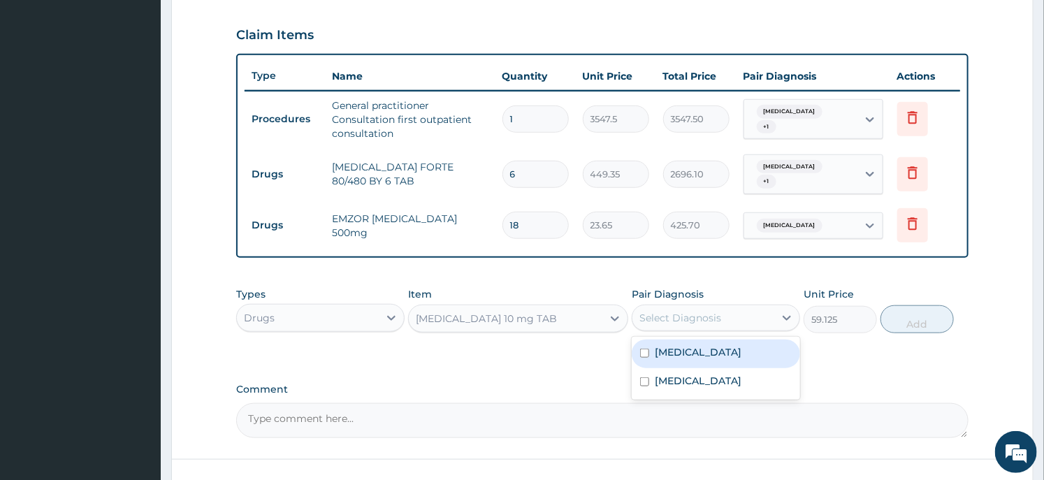
click at [637, 310] on div "Select Diagnosis" at bounding box center [703, 318] width 142 height 22
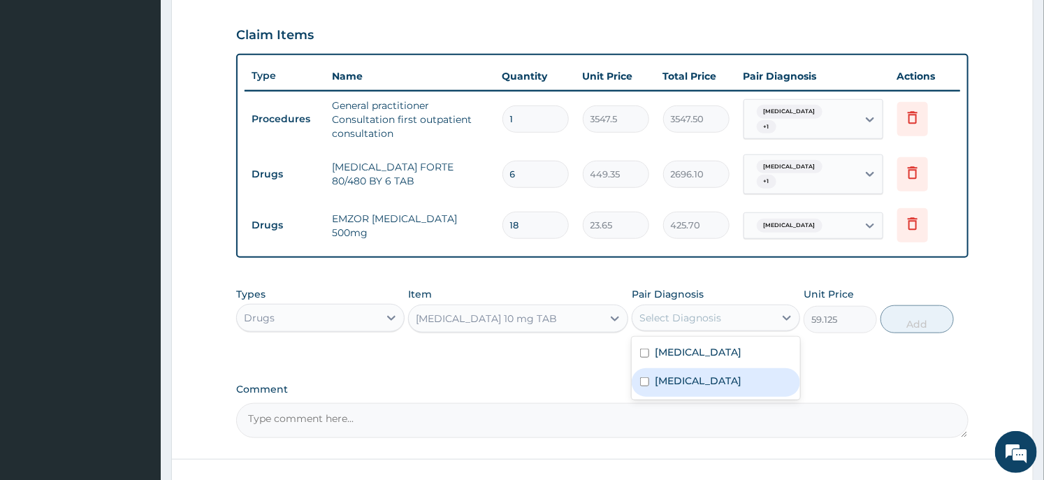
click at [674, 375] on label "Upper respiratory infection" at bounding box center [698, 381] width 87 height 14
checkbox input "true"
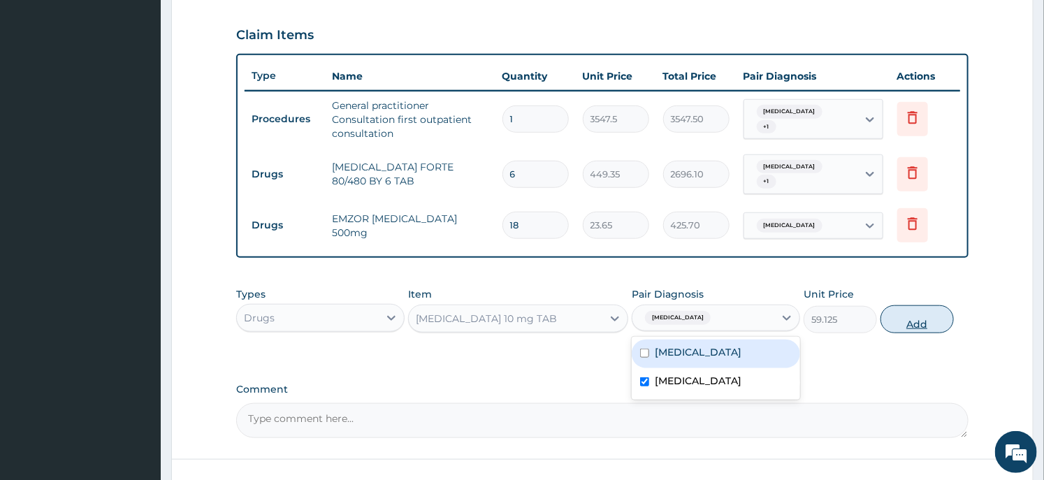
click at [915, 316] on button "Add" at bounding box center [916, 319] width 73 height 28
type input "0"
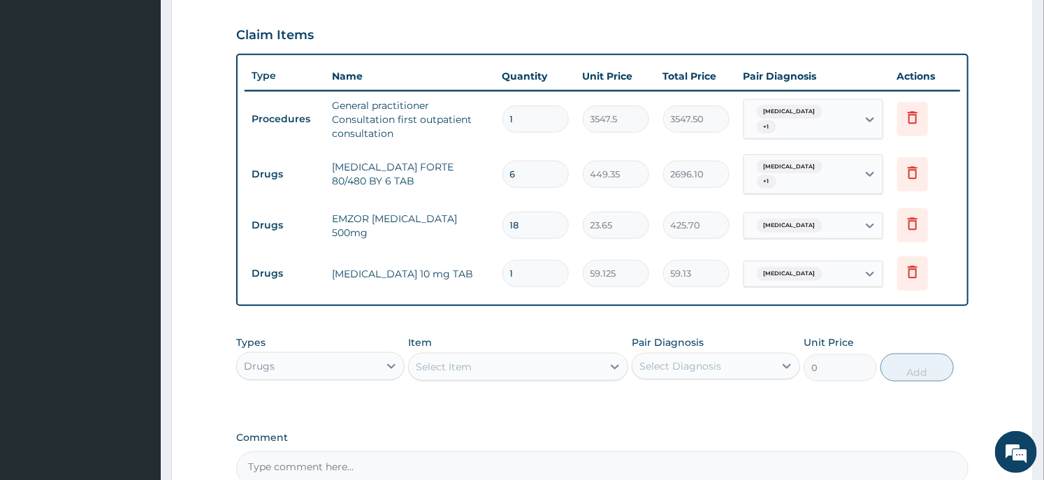
click at [522, 264] on input "1" at bounding box center [535, 273] width 66 height 27
type input "5"
type input "295.63"
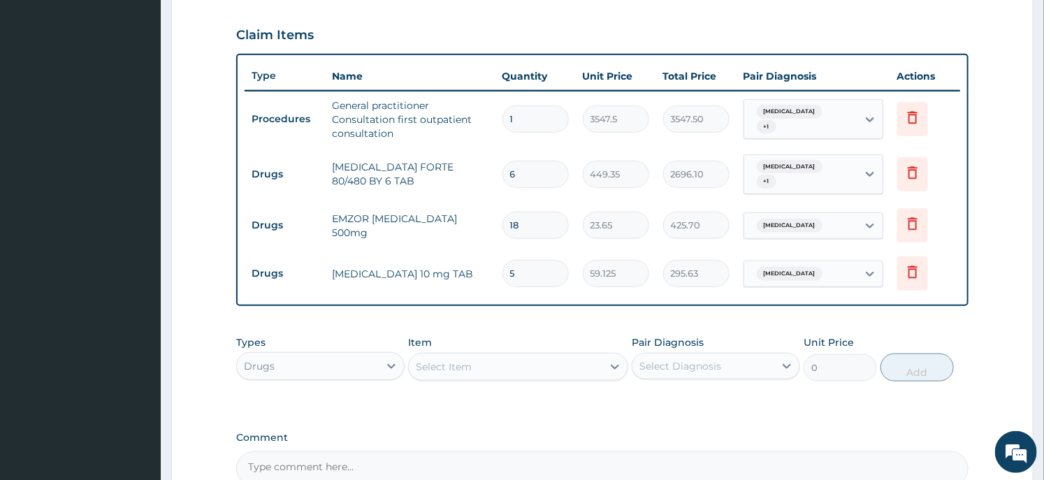
scroll to position [612, 0]
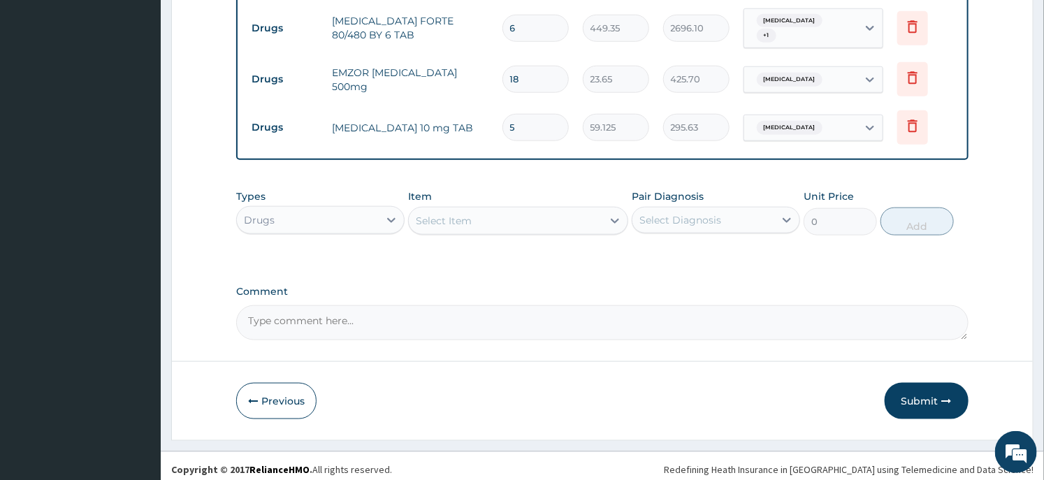
type input "5"
click at [504, 210] on div "Select Item" at bounding box center [505, 221] width 193 height 22
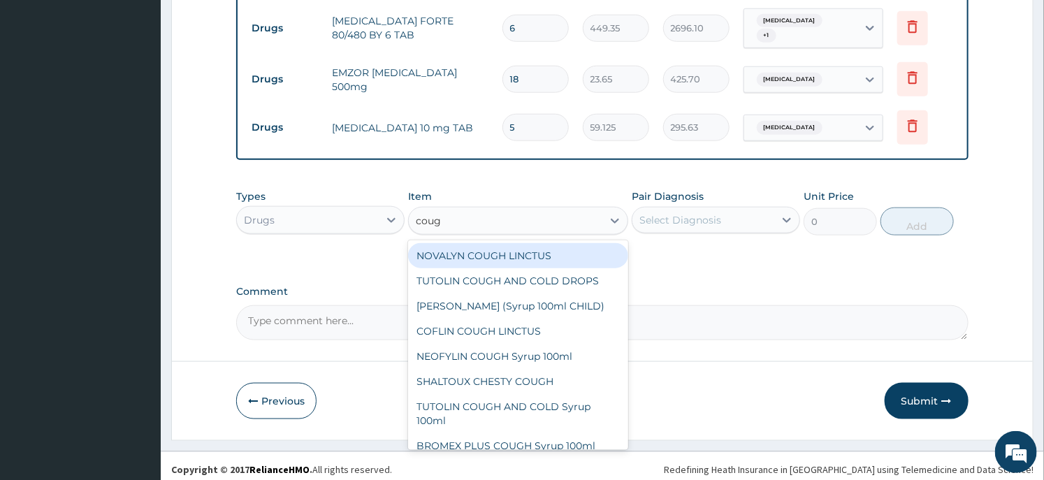
type input "cough"
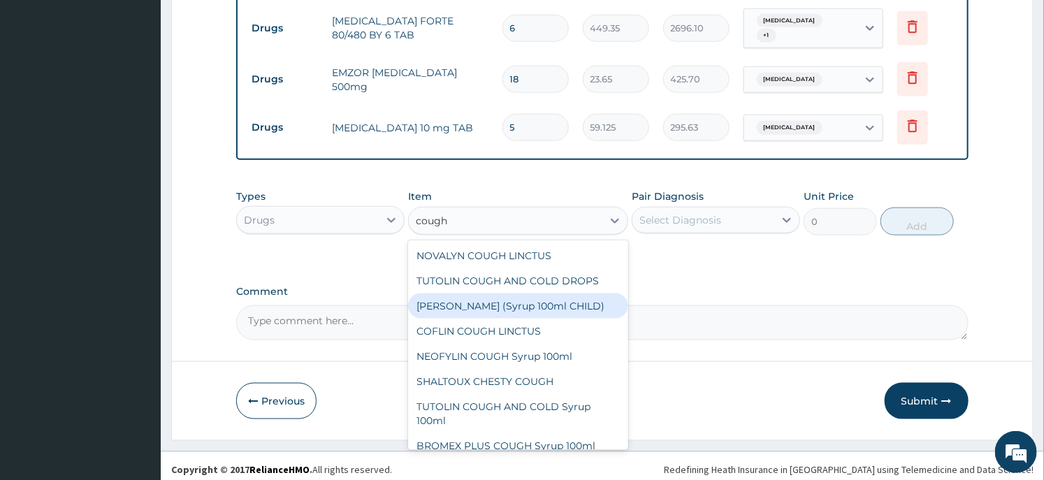
click at [477, 293] on div "EMZOLYN COUGH (Syrup 100ml CHILD)" at bounding box center [517, 305] width 219 height 25
type input "1478.125"
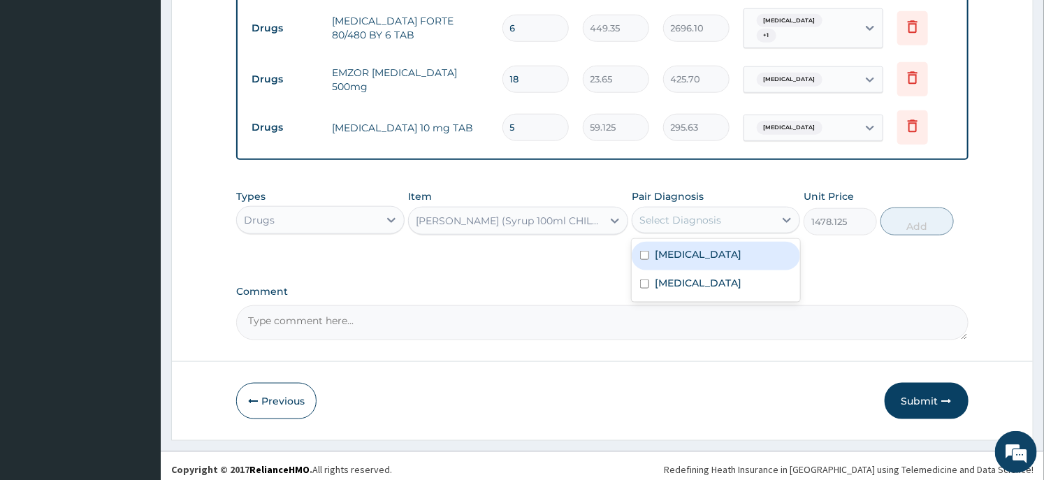
drag, startPoint x: 755, startPoint y: 217, endPoint x: 749, endPoint y: 229, distance: 13.8
click at [753, 218] on div "Select Diagnosis" at bounding box center [703, 220] width 142 height 22
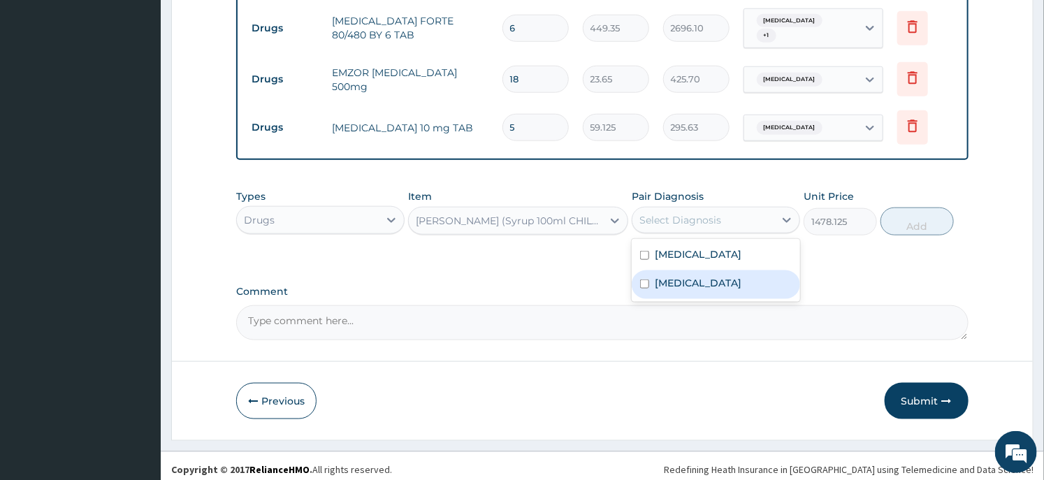
click at [718, 287] on div "Upper respiratory infection" at bounding box center [716, 284] width 168 height 29
checkbox input "true"
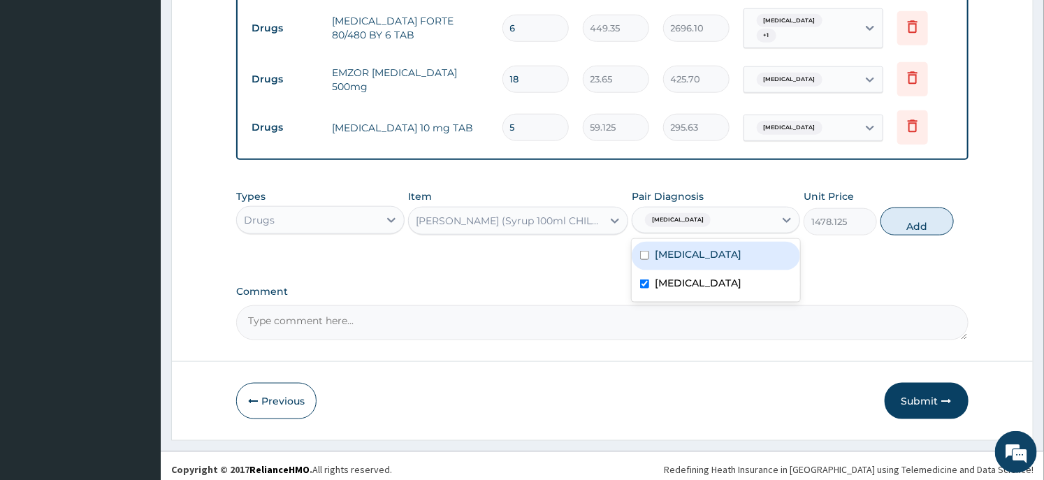
click at [907, 219] on button "Add" at bounding box center [916, 222] width 73 height 28
type input "0"
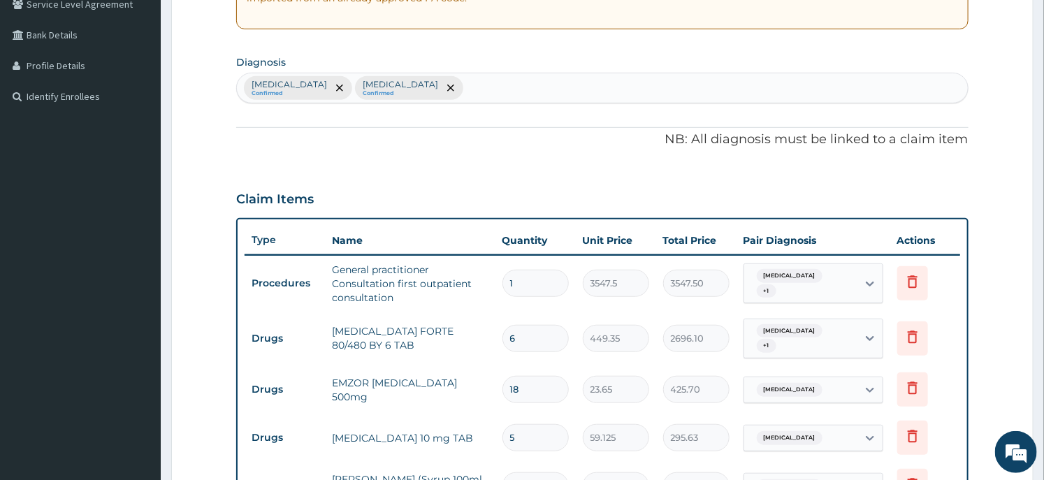
scroll to position [661, 0]
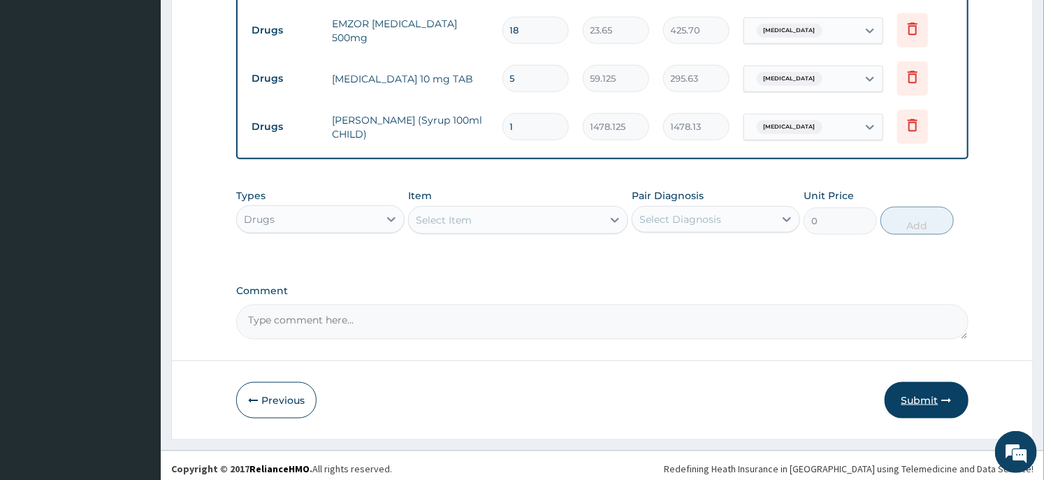
click at [923, 399] on button "Submit" at bounding box center [927, 400] width 84 height 36
click at [910, 392] on button "Submit" at bounding box center [927, 400] width 84 height 36
click at [906, 389] on button "Submit" at bounding box center [927, 400] width 84 height 36
click at [913, 386] on button "Submit" at bounding box center [927, 400] width 84 height 36
click at [930, 394] on button "Submit" at bounding box center [927, 400] width 84 height 36
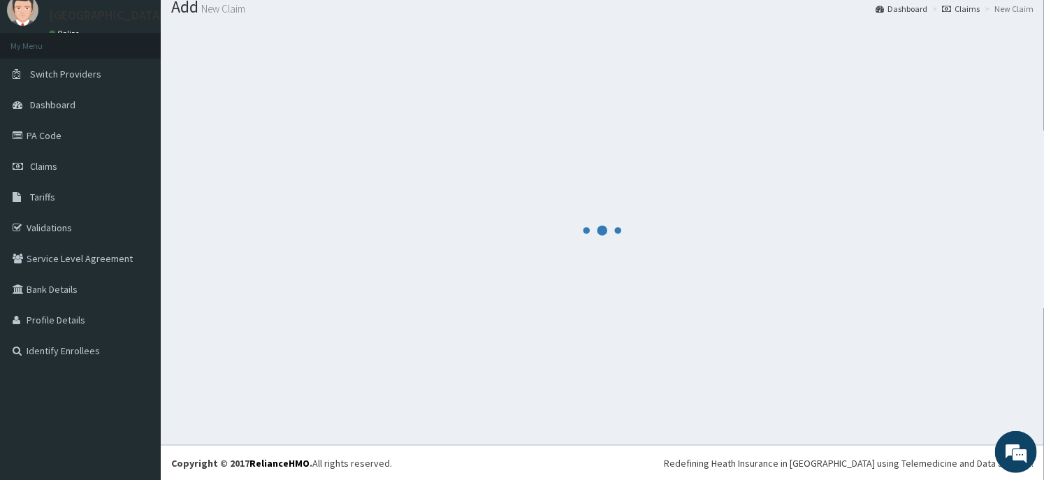
scroll to position [0, 0]
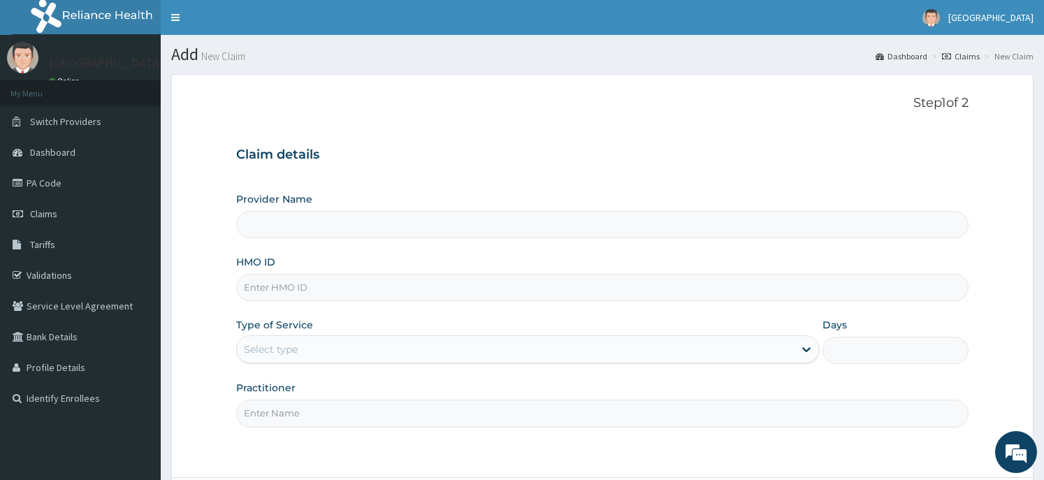
type input "Dunia hospital"
click at [332, 294] on input "HMO ID" at bounding box center [602, 287] width 732 height 27
paste input "HST/10039/A"
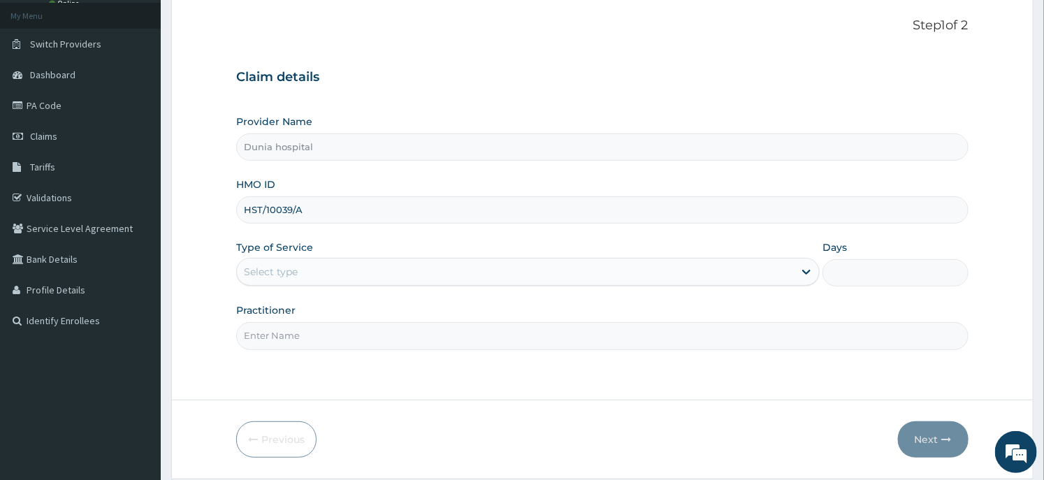
type input "HST/10039/A"
click at [350, 271] on div "Select type" at bounding box center [515, 272] width 557 height 22
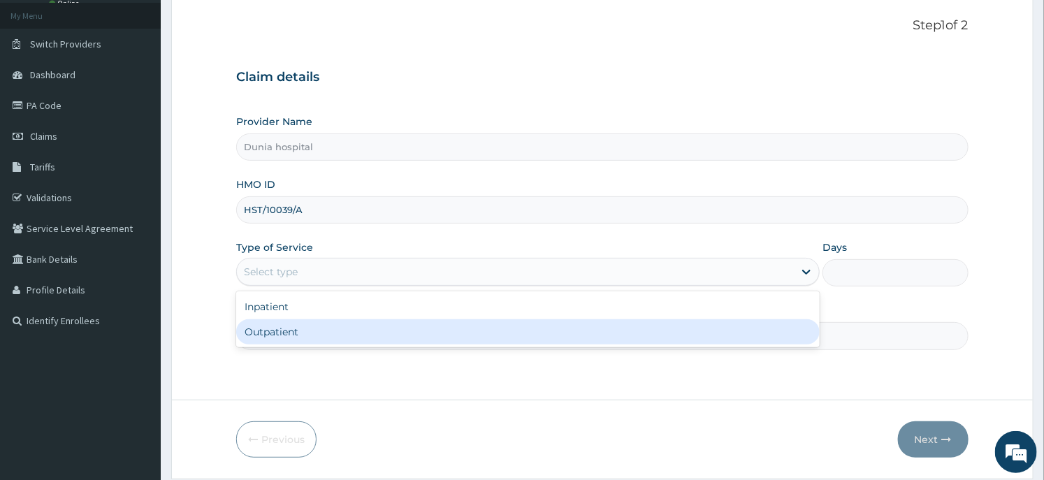
click at [329, 333] on div "Outpatient" at bounding box center [527, 331] width 583 height 25
type input "1"
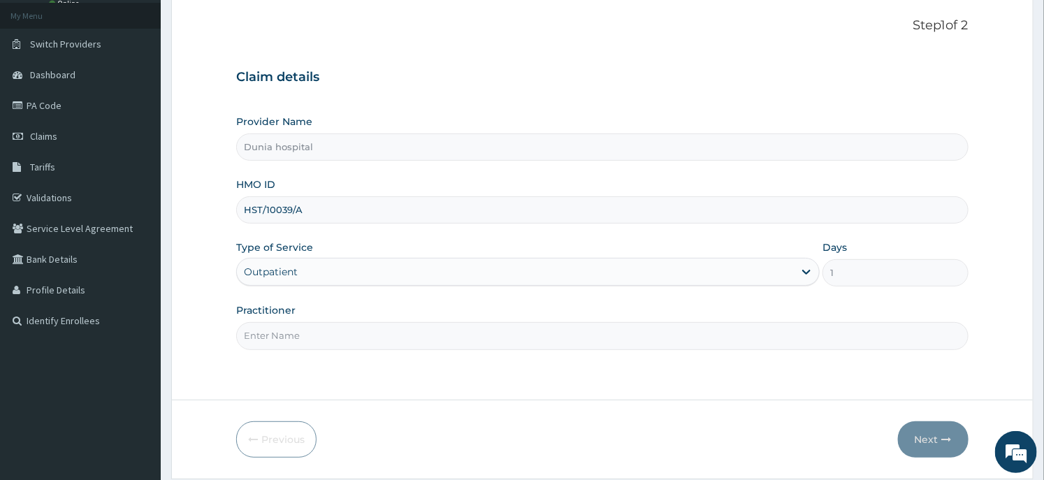
click at [329, 333] on input "Practitioner" at bounding box center [602, 335] width 732 height 27
type input "[PERSON_NAME]"
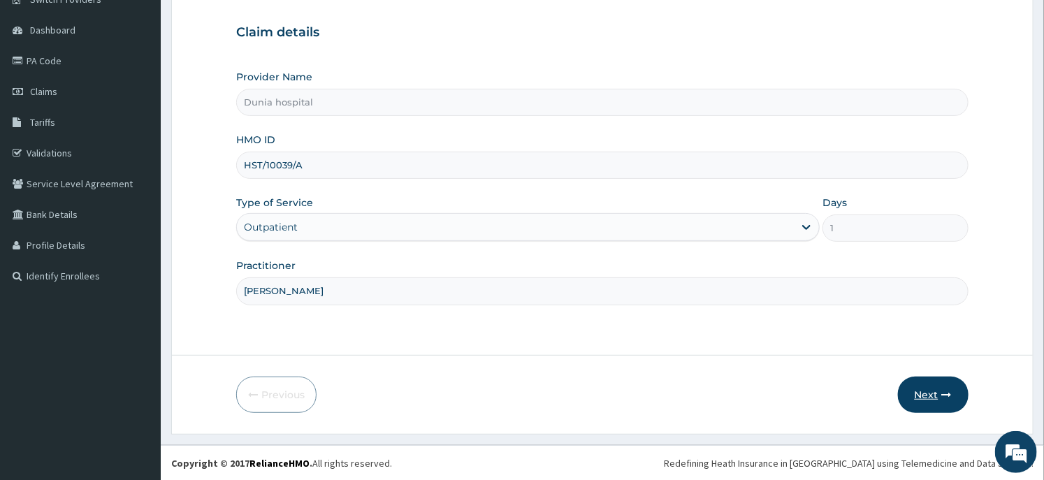
click at [918, 389] on button "Next" at bounding box center [933, 395] width 71 height 36
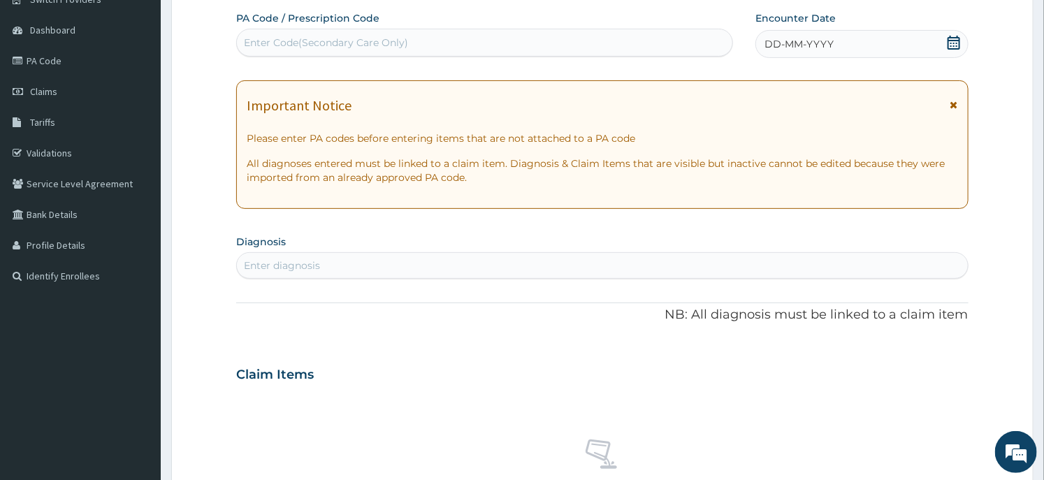
click at [953, 38] on icon at bounding box center [954, 43] width 14 height 14
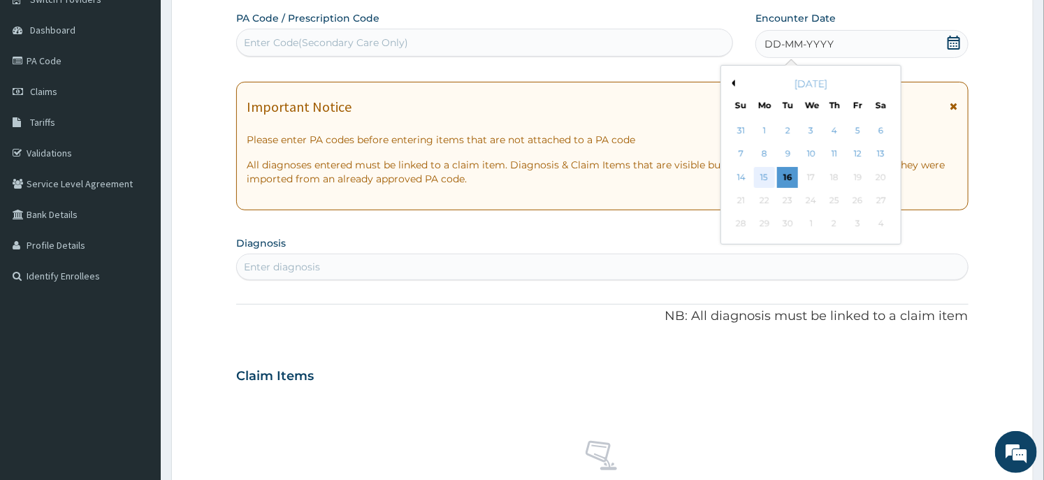
click at [757, 173] on div "15" at bounding box center [764, 177] width 21 height 21
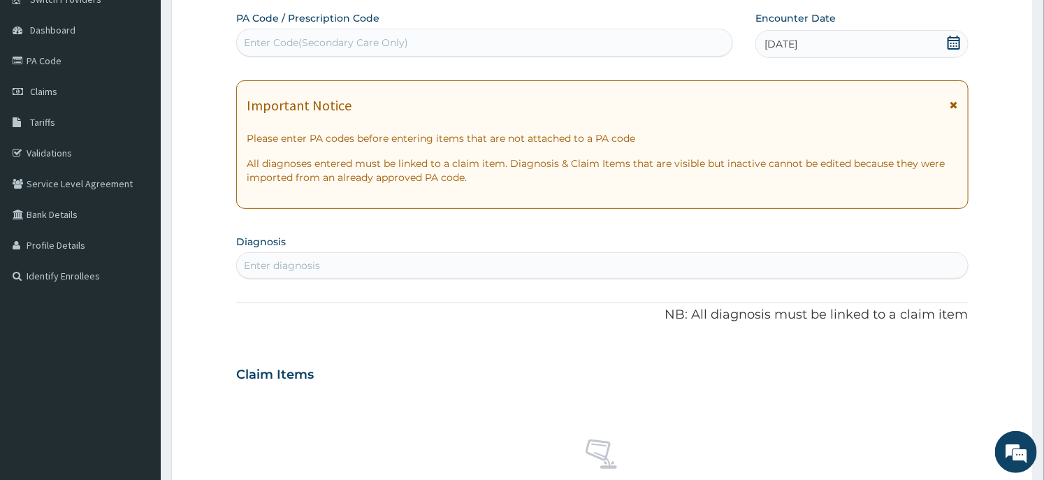
click at [432, 266] on div "Enter diagnosis" at bounding box center [602, 265] width 730 height 22
type input "[MEDICAL_DATA]"
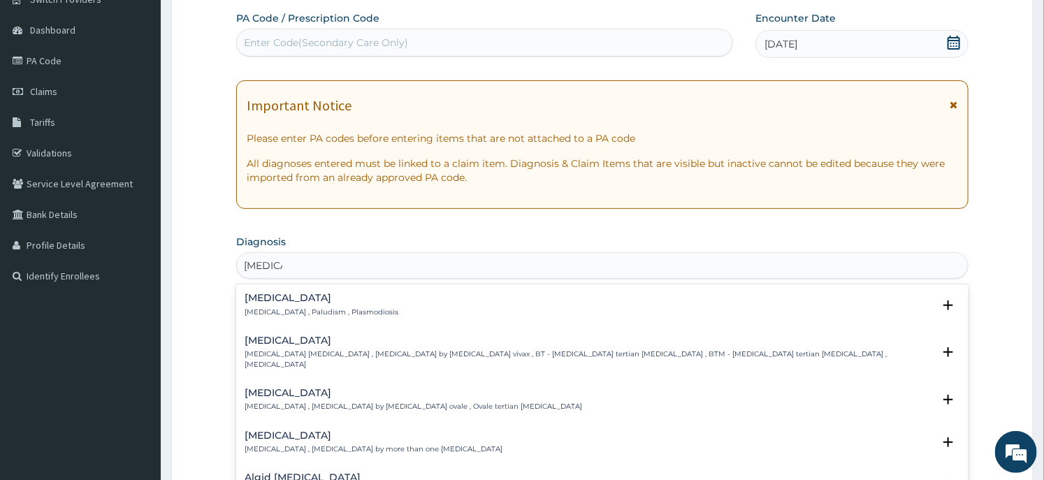
click at [282, 305] on div "[MEDICAL_DATA] [MEDICAL_DATA] , Paludism , Plasmodiosis" at bounding box center [322, 305] width 154 height 24
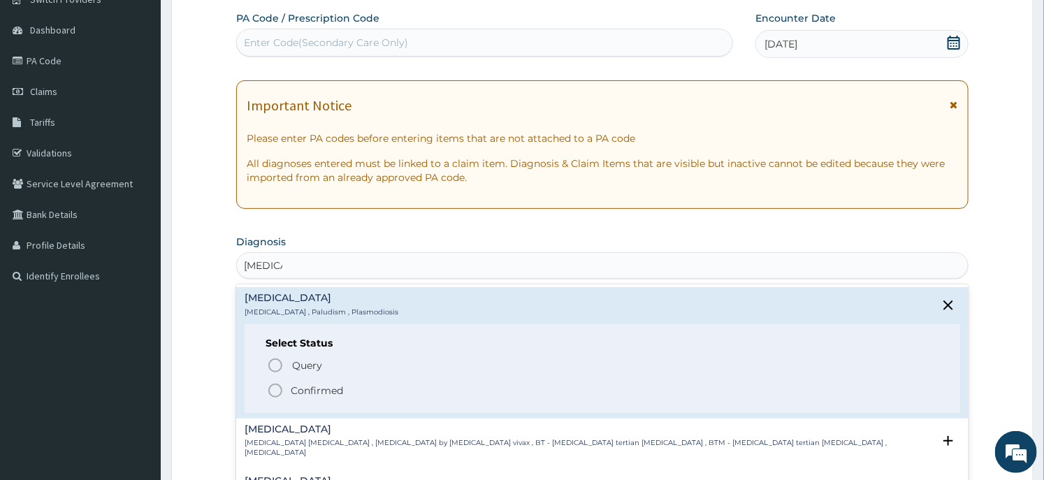
click at [291, 384] on p "Confirmed" at bounding box center [317, 391] width 52 height 14
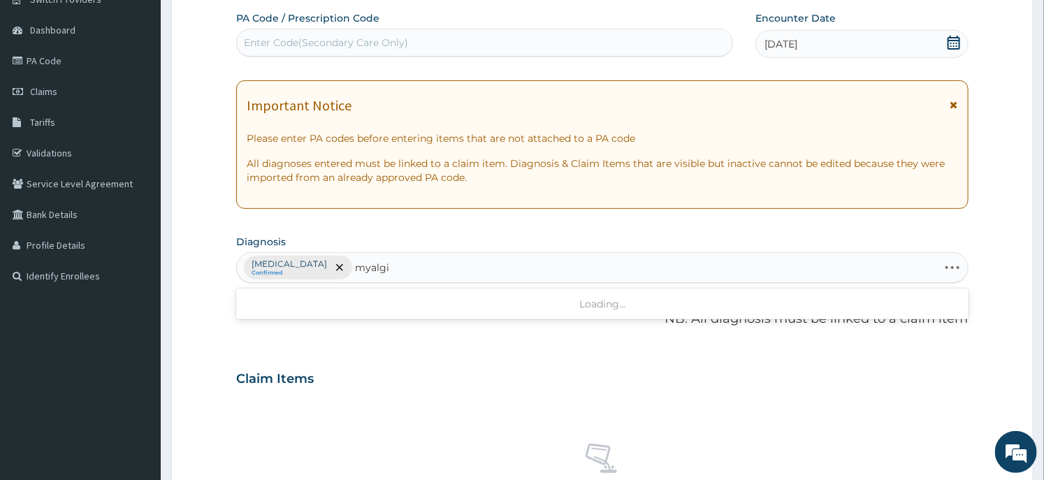
type input "myalgia"
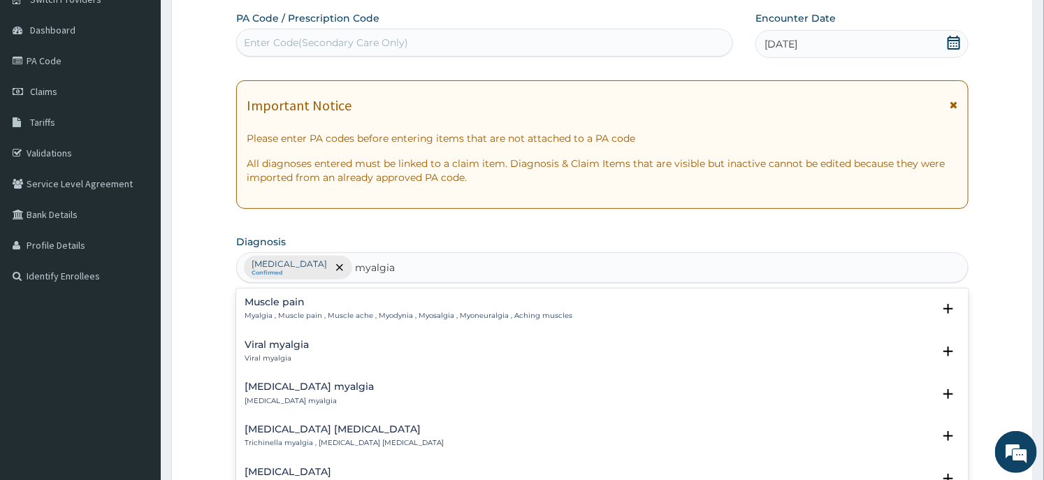
click at [282, 312] on p "Myalgia , Muscle pain , Muscle ache , Myodynia , Myosalgia , Myoneuralgia , Ach…" at bounding box center [409, 316] width 328 height 10
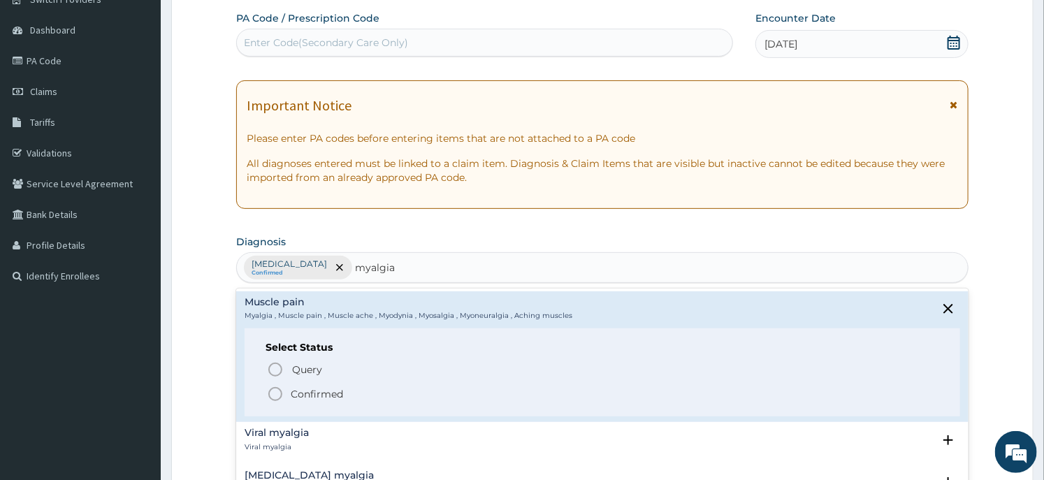
click at [295, 393] on p "Confirmed" at bounding box center [317, 394] width 52 height 14
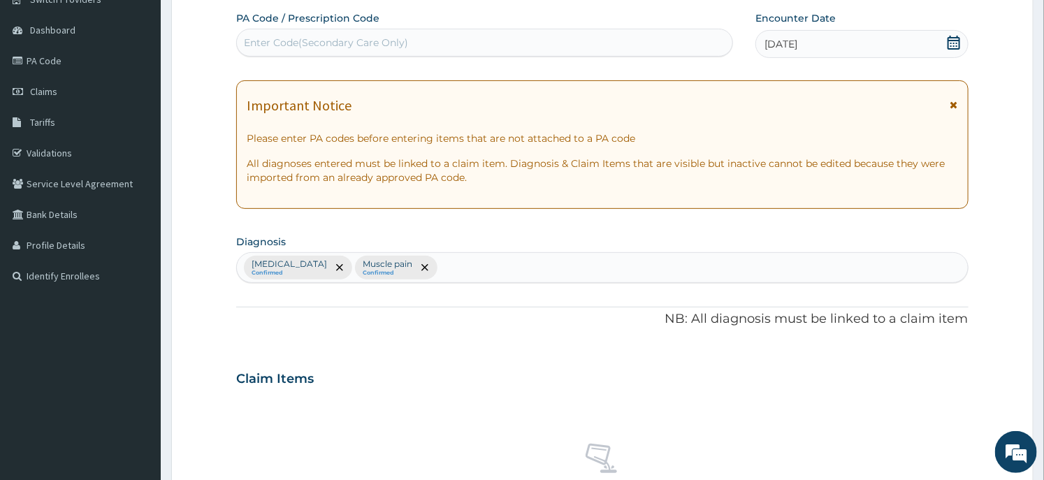
click at [304, 343] on div "PA Code / Prescription Code Enter Code(Secondary Care Only) Encounter Date [DAT…" at bounding box center [602, 374] width 732 height 727
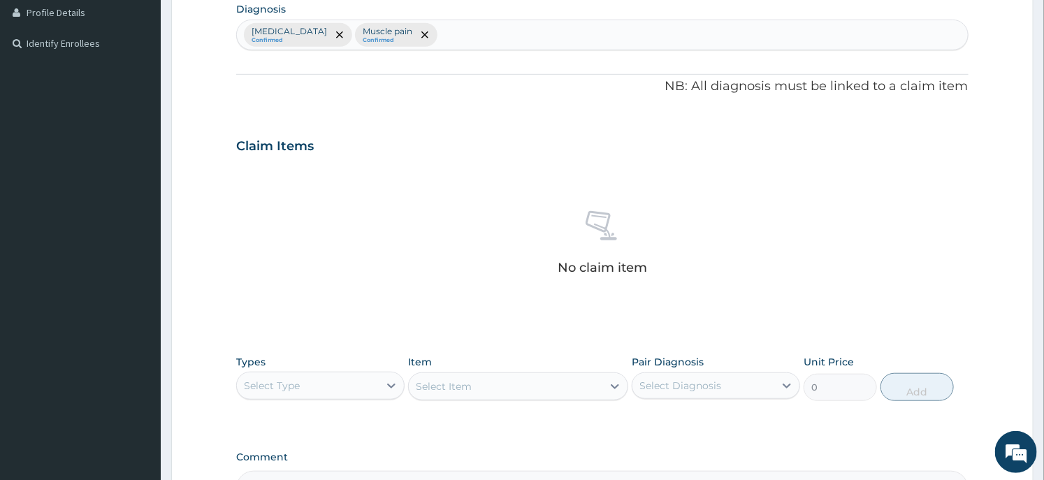
scroll to position [527, 0]
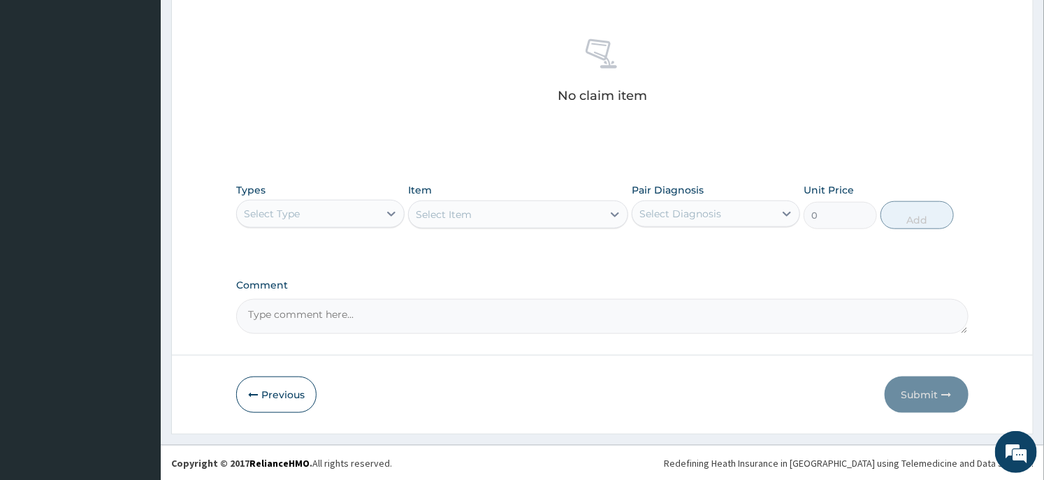
click at [369, 203] on div "Select Type" at bounding box center [308, 214] width 142 height 22
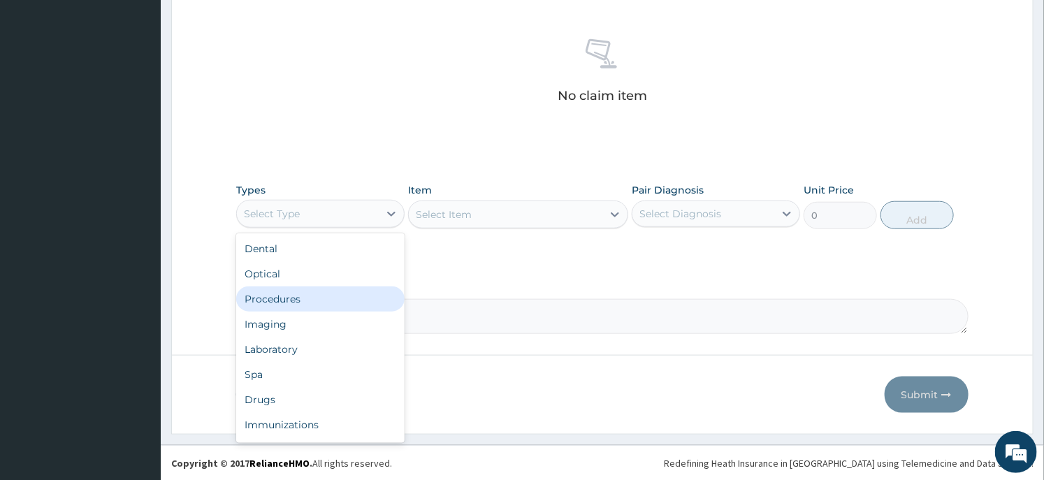
click at [303, 300] on div "Procedures" at bounding box center [320, 299] width 168 height 25
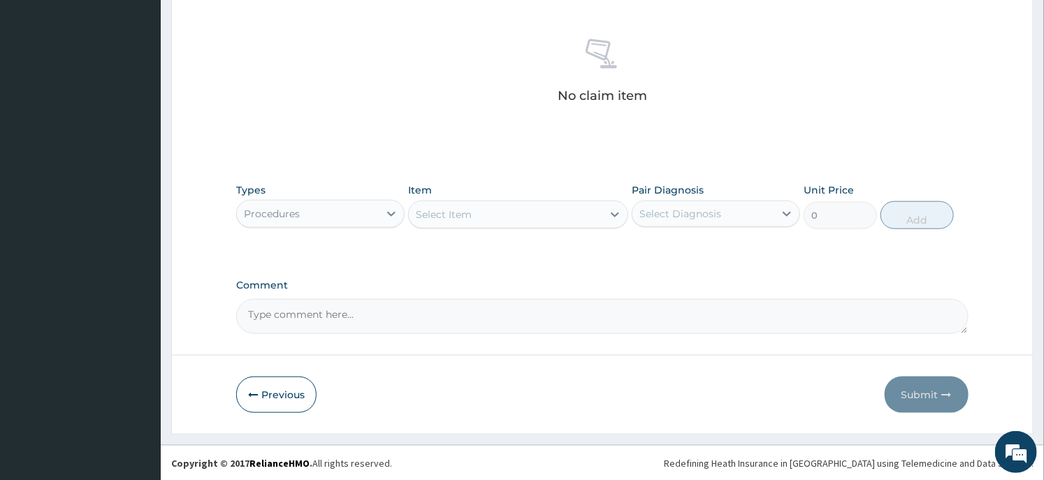
click at [555, 224] on div "Select Item" at bounding box center [505, 214] width 193 height 22
click at [522, 208] on div "Select Item" at bounding box center [505, 214] width 193 height 22
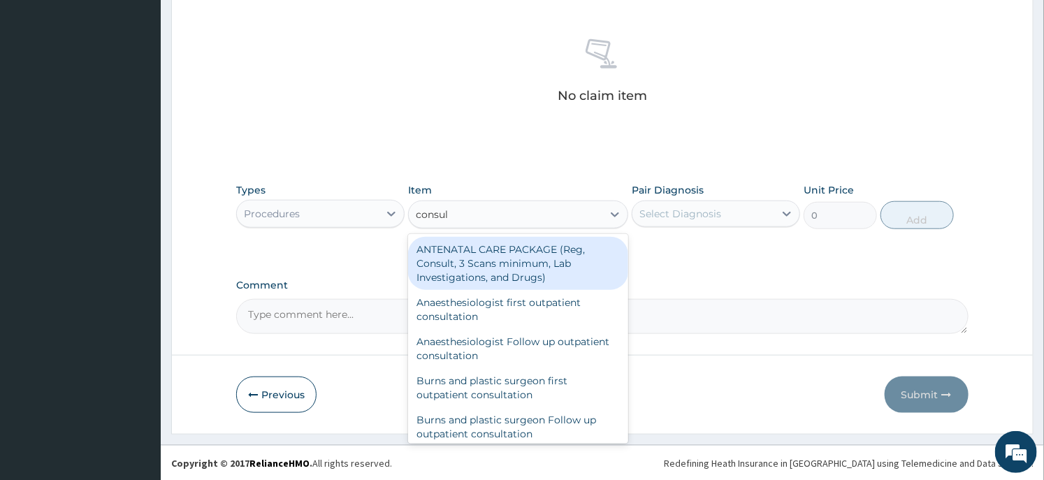
type input "consult"
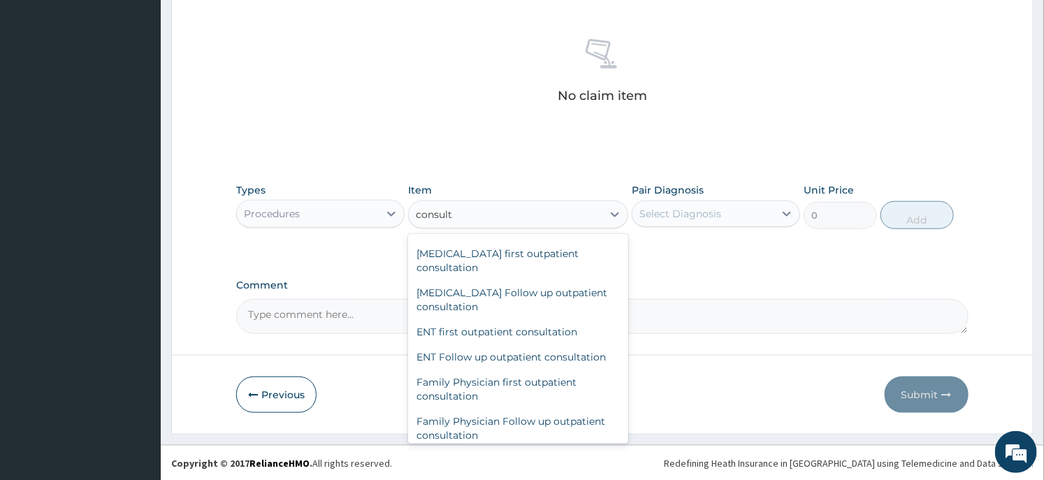
scroll to position [621, 0]
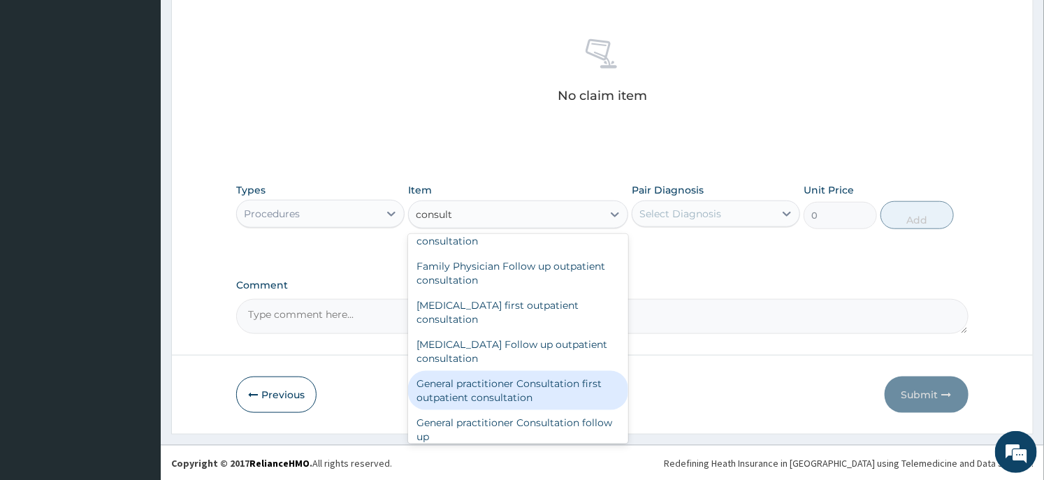
click at [507, 394] on div "General practitioner Consultation first outpatient consultation" at bounding box center [517, 390] width 219 height 39
type input "3547.5"
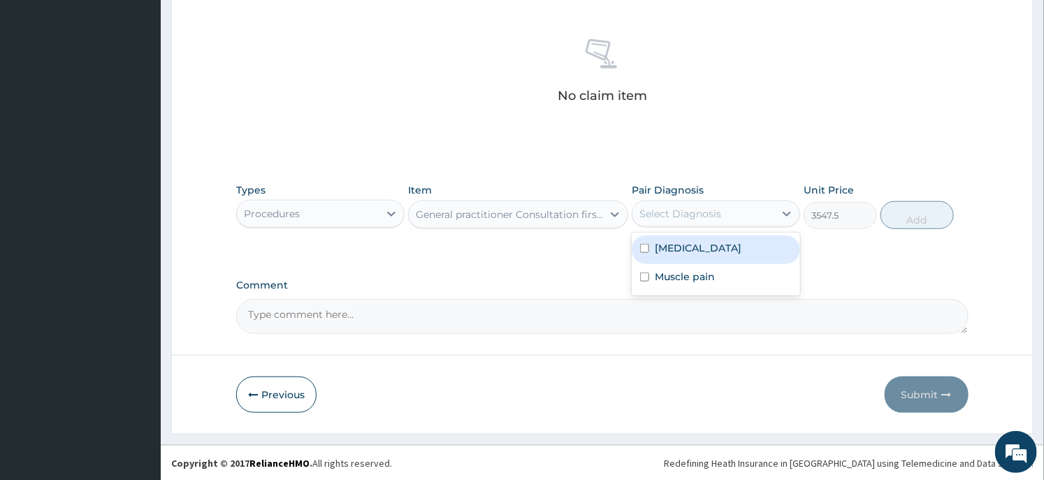
click at [685, 219] on div "Select Diagnosis" at bounding box center [680, 214] width 82 height 14
click at [683, 253] on label "[MEDICAL_DATA]" at bounding box center [698, 248] width 87 height 14
checkbox input "true"
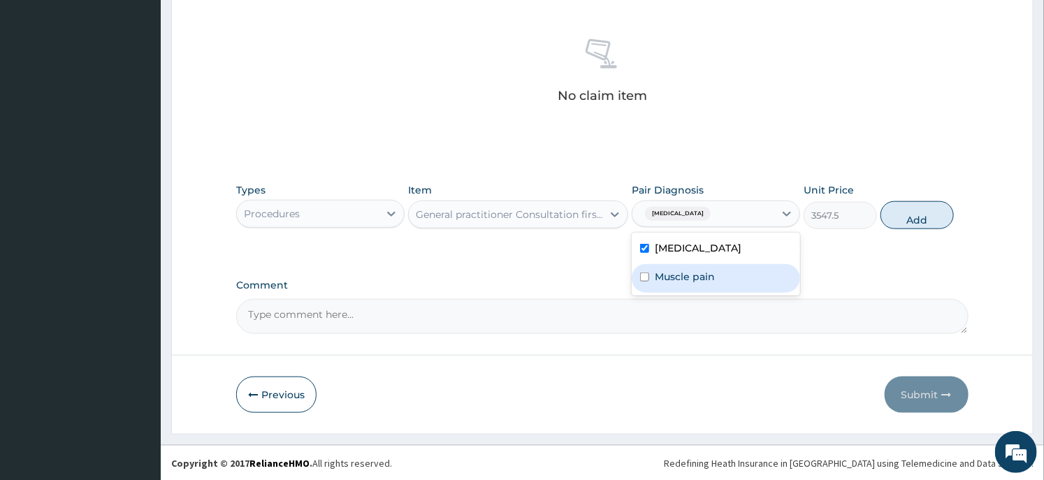
click at [676, 291] on div "Muscle pain" at bounding box center [716, 278] width 168 height 29
checkbox input "true"
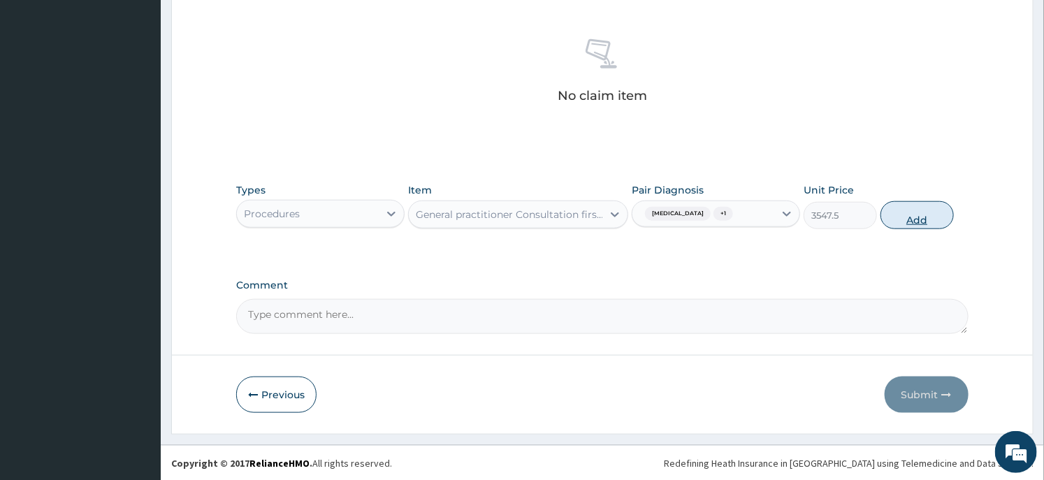
click at [897, 214] on button "Add" at bounding box center [916, 215] width 73 height 28
type input "0"
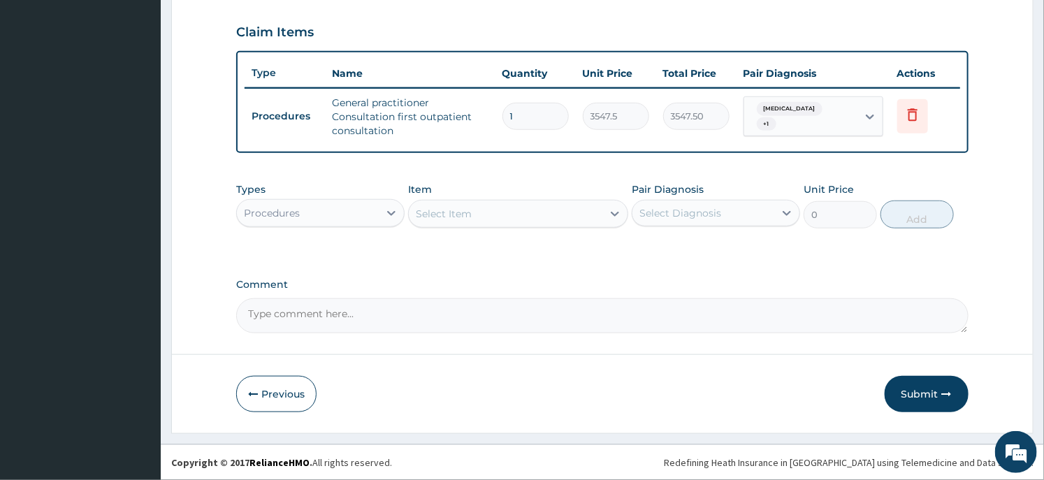
scroll to position [466, 0]
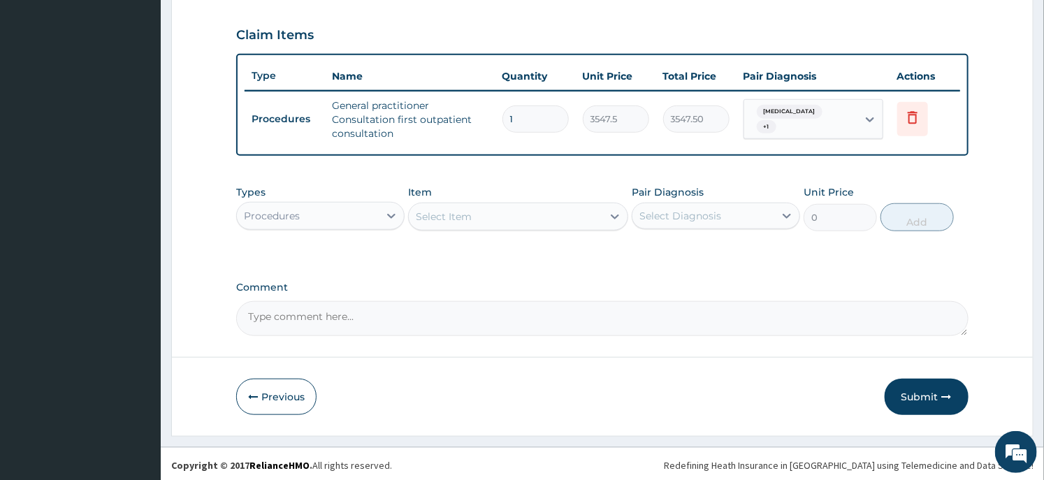
click at [303, 205] on div "Procedures" at bounding box center [308, 216] width 142 height 22
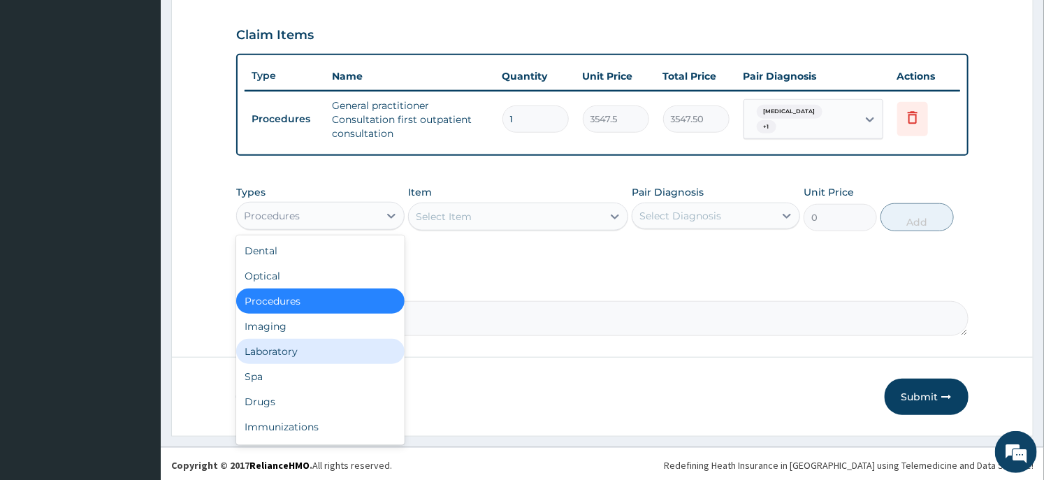
click at [313, 340] on div "Laboratory" at bounding box center [320, 351] width 168 height 25
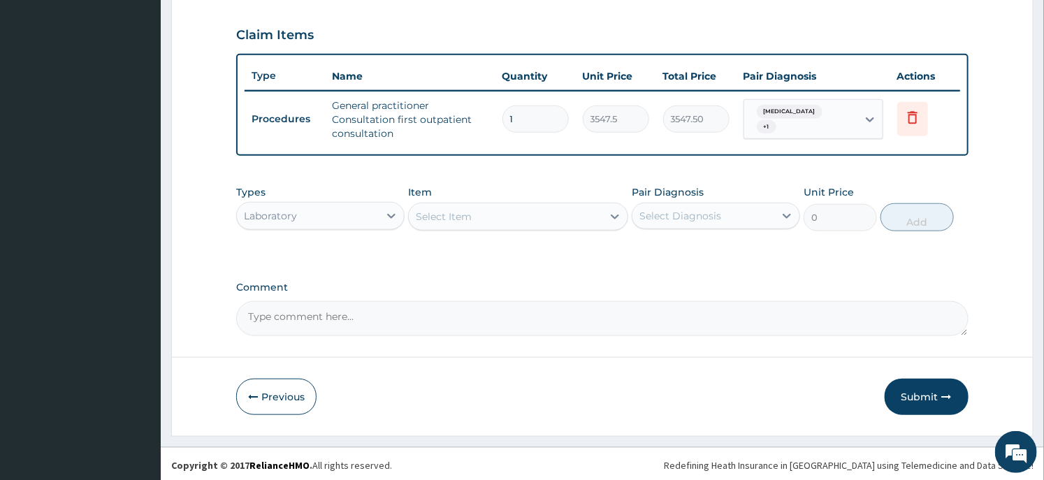
click at [516, 217] on div "Select Item" at bounding box center [505, 216] width 193 height 22
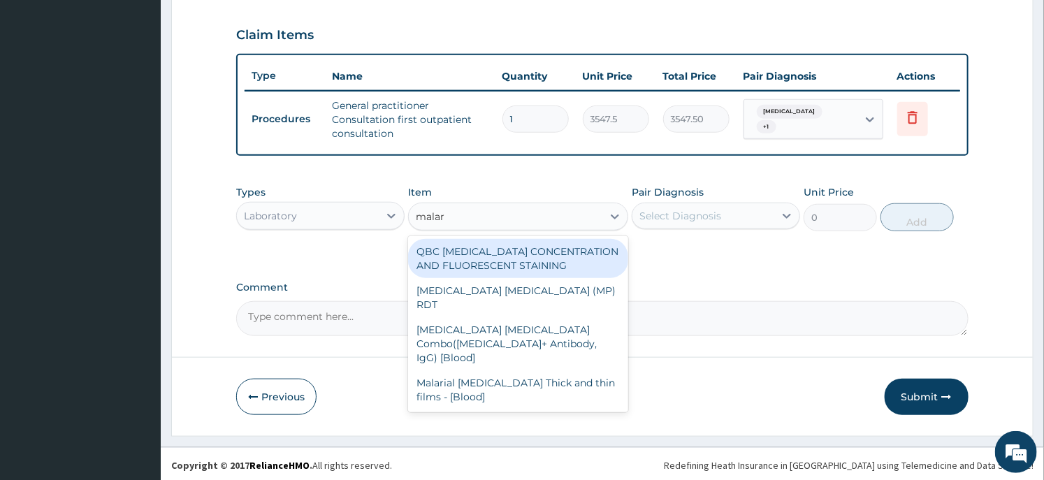
type input "malari"
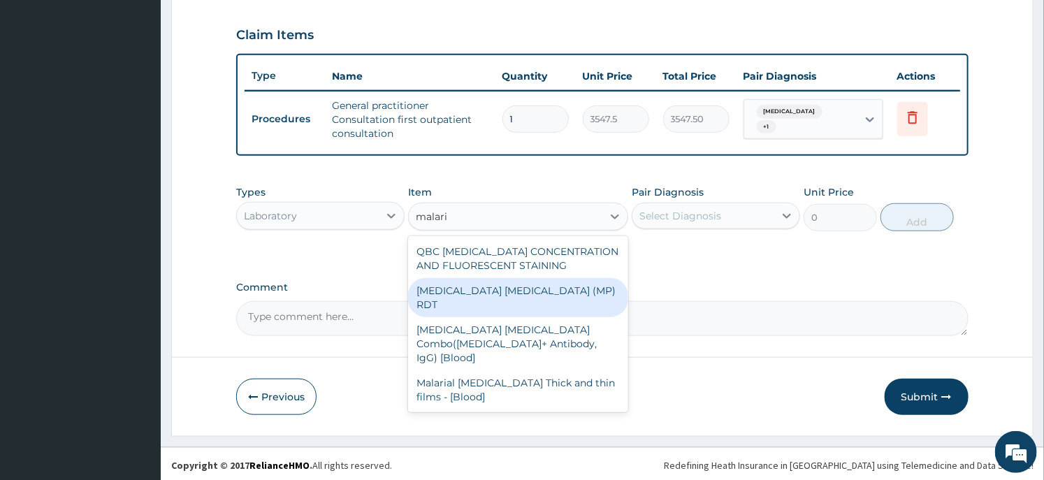
click at [523, 289] on div "[MEDICAL_DATA] [MEDICAL_DATA] (MP) RDT" at bounding box center [517, 297] width 219 height 39
type input "1612.5"
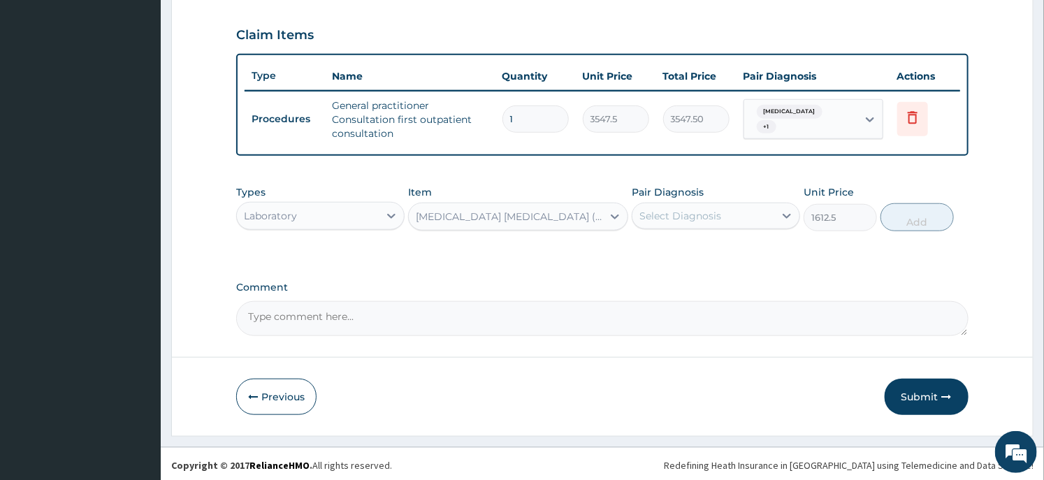
click at [688, 210] on div "Select Diagnosis" at bounding box center [680, 216] width 82 height 14
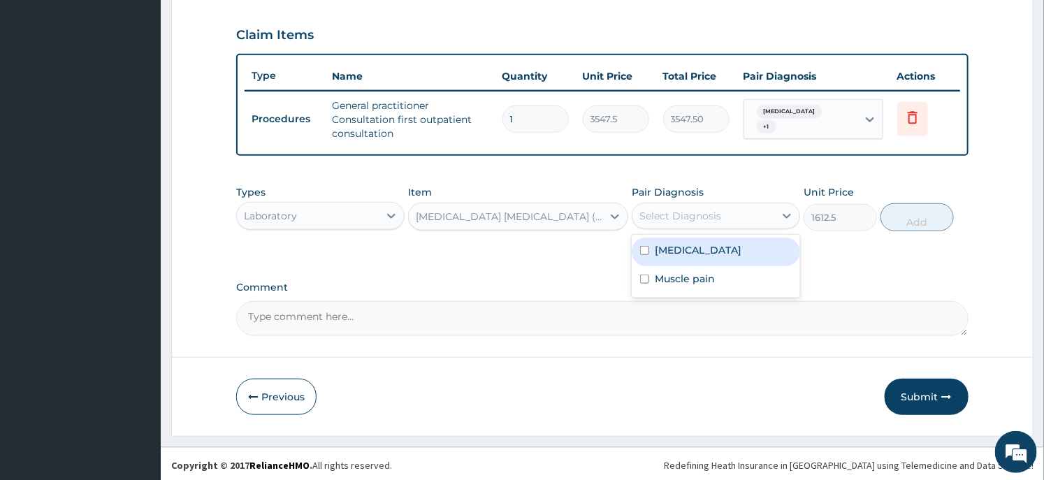
click at [694, 239] on div "[MEDICAL_DATA]" at bounding box center [716, 252] width 168 height 29
checkbox input "true"
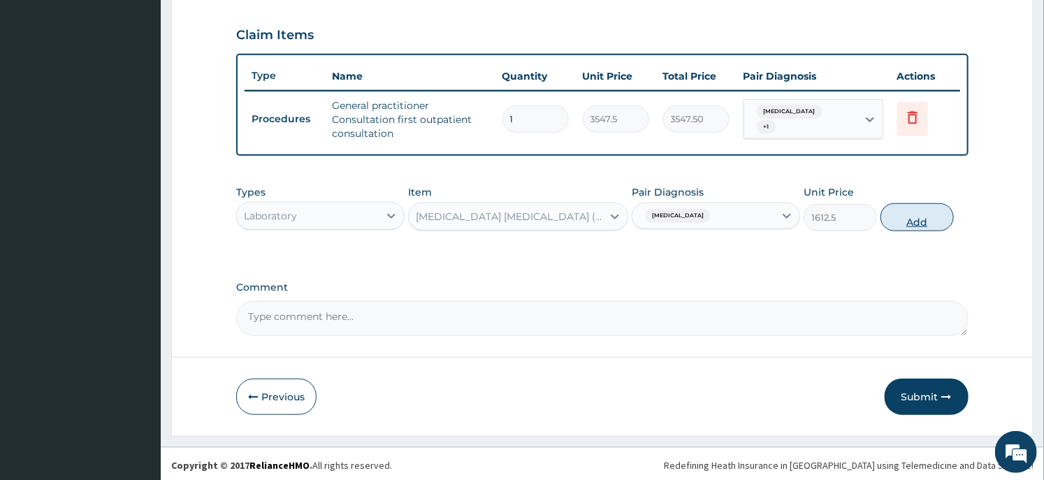
click at [907, 219] on button "Add" at bounding box center [916, 217] width 73 height 28
type input "0"
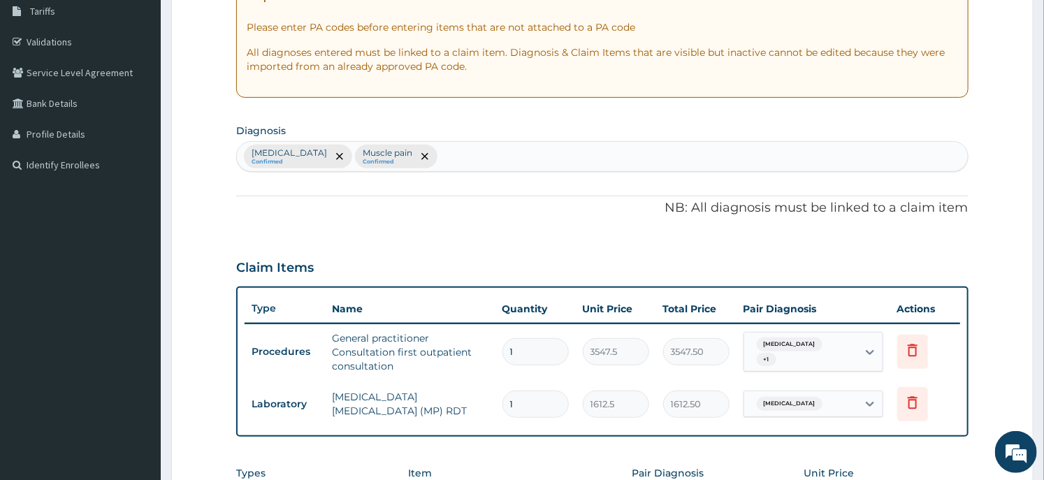
scroll to position [78, 0]
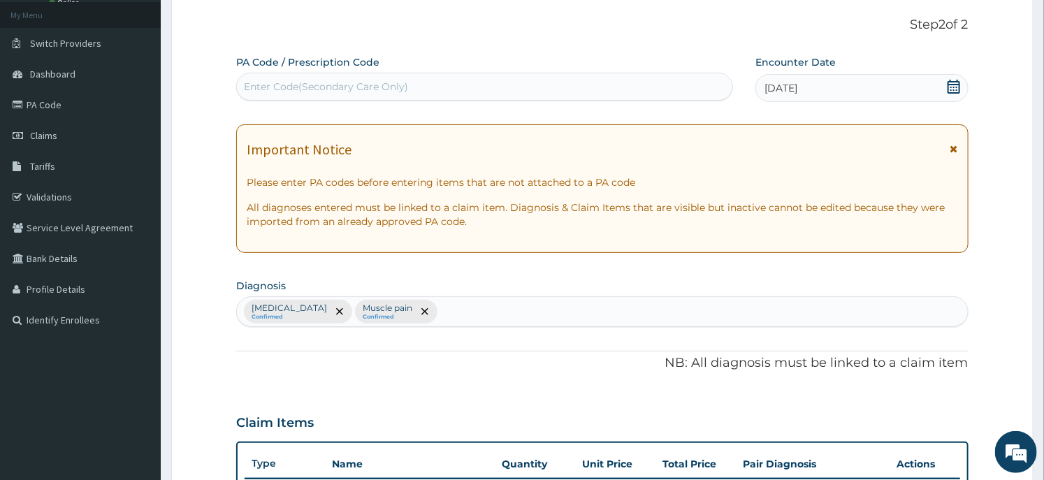
click at [423, 310] on div "[MEDICAL_DATA] Confirmed Muscle pain Confirmed" at bounding box center [602, 311] width 730 height 29
type input "[MEDICAL_DATA]"
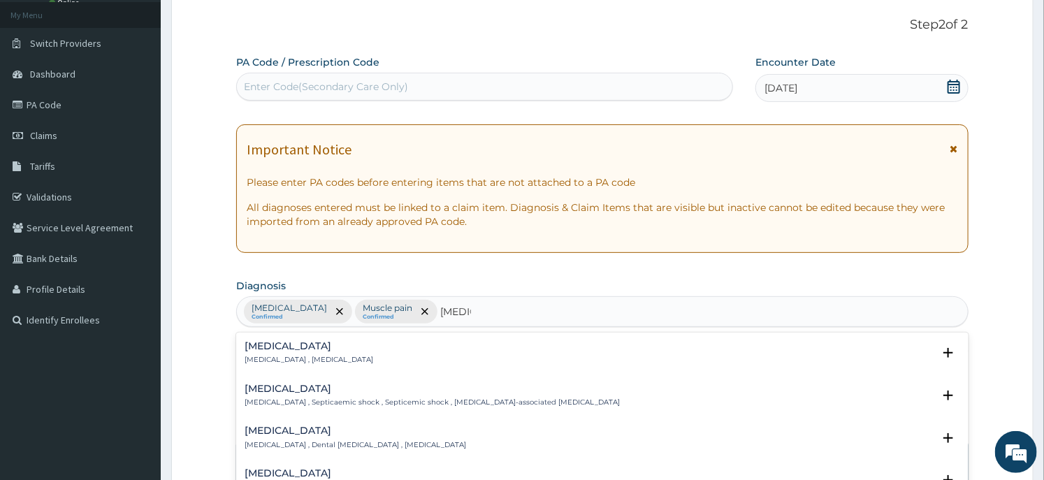
click at [284, 361] on p "[MEDICAL_DATA] , [MEDICAL_DATA]" at bounding box center [309, 360] width 129 height 10
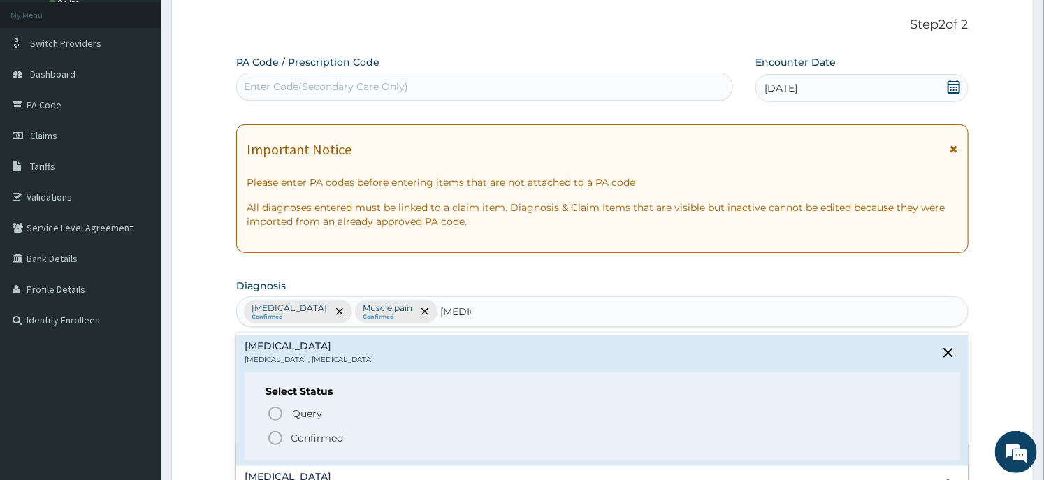
click at [289, 434] on span "Confirmed" at bounding box center [603, 438] width 672 height 17
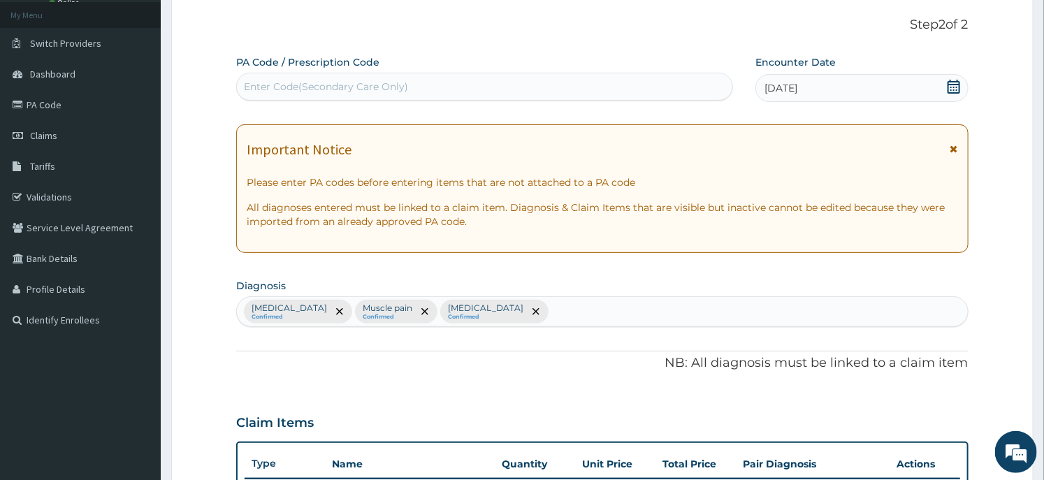
scroll to position [515, 0]
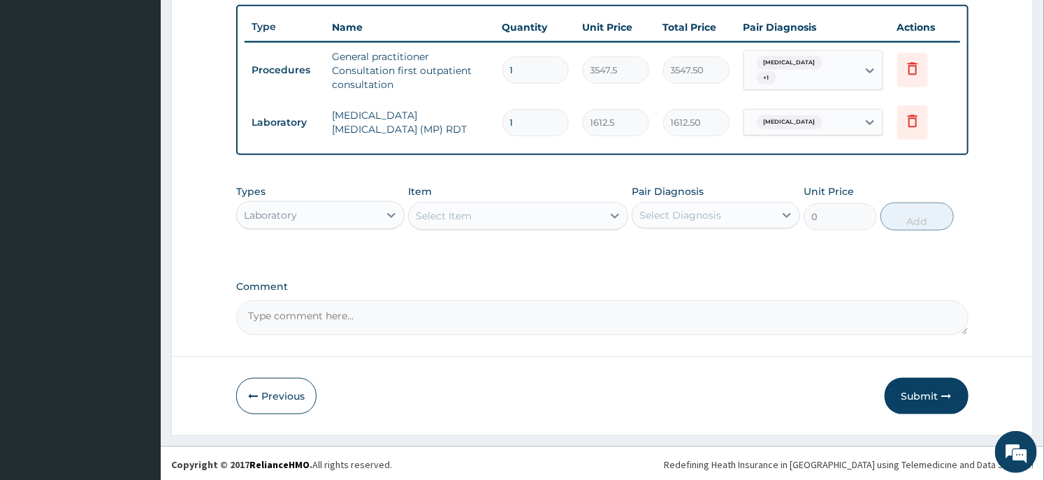
click at [421, 212] on div "Select Item" at bounding box center [444, 216] width 56 height 14
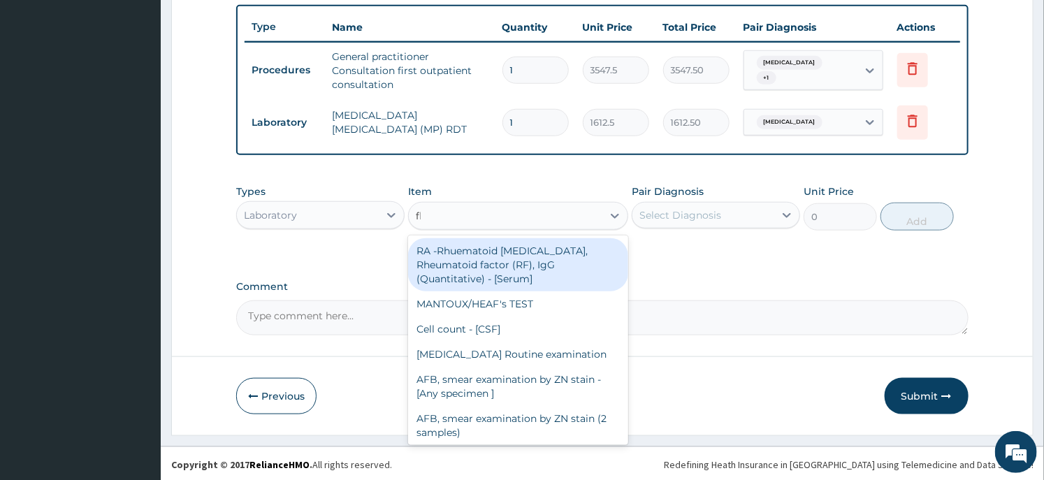
type input "fbc"
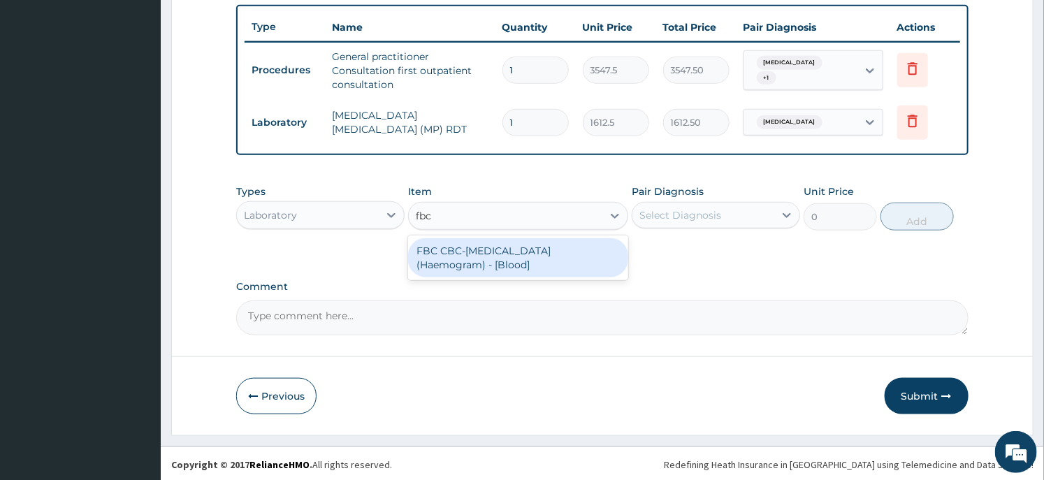
click at [520, 268] on div "FBC CBC-Complete Blood Count (Haemogram) - [Blood]" at bounding box center [517, 257] width 219 height 39
type input "4300"
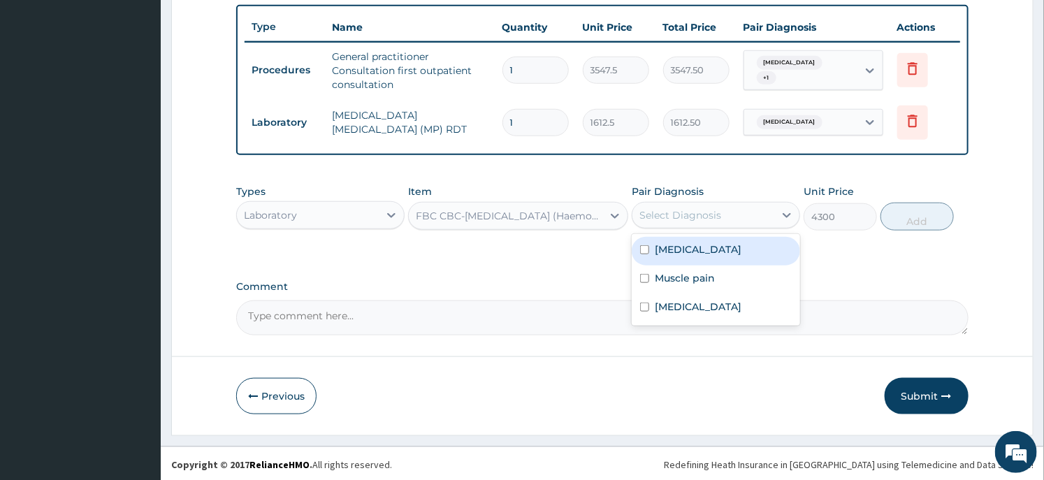
click at [676, 212] on div "Select Diagnosis" at bounding box center [680, 215] width 82 height 14
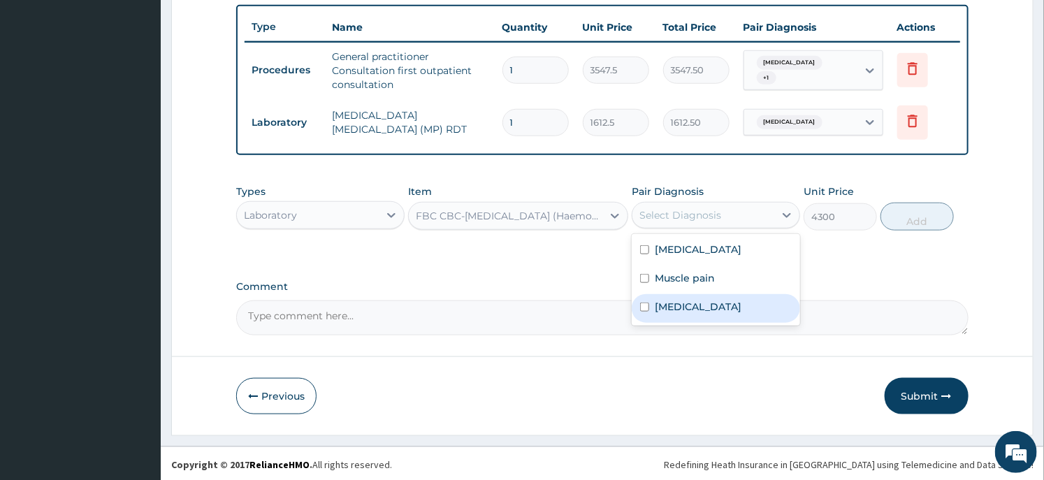
drag, startPoint x: 681, startPoint y: 305, endPoint x: 760, endPoint y: 268, distance: 87.6
click at [681, 305] on label "Sepsis" at bounding box center [698, 307] width 87 height 14
checkbox input "true"
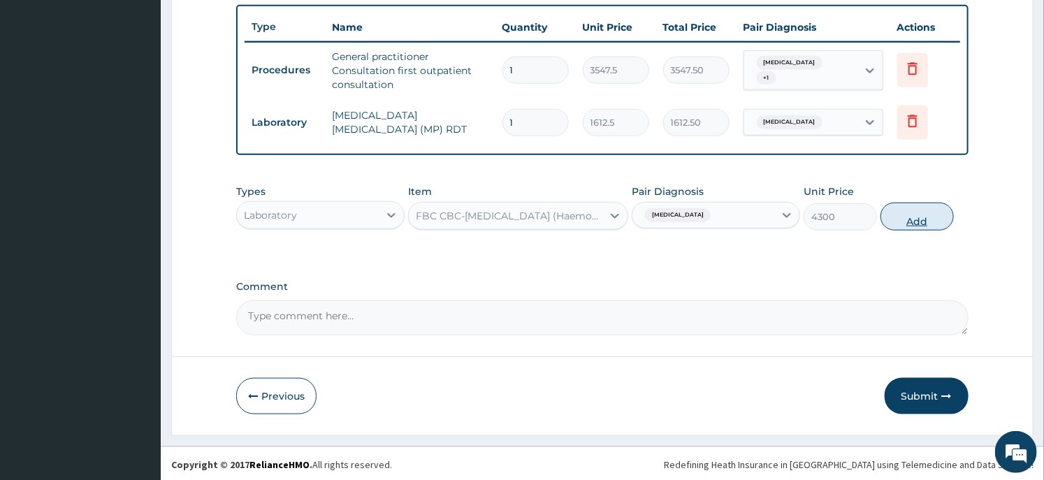
click at [907, 217] on button "Add" at bounding box center [916, 217] width 73 height 28
type input "0"
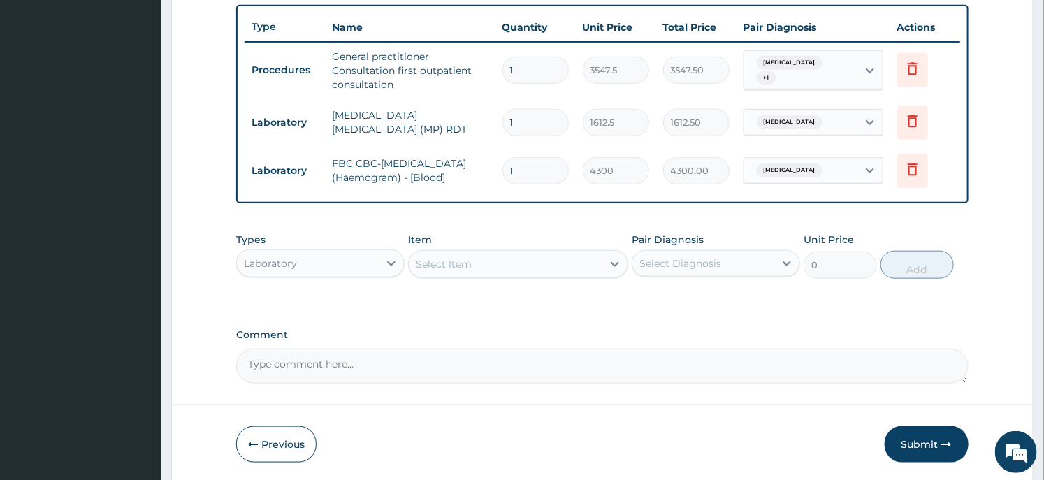
scroll to position [563, 0]
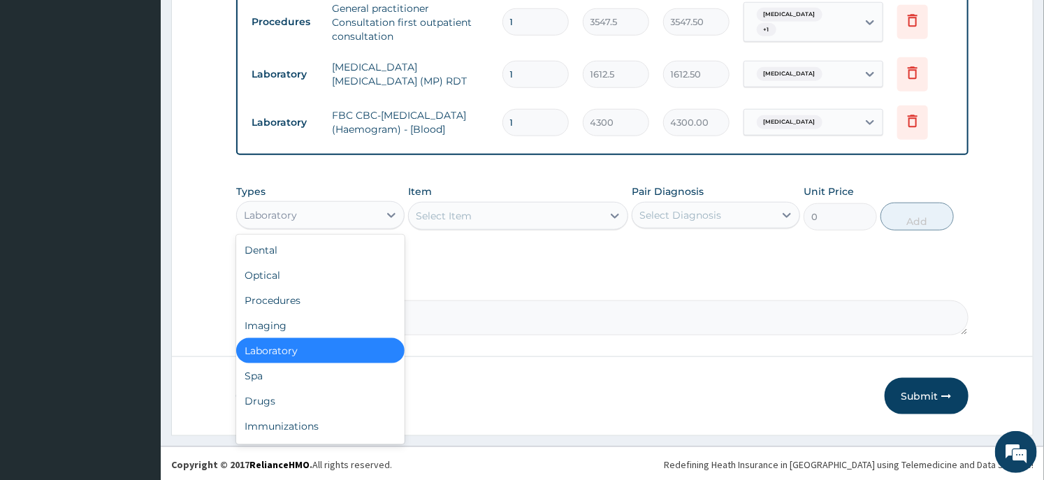
drag, startPoint x: 351, startPoint y: 206, endPoint x: 343, endPoint y: 217, distance: 13.6
click at [349, 207] on div "Laboratory" at bounding box center [308, 215] width 142 height 22
click at [275, 401] on div "Drugs" at bounding box center [320, 401] width 168 height 25
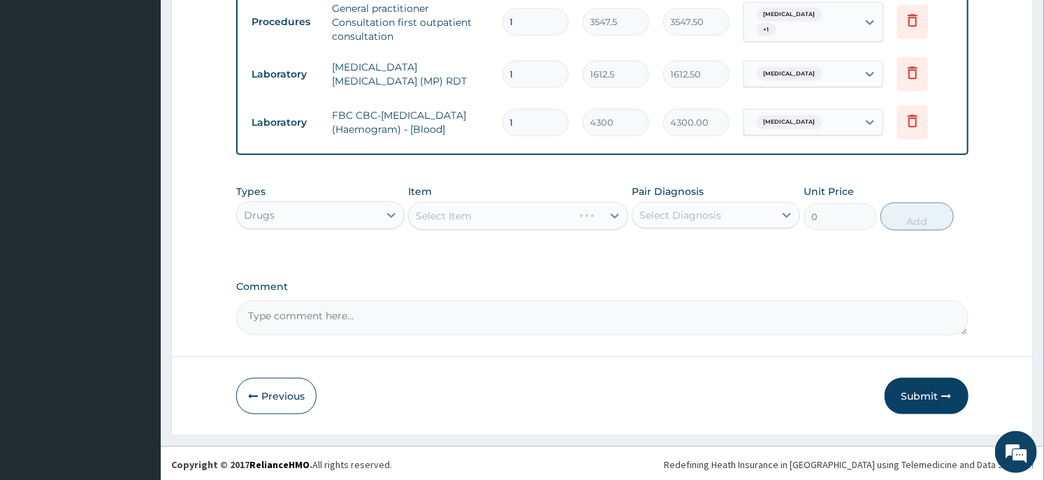
click at [451, 219] on div "Select Item" at bounding box center [444, 216] width 56 height 14
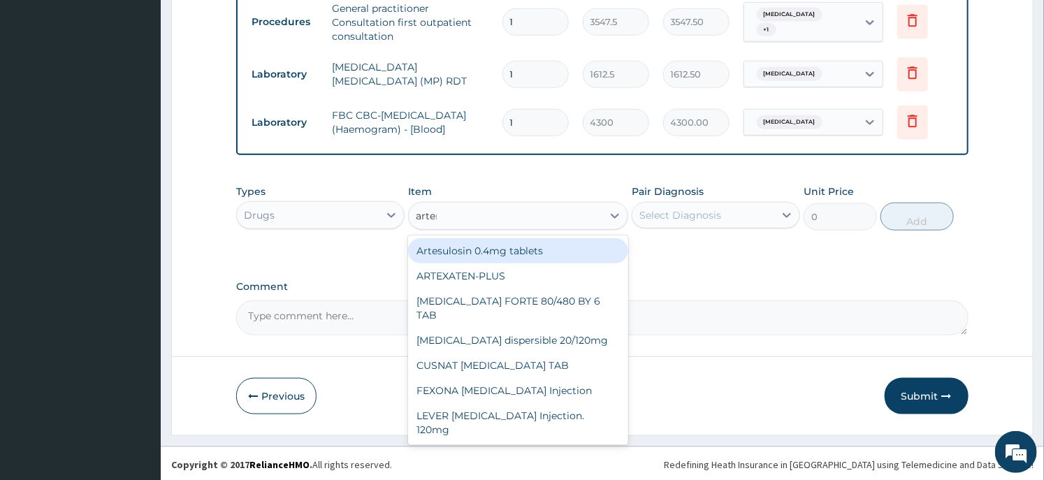
type input "arteme"
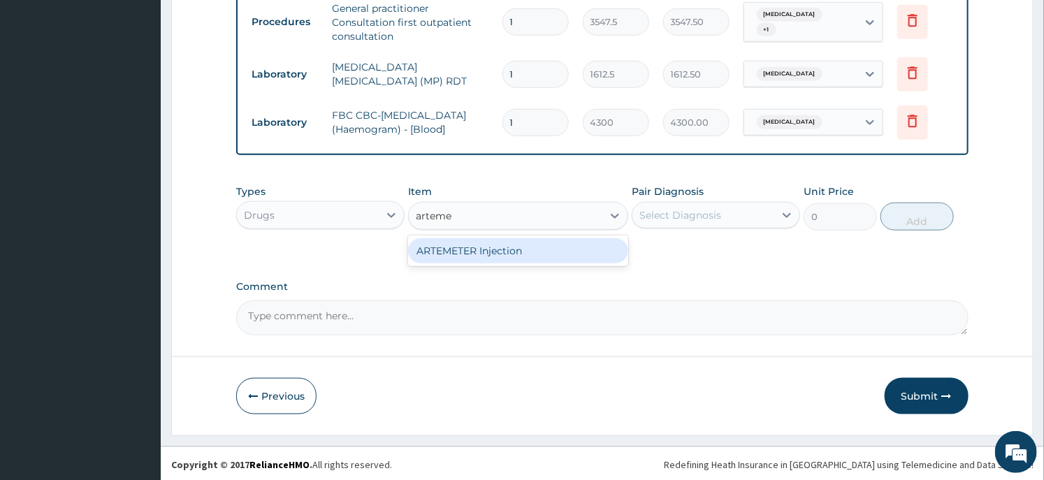
click at [461, 247] on div "ARTEMETER Injection" at bounding box center [517, 250] width 219 height 25
type input "946"
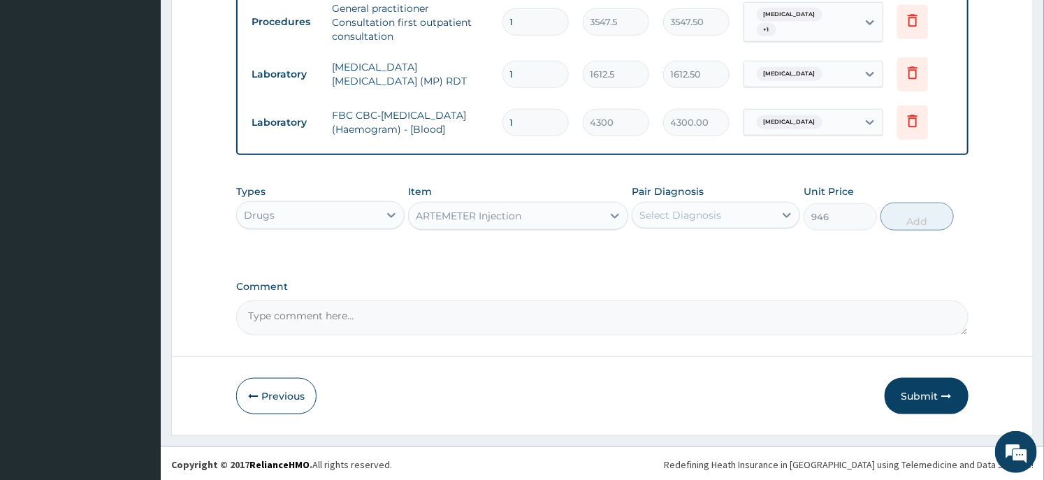
click at [674, 208] on div "Select Diagnosis" at bounding box center [680, 215] width 82 height 14
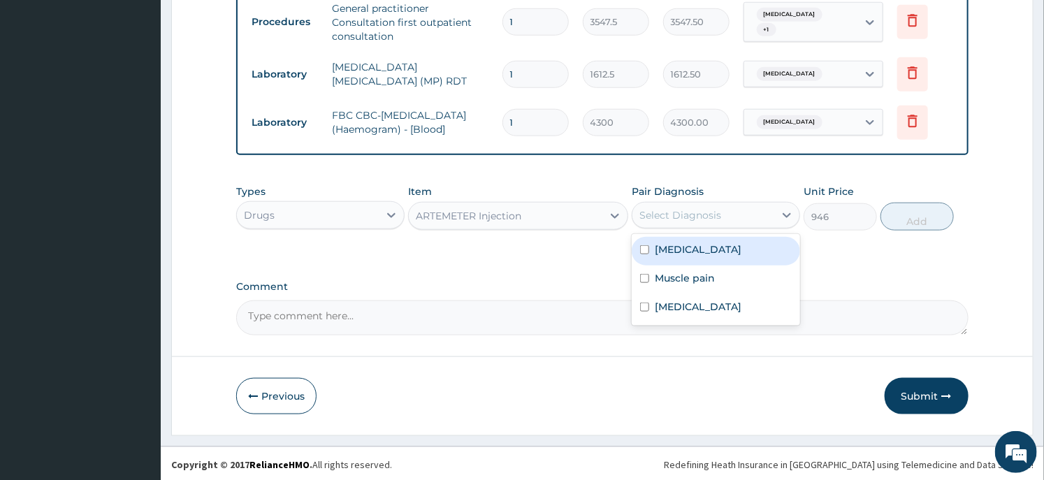
click at [692, 241] on div "Malaria" at bounding box center [716, 251] width 168 height 29
checkbox input "true"
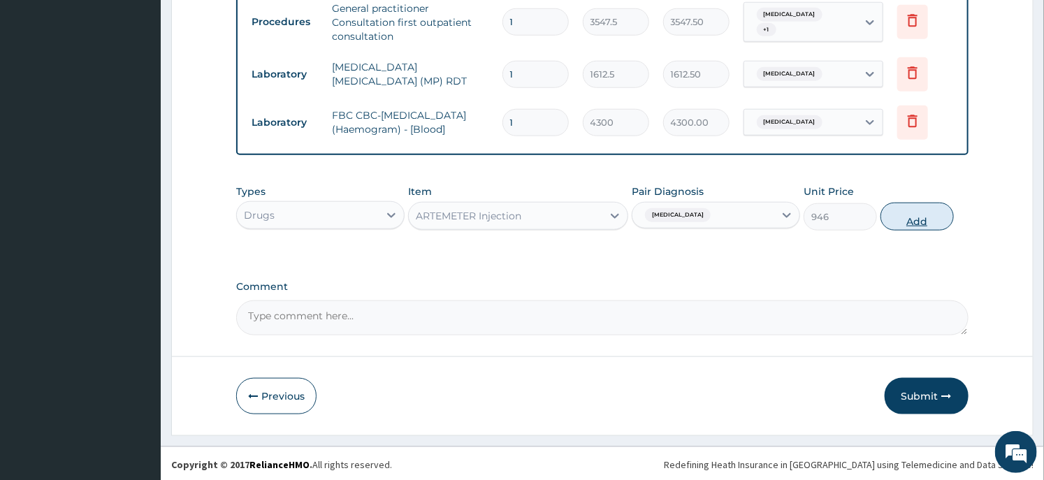
click at [912, 214] on button "Add" at bounding box center [916, 217] width 73 height 28
type input "0"
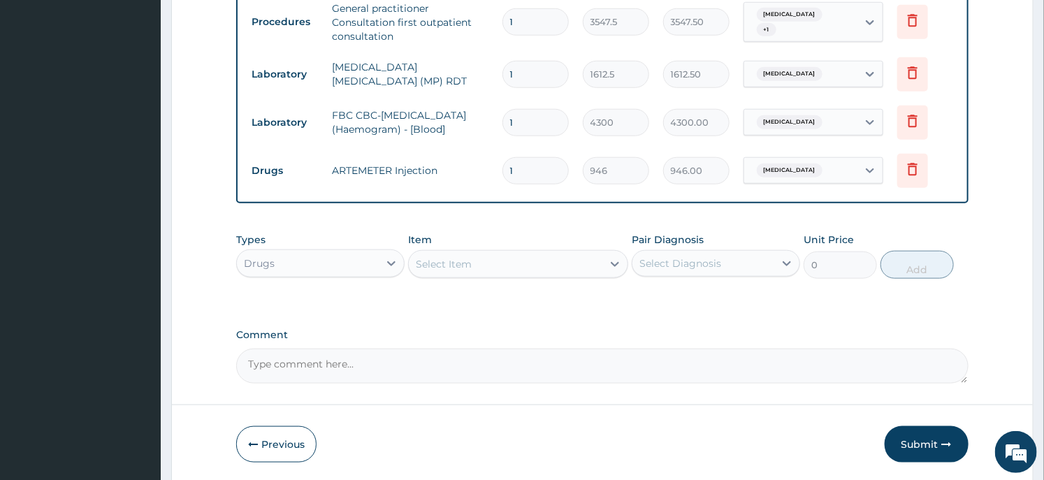
click at [532, 164] on input "1" at bounding box center [535, 170] width 66 height 27
type input "6"
type input "5676.00"
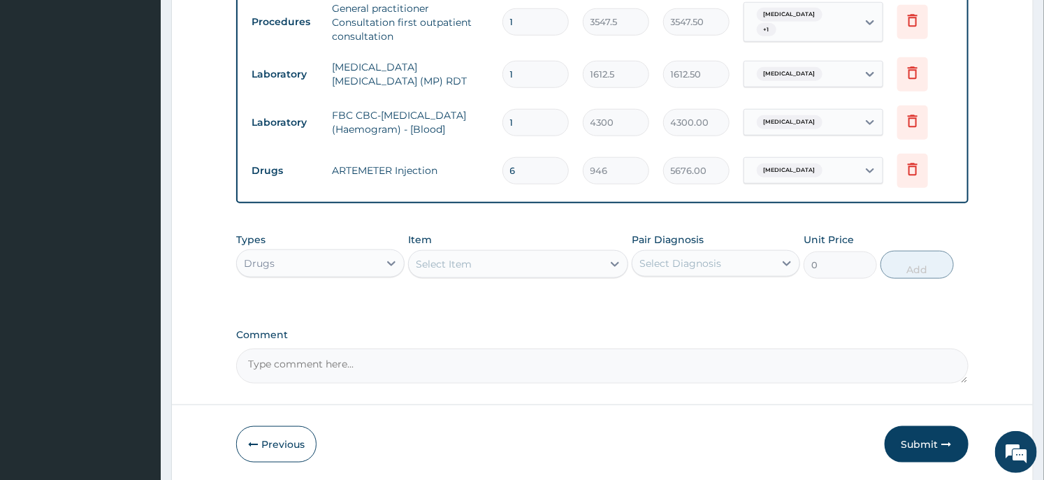
type input "6"
click at [560, 276] on div "Select Item" at bounding box center [517, 264] width 219 height 28
click at [491, 269] on div "Select Item" at bounding box center [505, 264] width 193 height 22
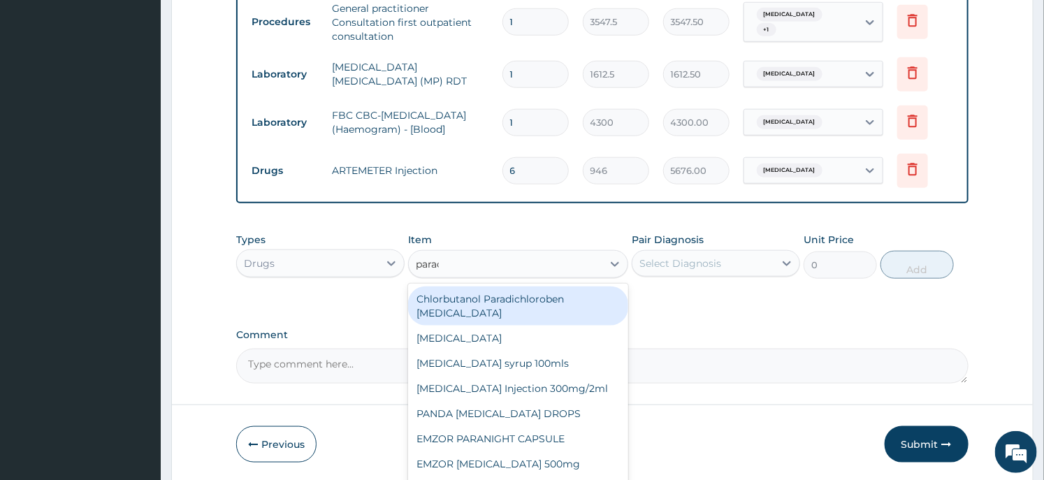
type input "parace"
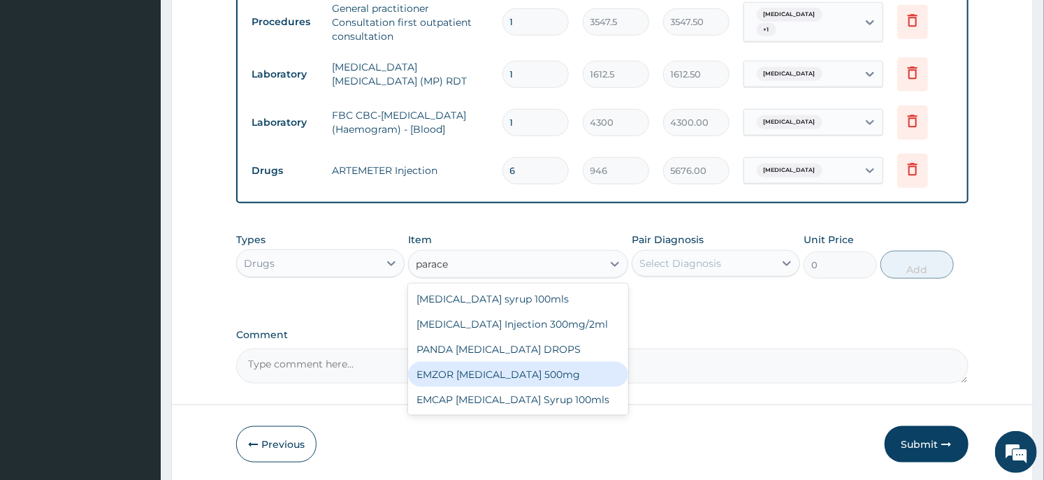
click at [507, 378] on div "EMZOR PARACETAMOL 500mg" at bounding box center [517, 374] width 219 height 25
type input "23.65"
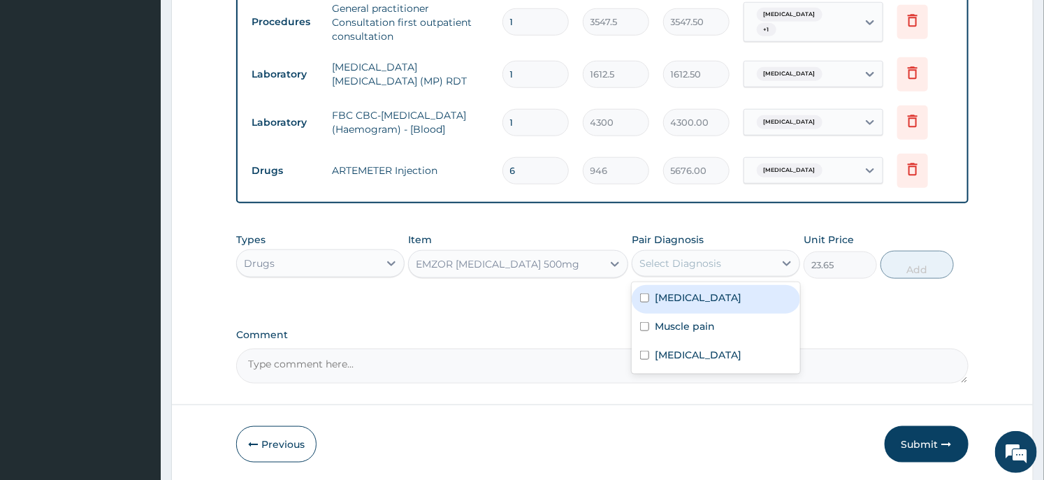
click at [679, 256] on div "Select Diagnosis" at bounding box center [680, 263] width 82 height 14
click at [674, 301] on label "Malaria" at bounding box center [698, 298] width 87 height 14
checkbox input "true"
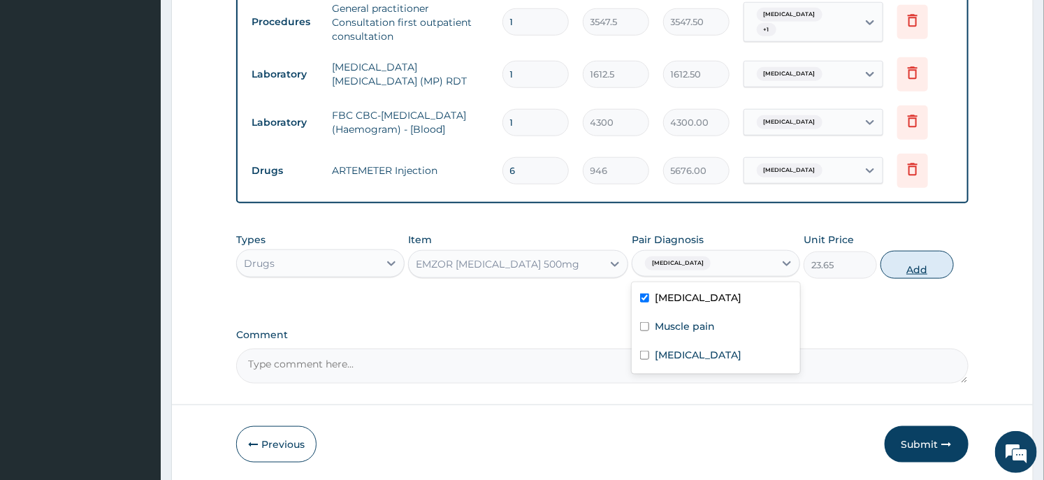
click at [926, 266] on button "Add" at bounding box center [916, 265] width 73 height 28
type input "0"
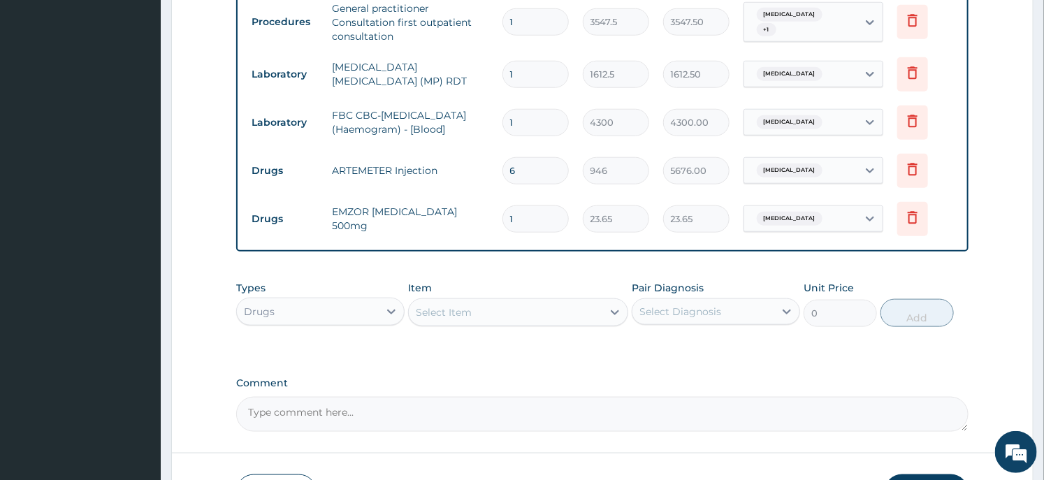
type input "18"
type input "425.70"
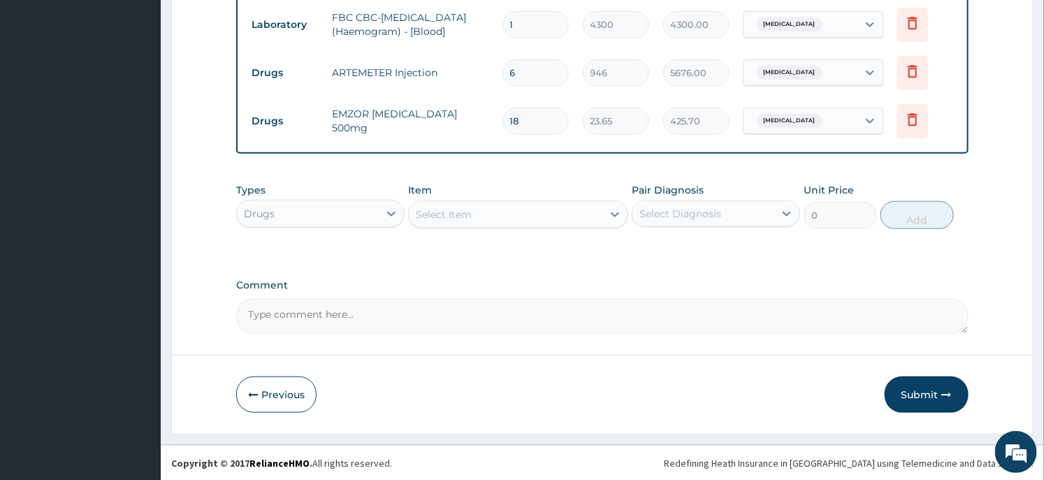
type input "18"
click at [458, 211] on div "Select Item" at bounding box center [444, 215] width 56 height 14
type input "ibu"
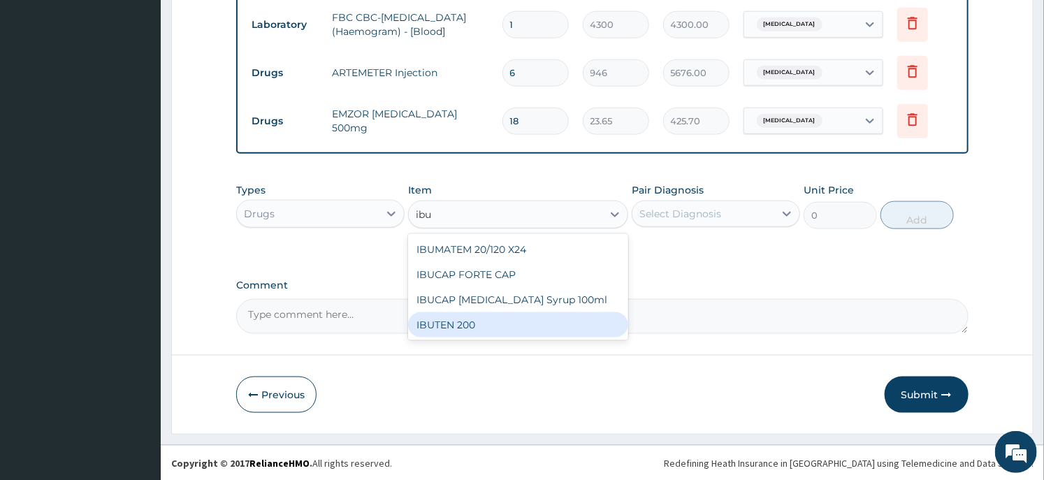
click at [454, 318] on div "IBUTEN 200" at bounding box center [517, 324] width 219 height 25
type input "82.775"
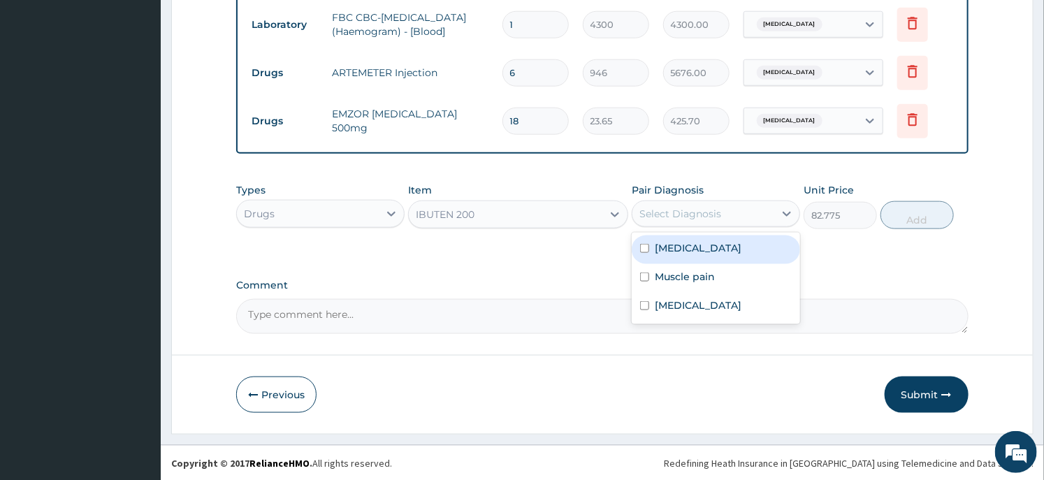
click at [730, 218] on div "Select Diagnosis" at bounding box center [703, 214] width 142 height 22
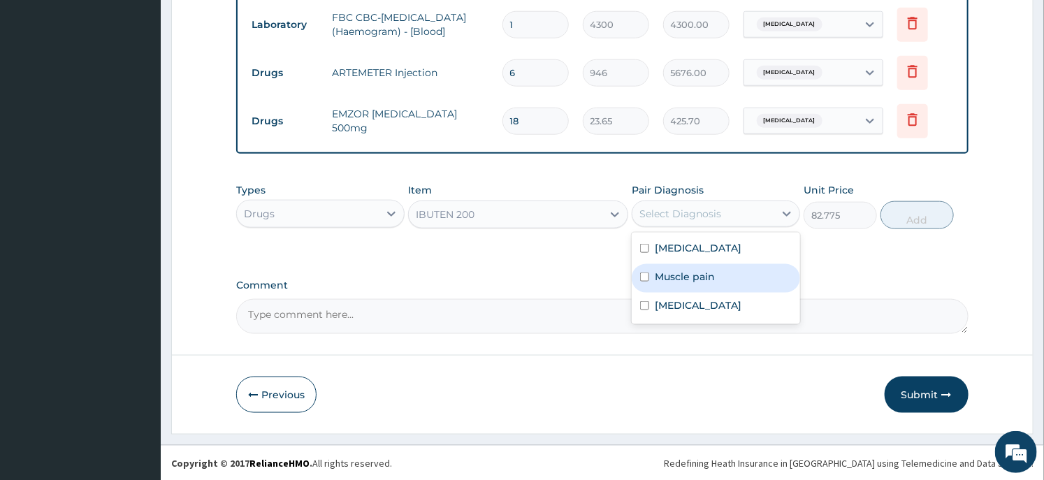
click at [660, 280] on label "Muscle pain" at bounding box center [685, 277] width 60 height 14
checkbox input "true"
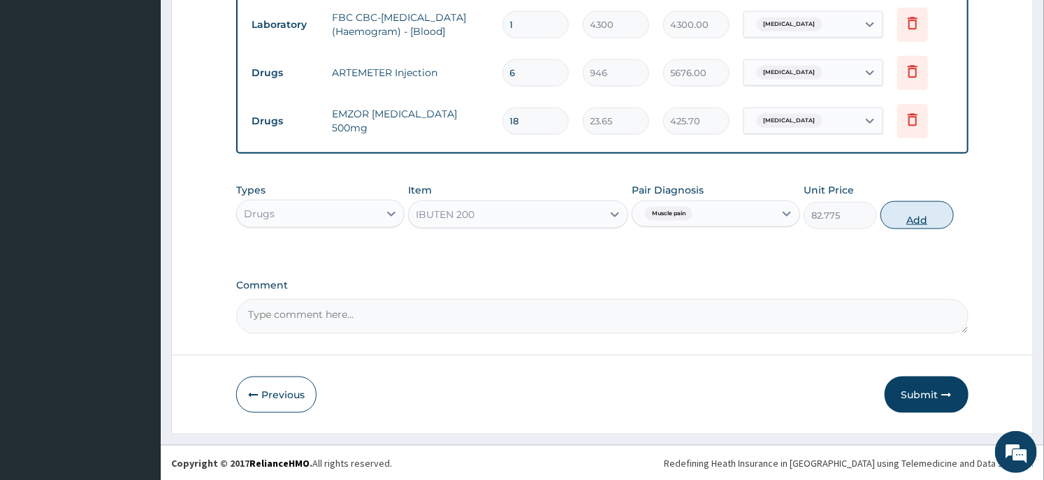
click at [897, 219] on button "Add" at bounding box center [916, 215] width 73 height 28
type input "0"
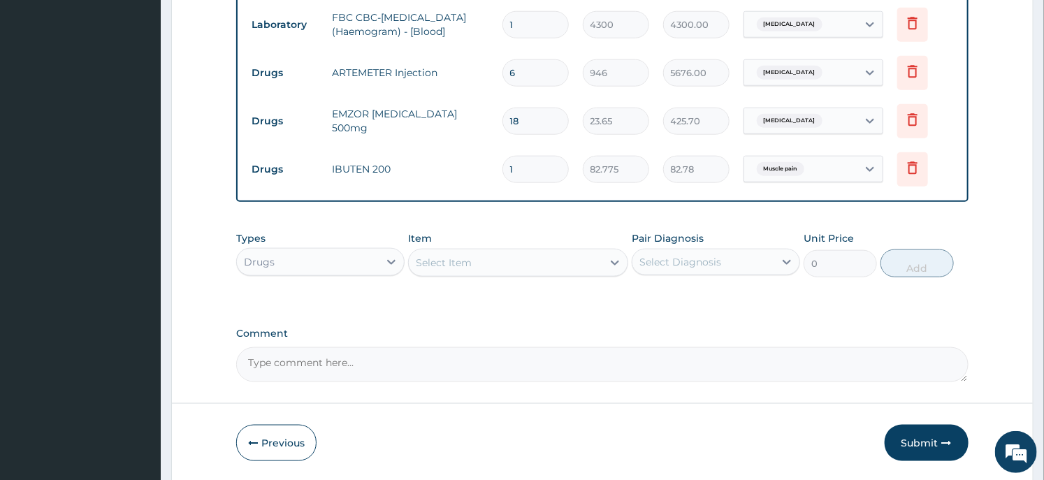
type input "10"
type input "827.75"
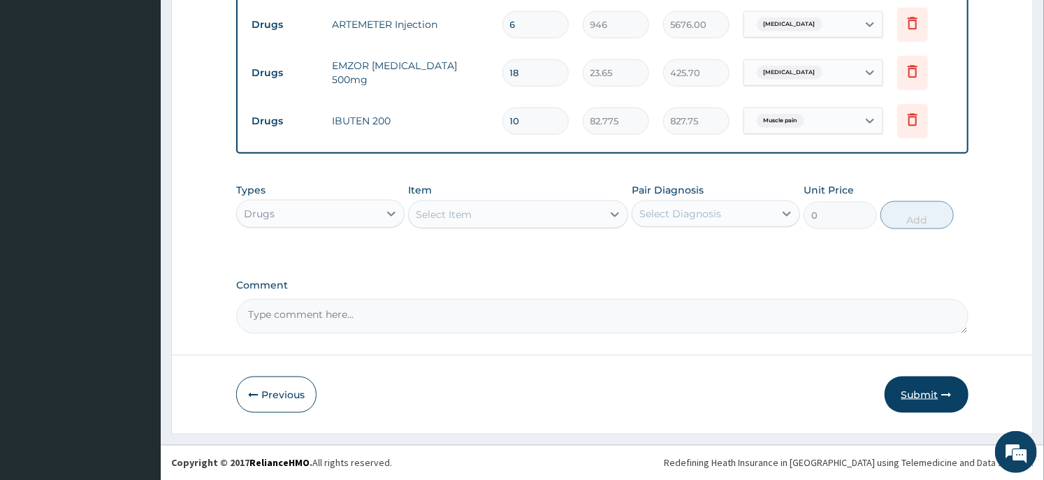
type input "10"
click at [897, 379] on button "Submit" at bounding box center [927, 395] width 84 height 36
